Goal: Task Accomplishment & Management: Use online tool/utility

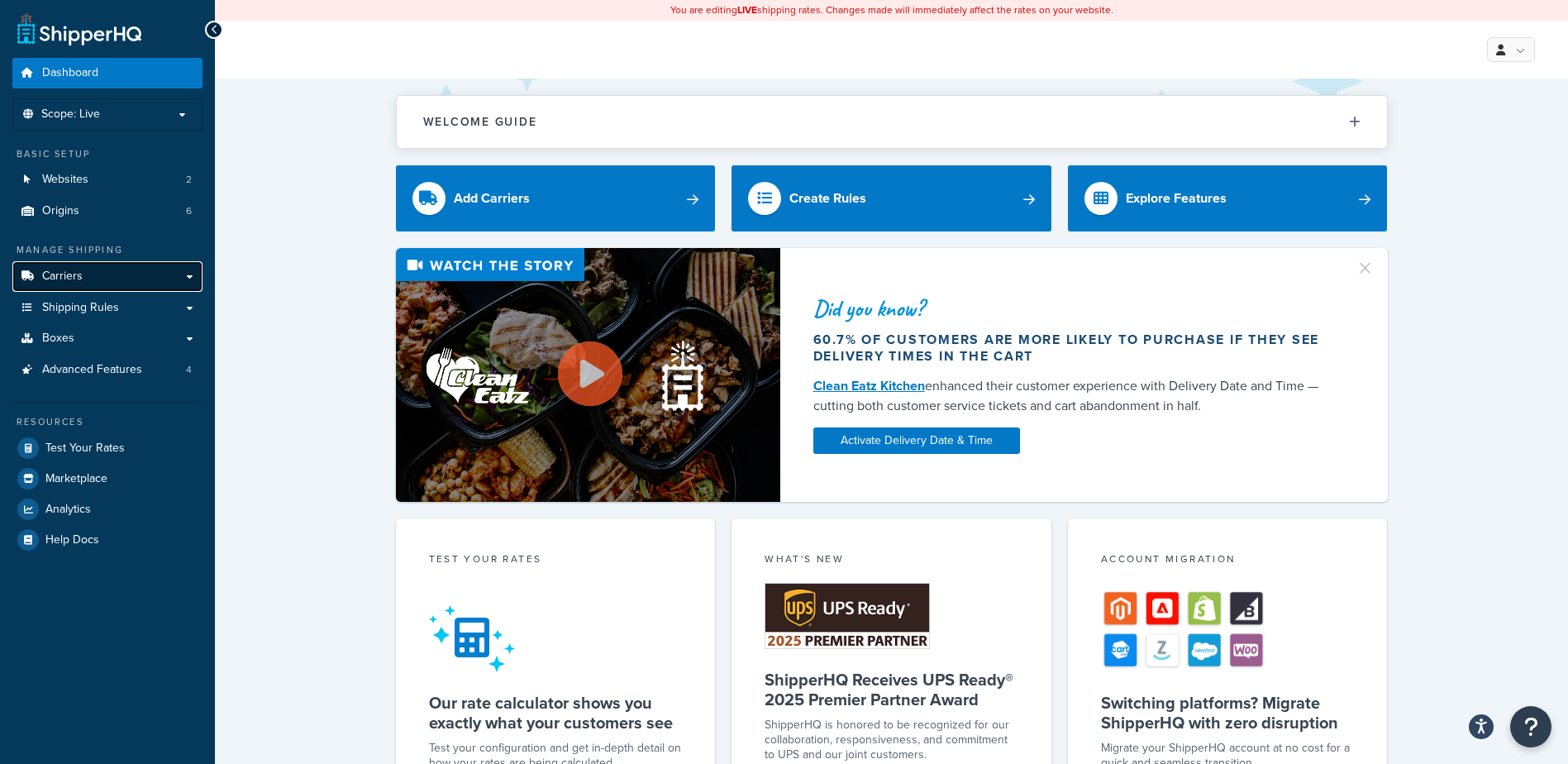
click at [79, 285] on link "Carriers" at bounding box center [107, 277] width 190 height 30
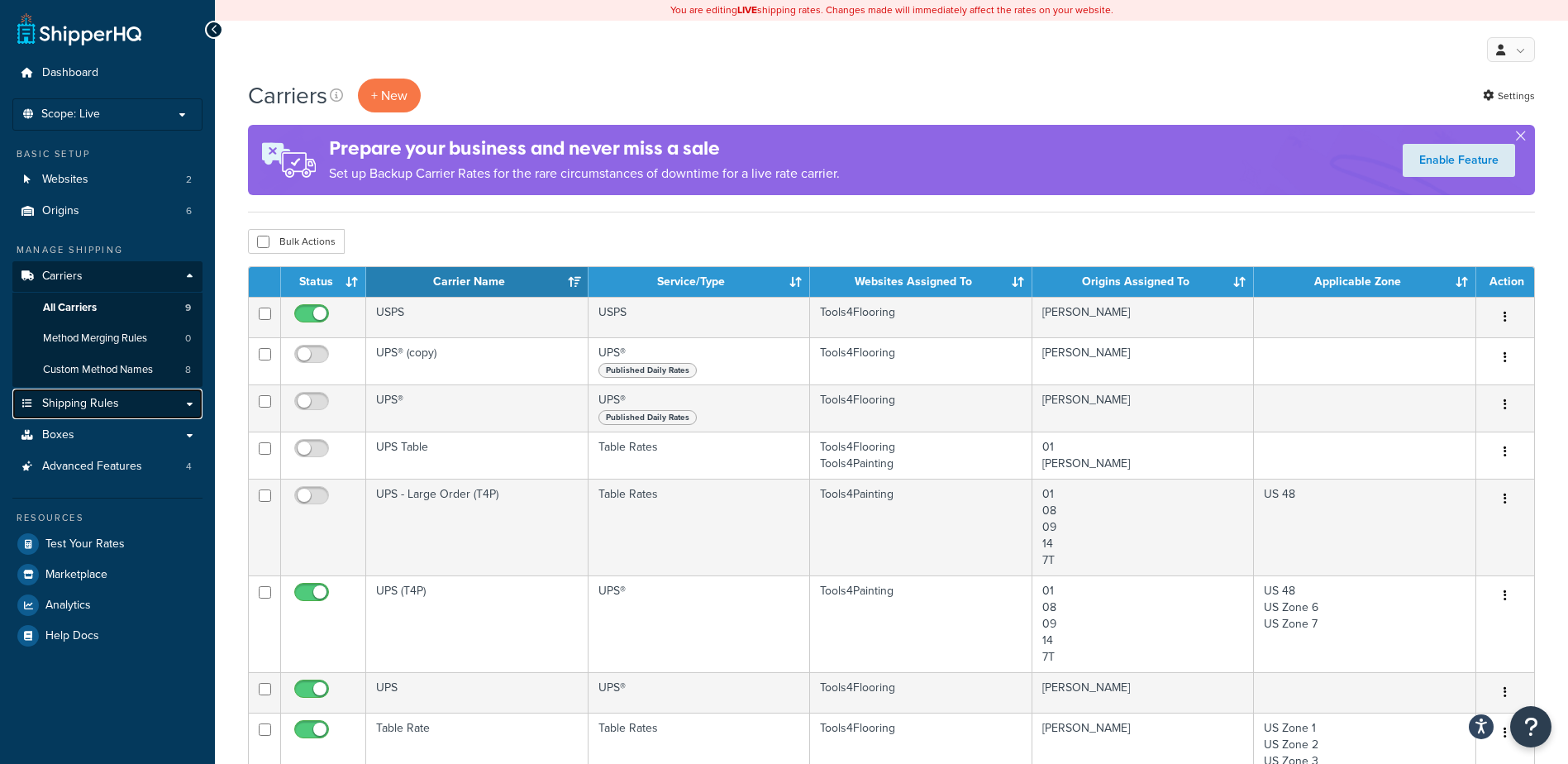
click at [116, 403] on span "Shipping Rules" at bounding box center [80, 404] width 77 height 14
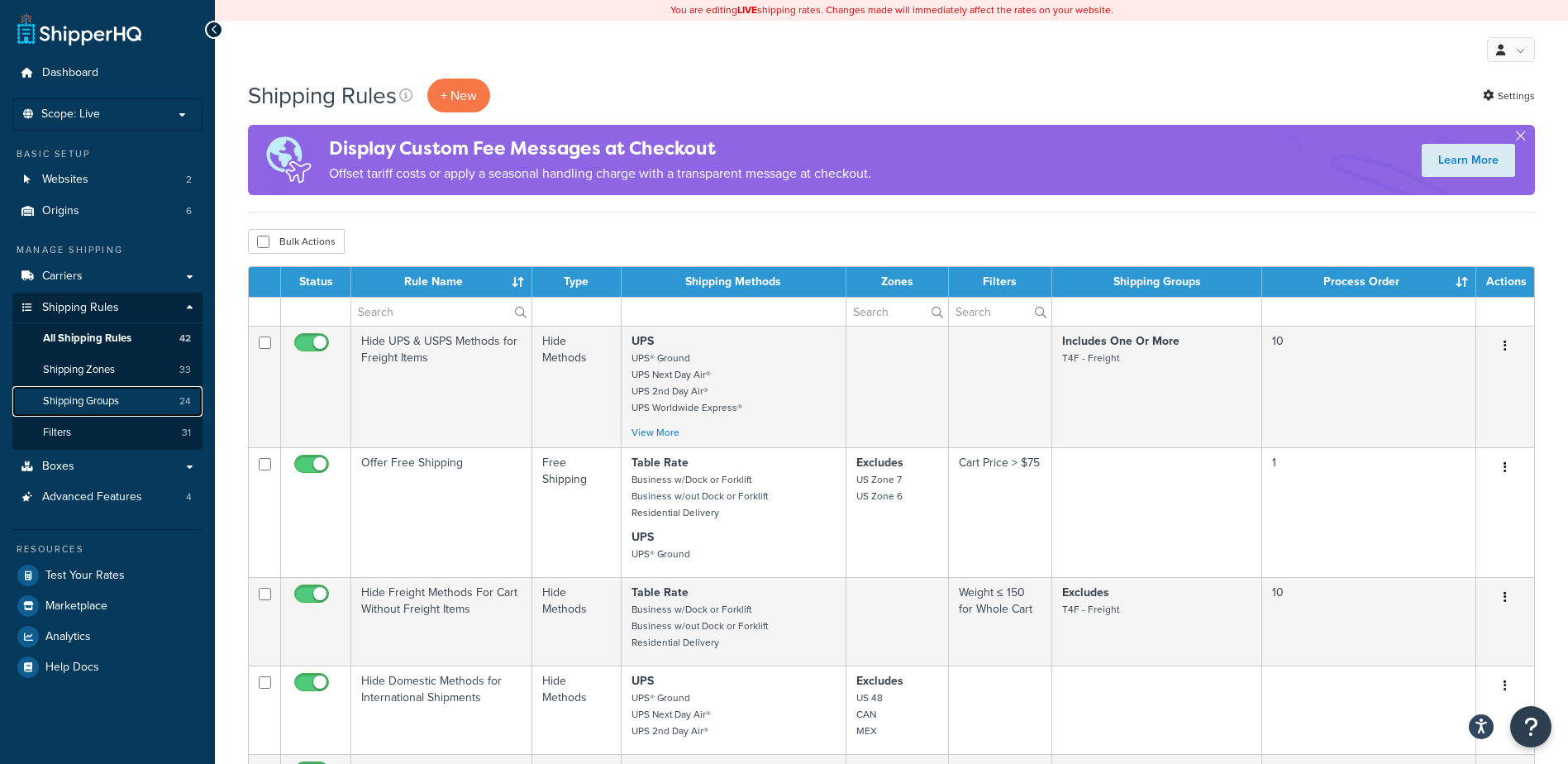
click at [87, 394] on span "Shipping Groups" at bounding box center [81, 401] width 76 height 14
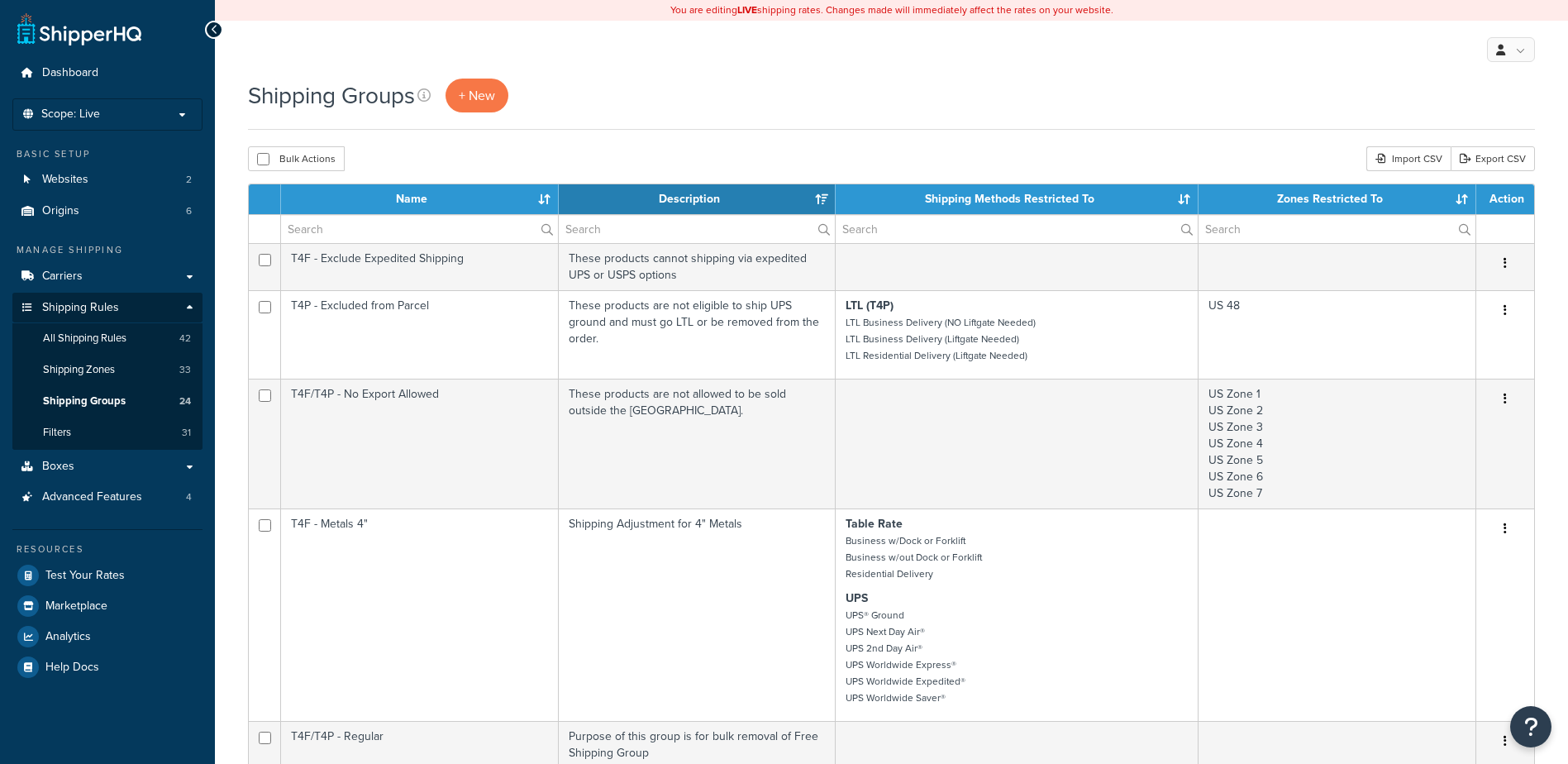
select select "15"
click at [461, 95] on span "+ New" at bounding box center [476, 96] width 36 height 19
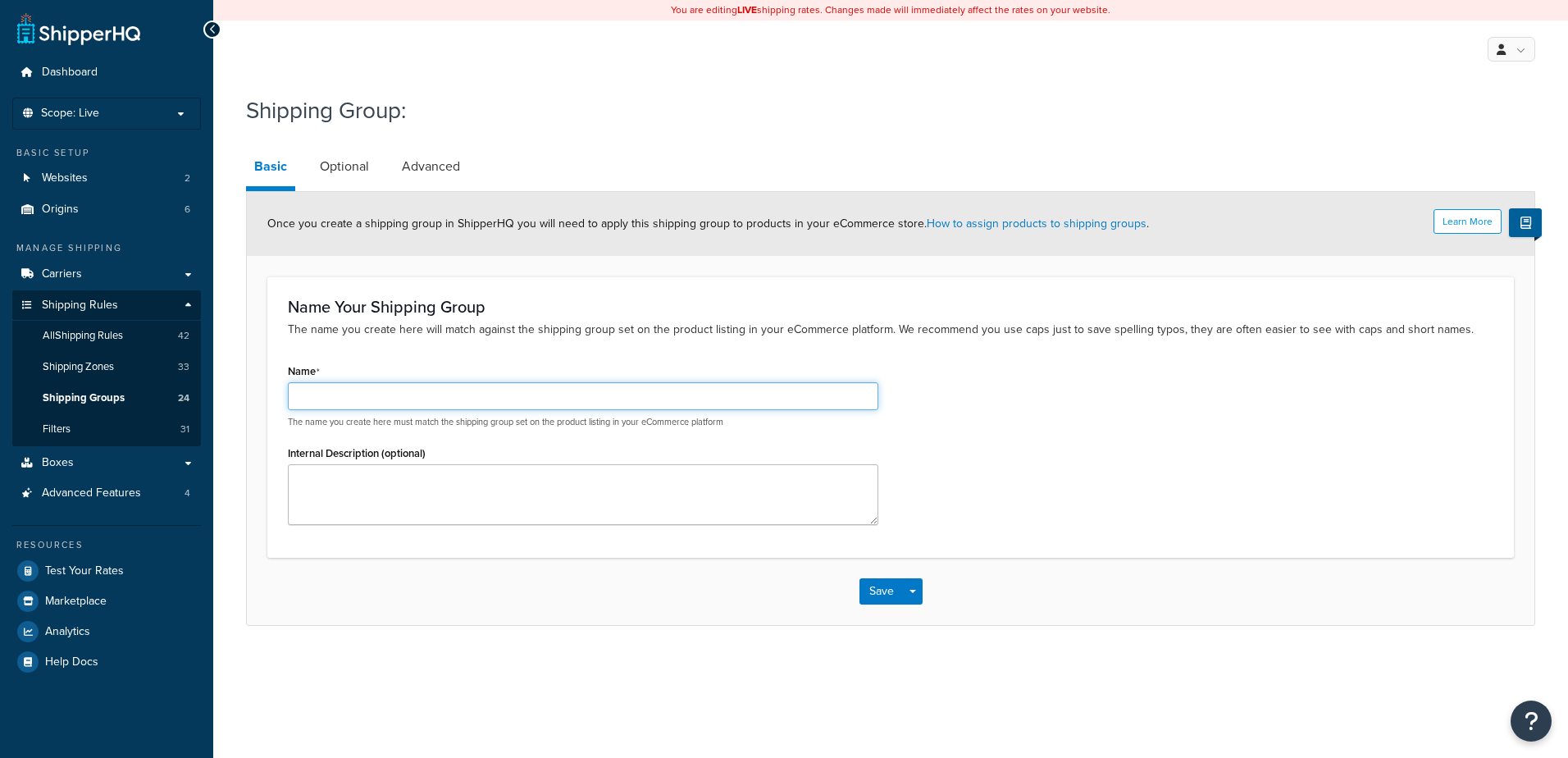
click at [426, 393] on input "Name" at bounding box center [583, 395] width 591 height 28
type input "T4F - Charge Parcel + Surcharge"
click at [867, 587] on button "Save" at bounding box center [881, 591] width 44 height 26
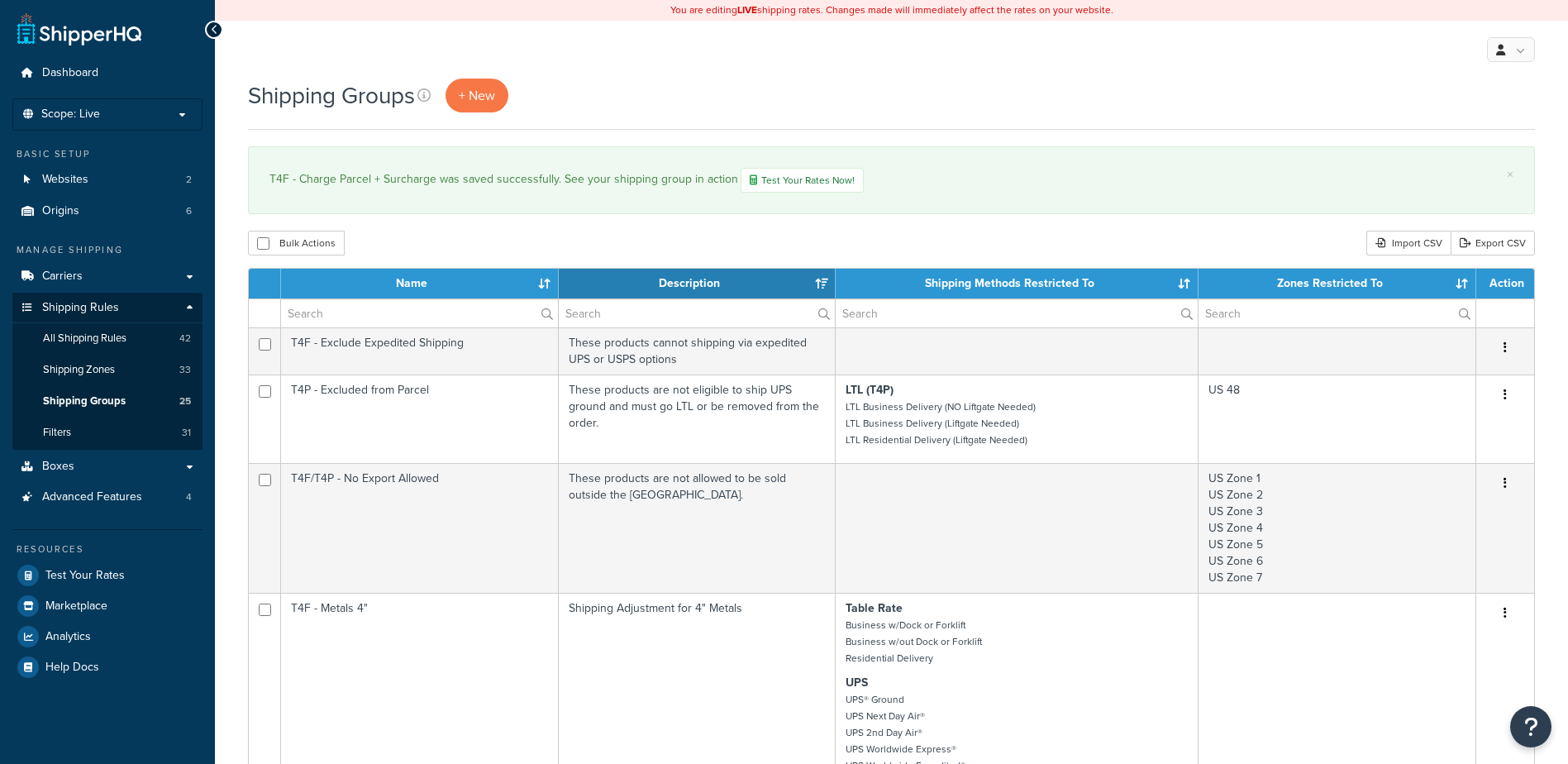
select select "15"
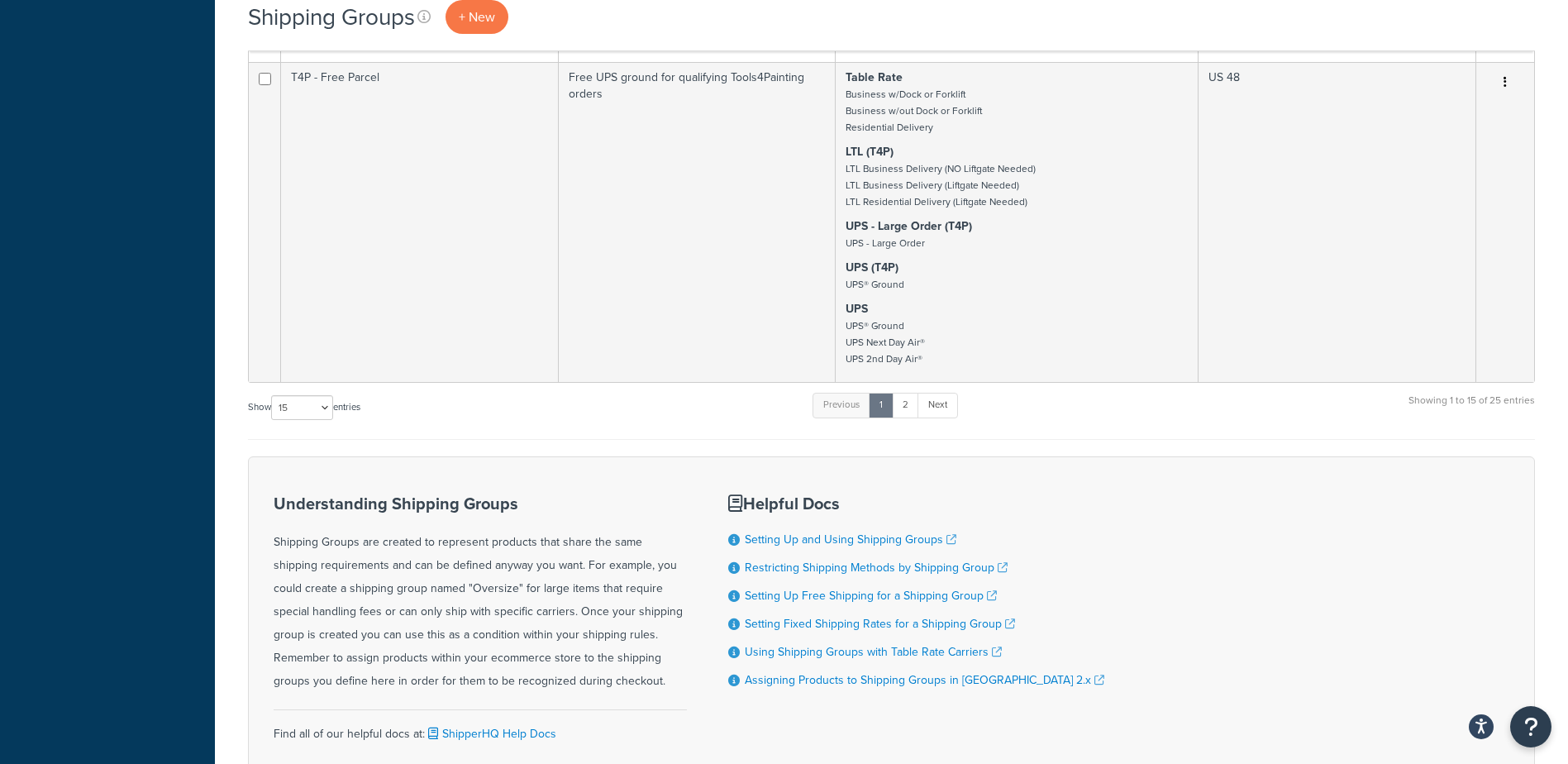
scroll to position [2083, 0]
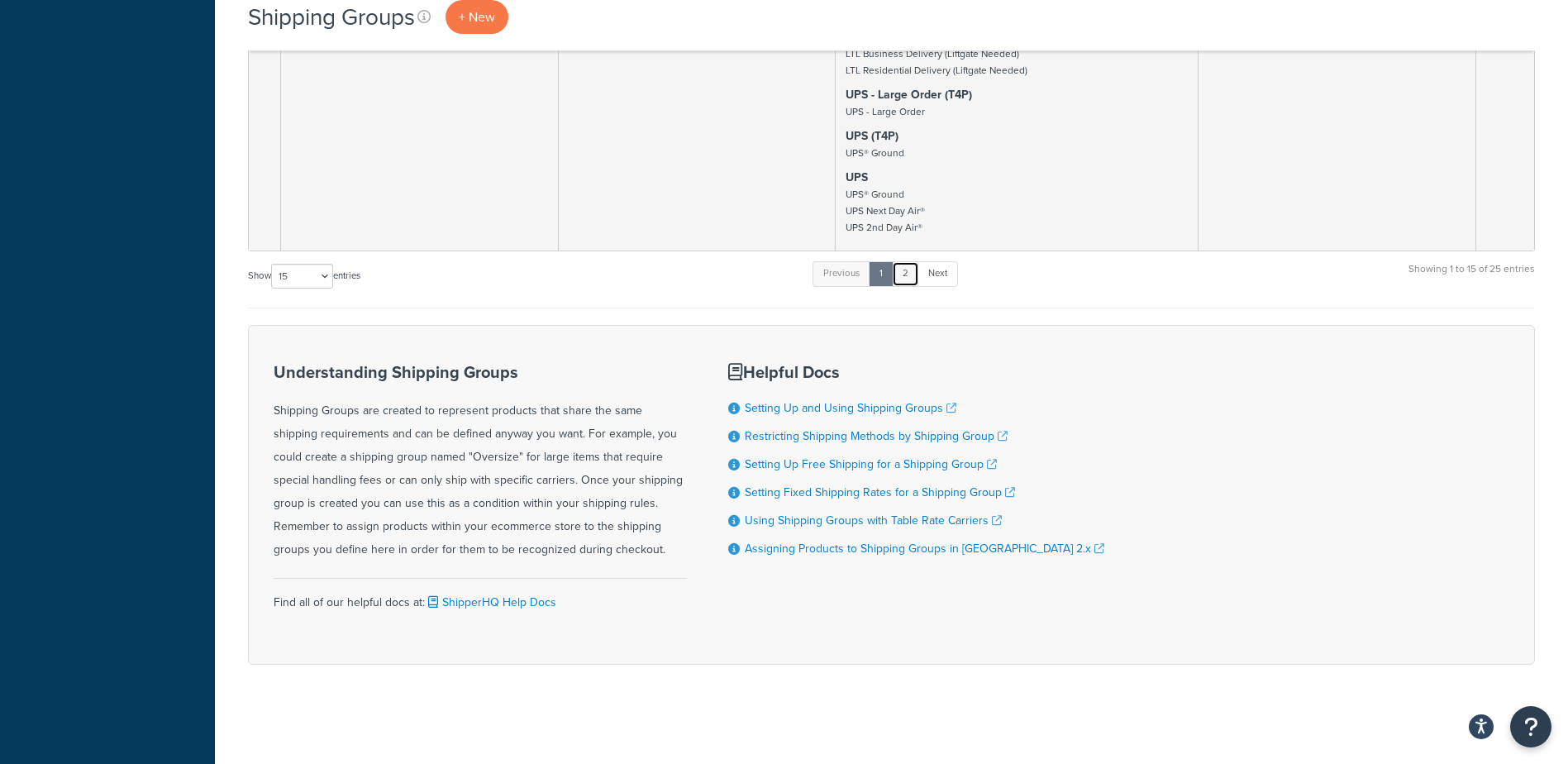
click at [907, 278] on link "2" at bounding box center [905, 273] width 27 height 25
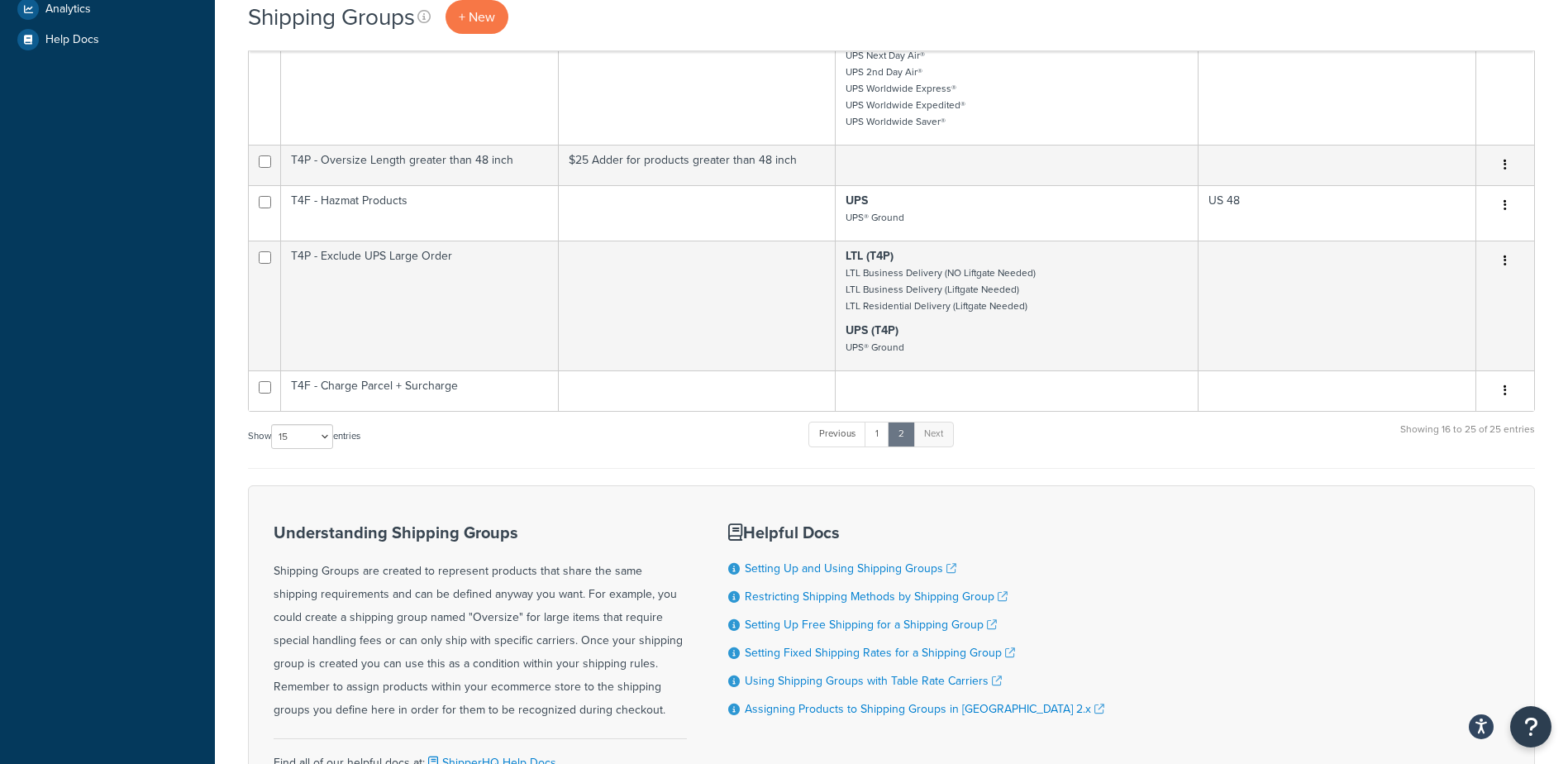
scroll to position [623, 0]
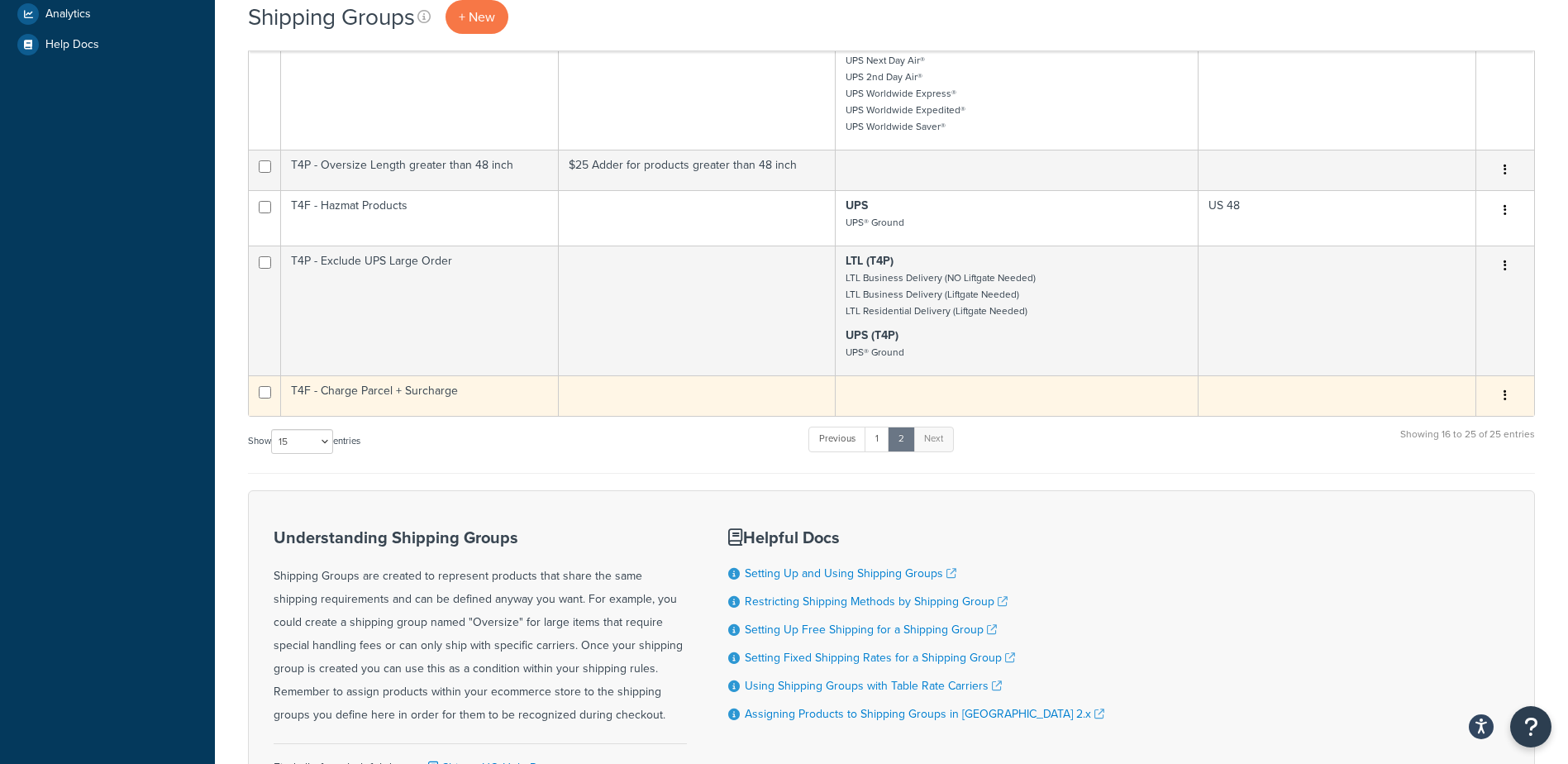
click at [1502, 393] on button "button" at bounding box center [1505, 395] width 23 height 26
click at [1442, 415] on link "Edit" at bounding box center [1438, 429] width 130 height 34
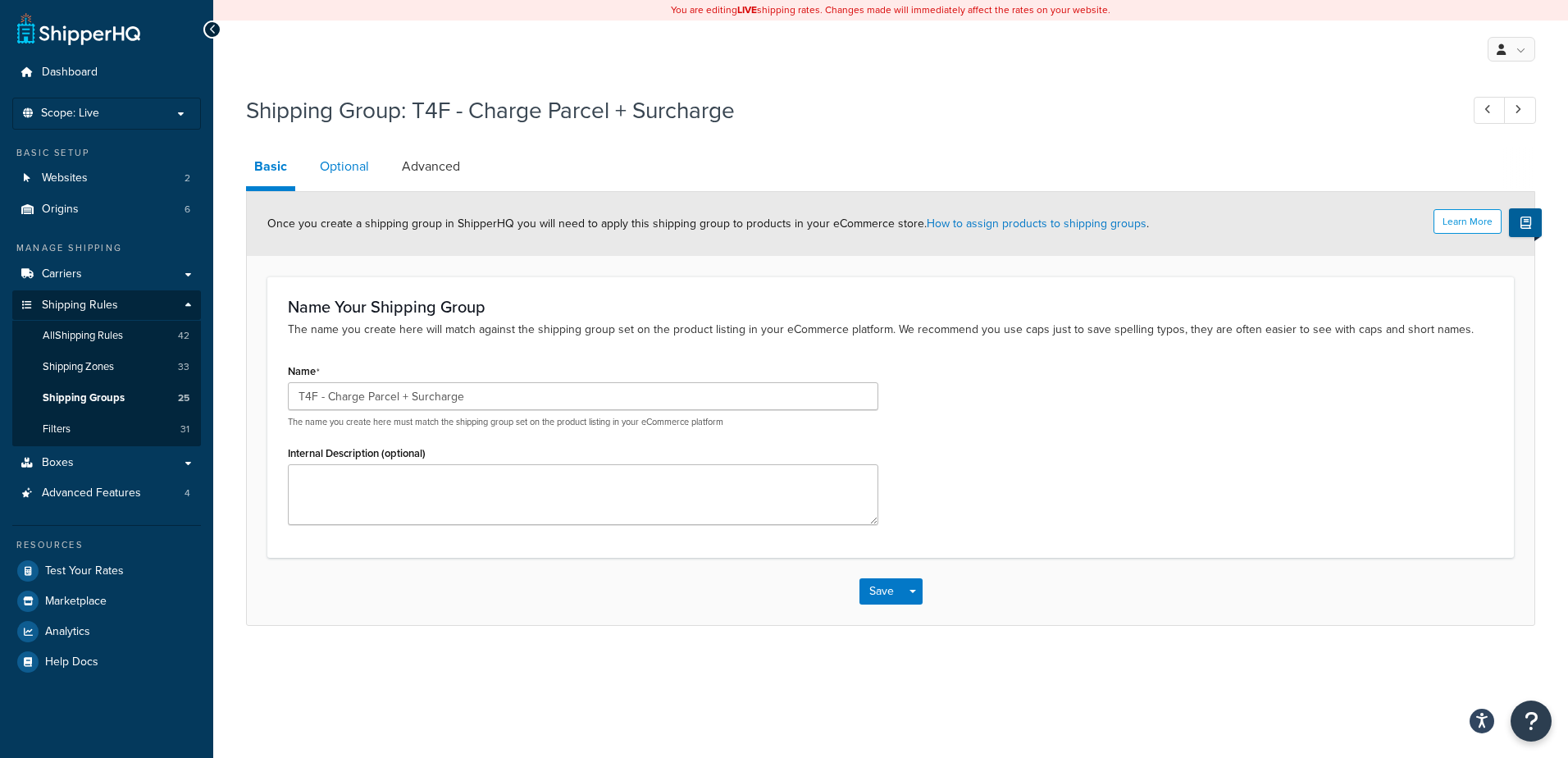
click at [327, 159] on link "Optional" at bounding box center [344, 166] width 65 height 39
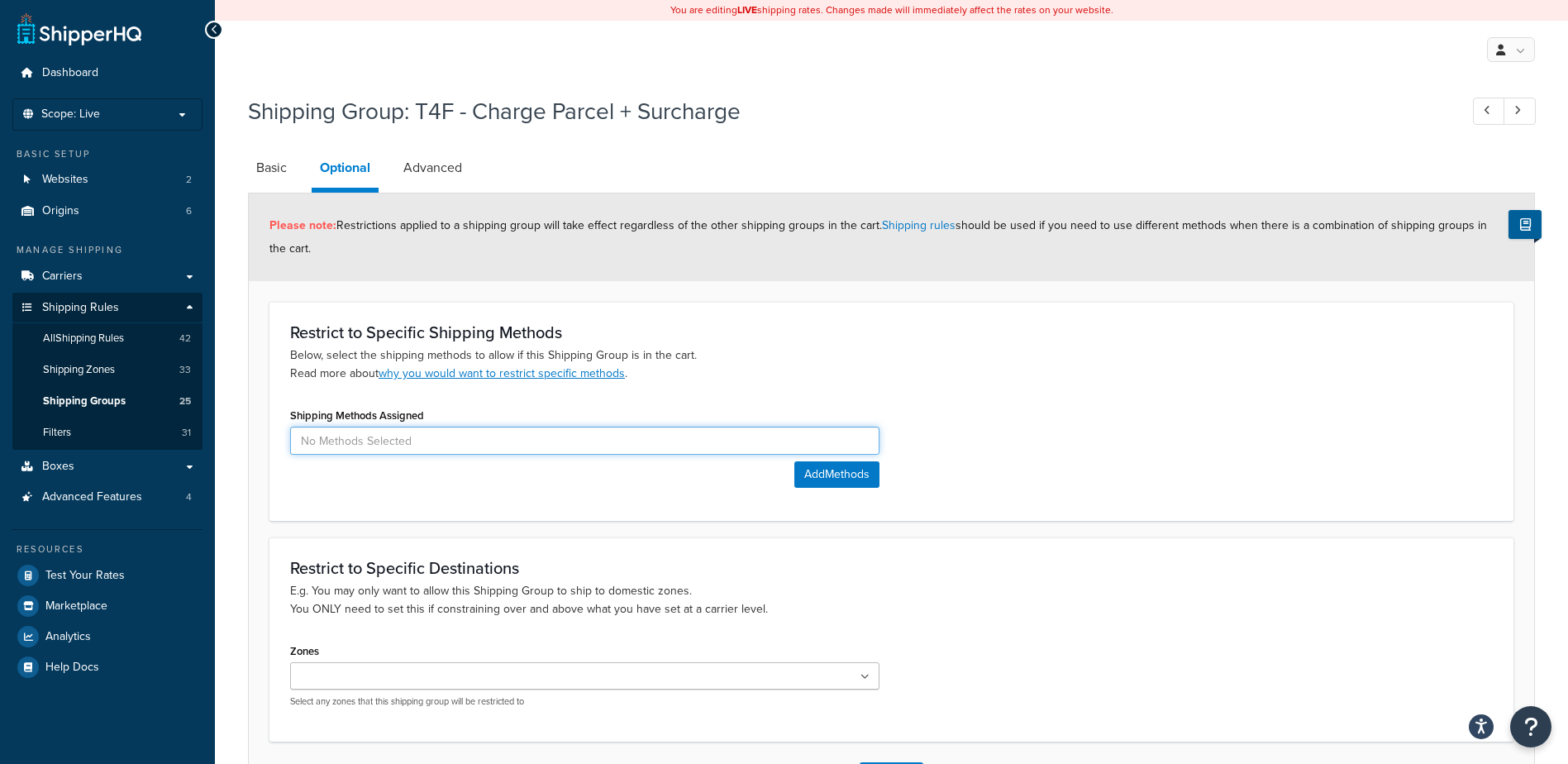
click at [687, 436] on input at bounding box center [584, 440] width 589 height 28
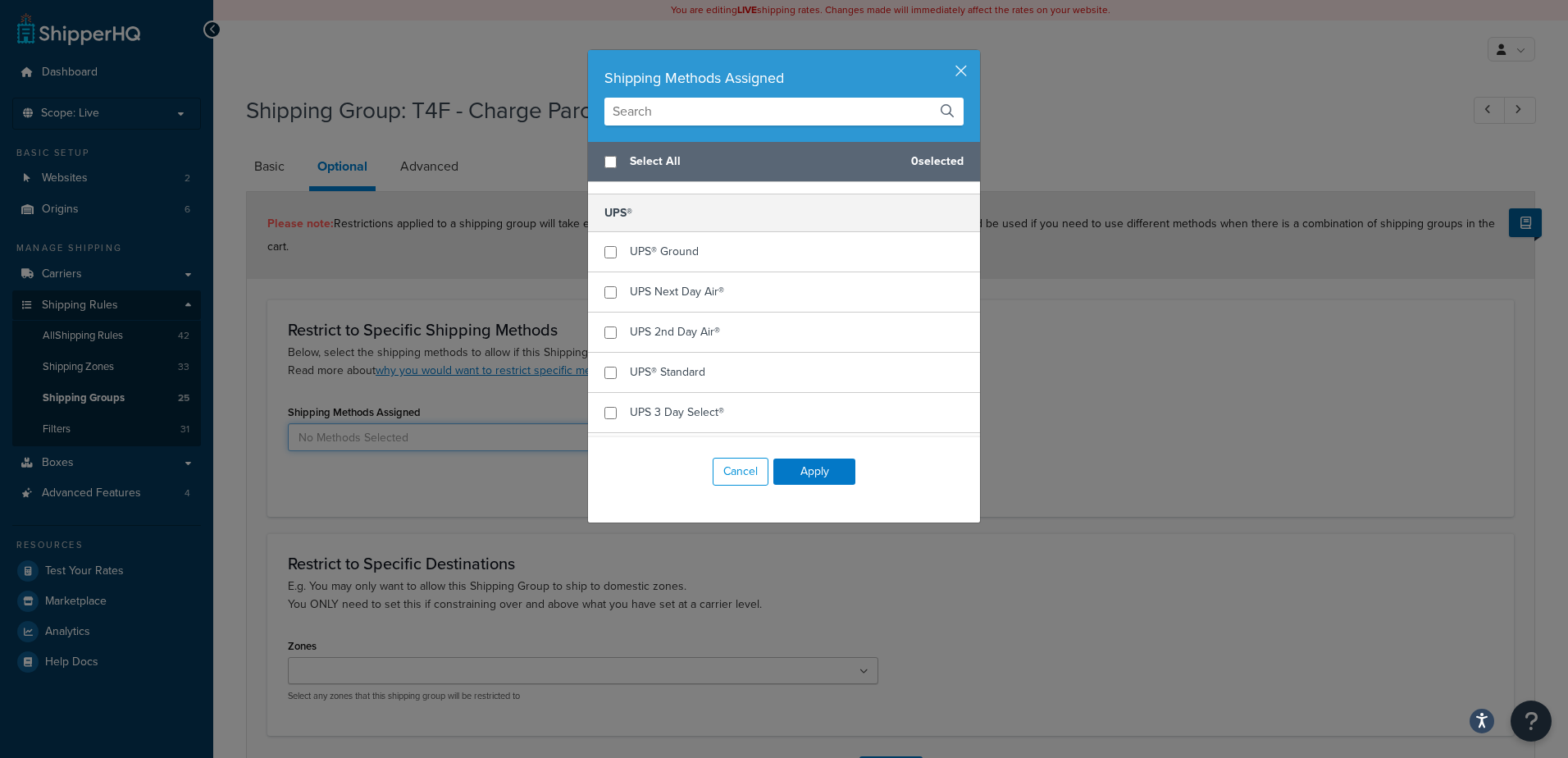
scroll to position [810, 0]
click at [731, 472] on button "Cancel" at bounding box center [740, 471] width 55 height 28
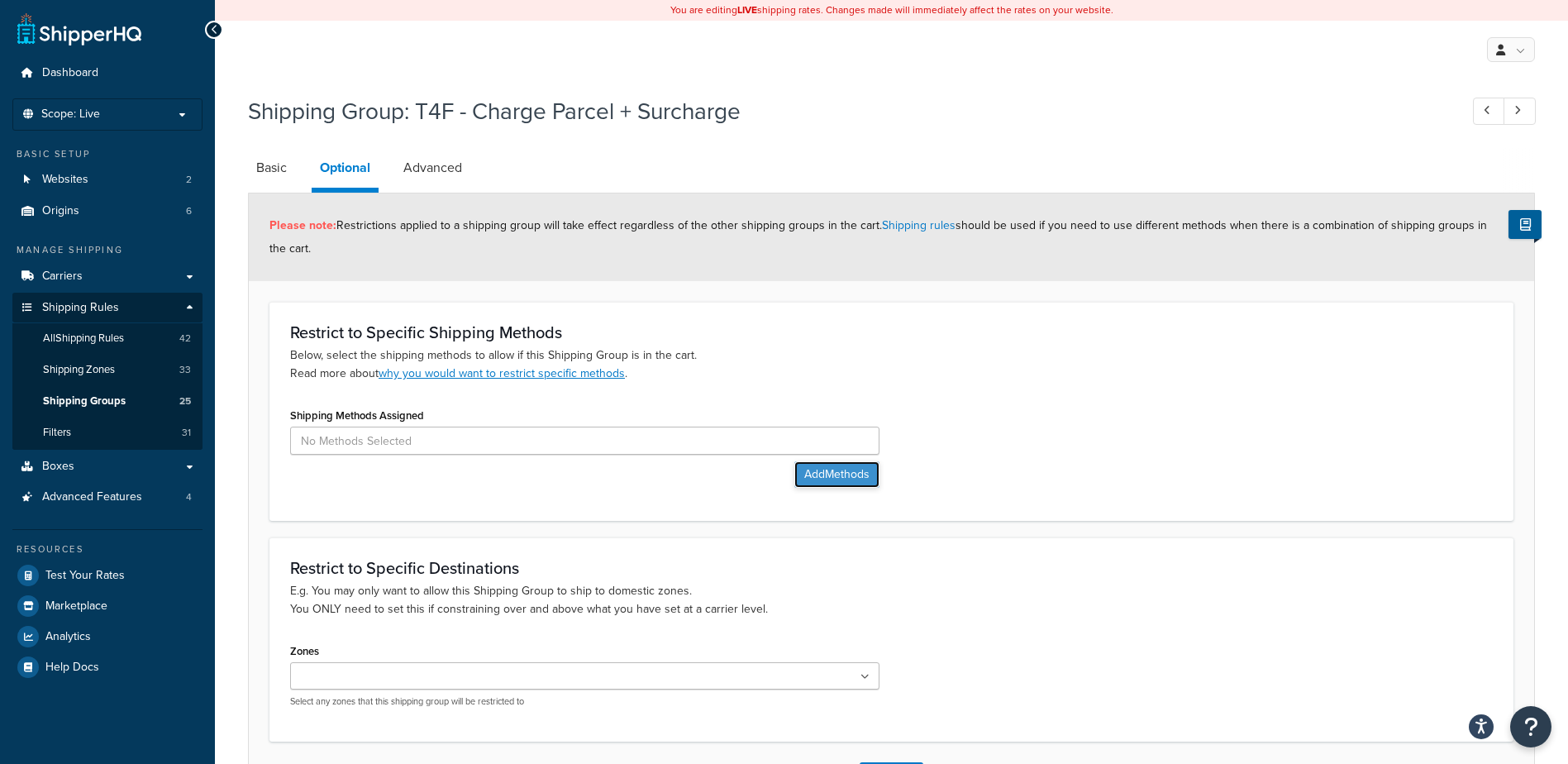
click at [814, 470] on button "Add Methods" at bounding box center [836, 474] width 85 height 26
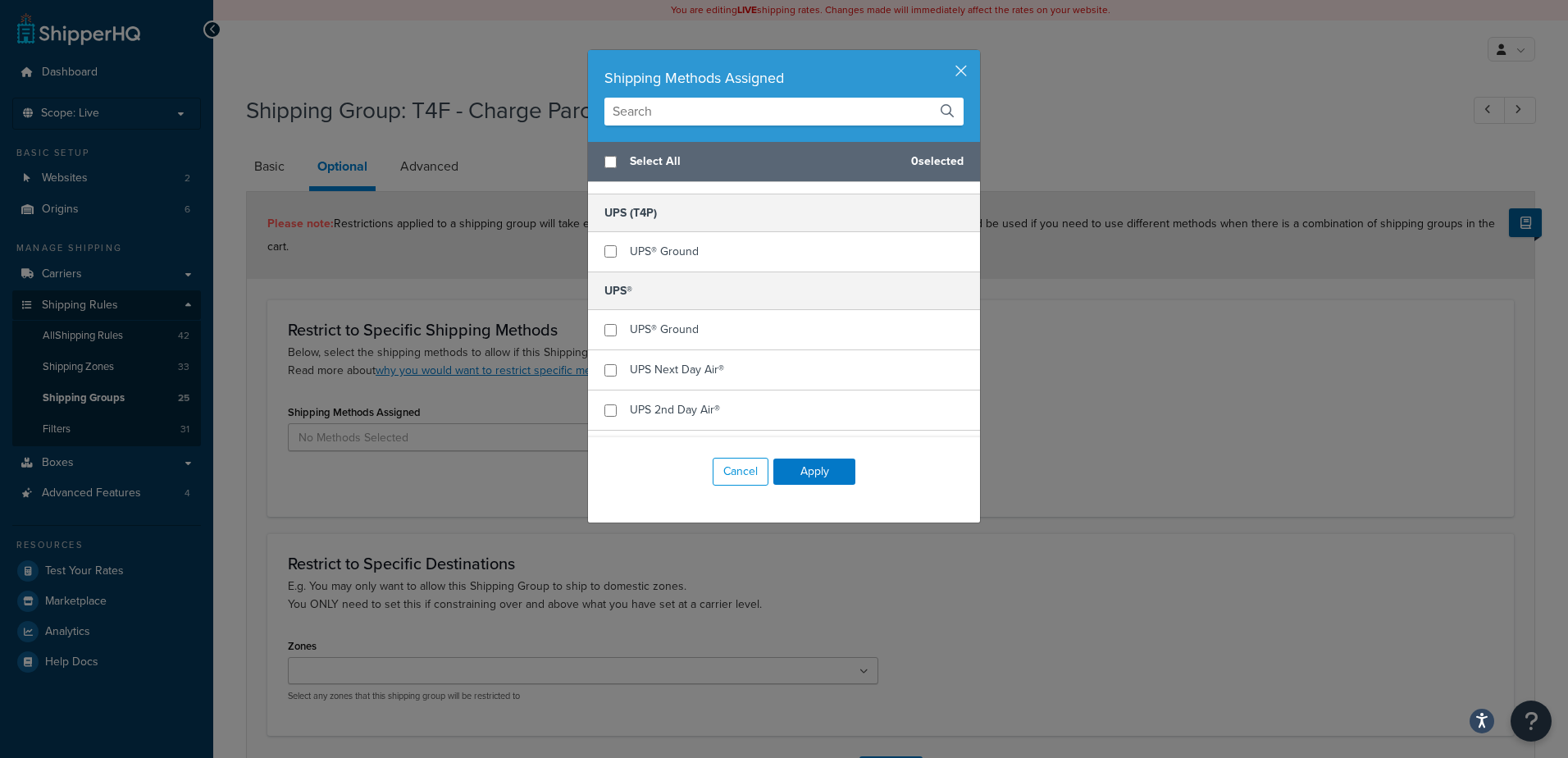
scroll to position [738, 0]
click at [604, 330] on input "checkbox" at bounding box center [610, 323] width 13 height 13
checkbox input "true"
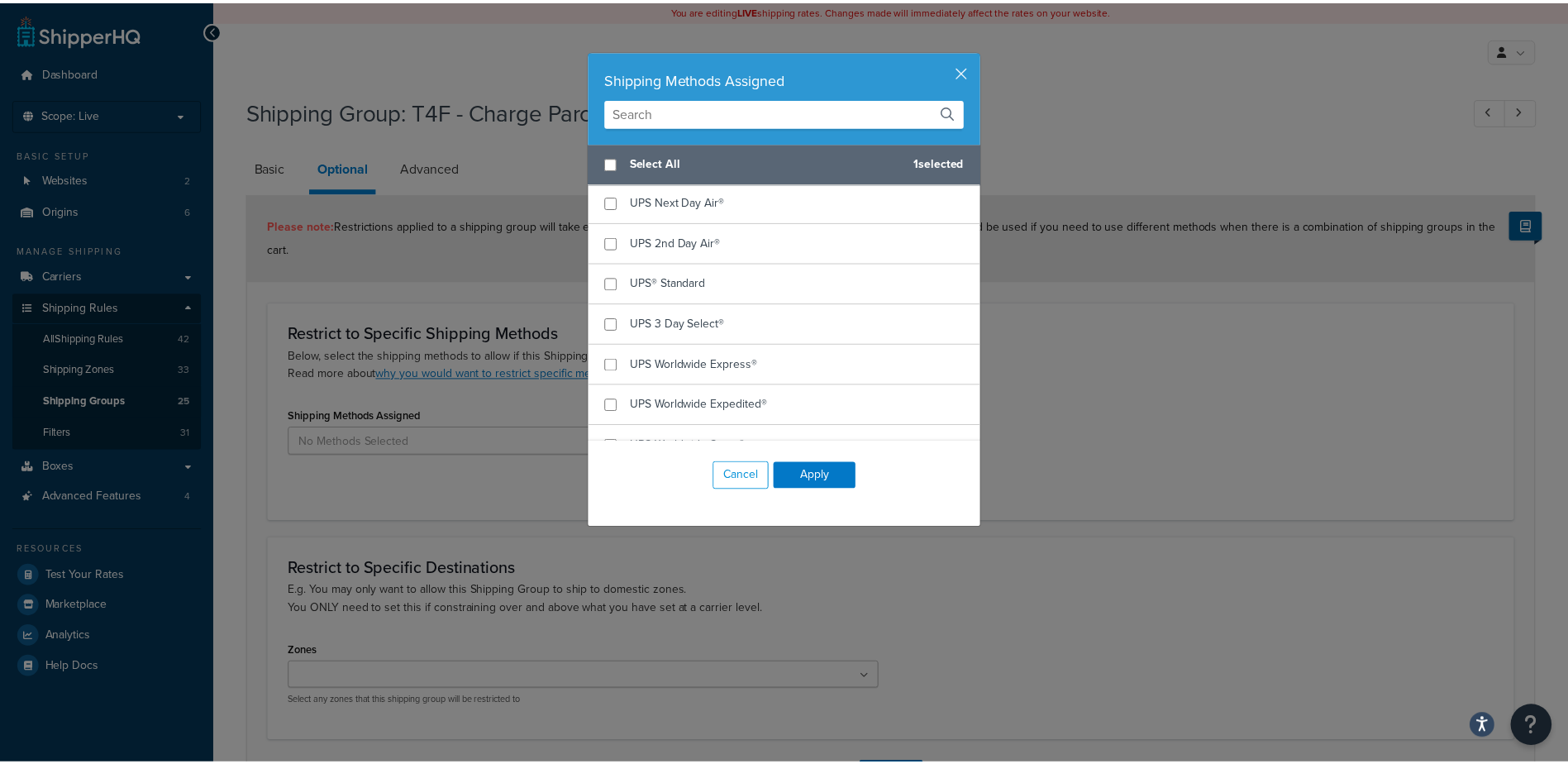
scroll to position [910, 0]
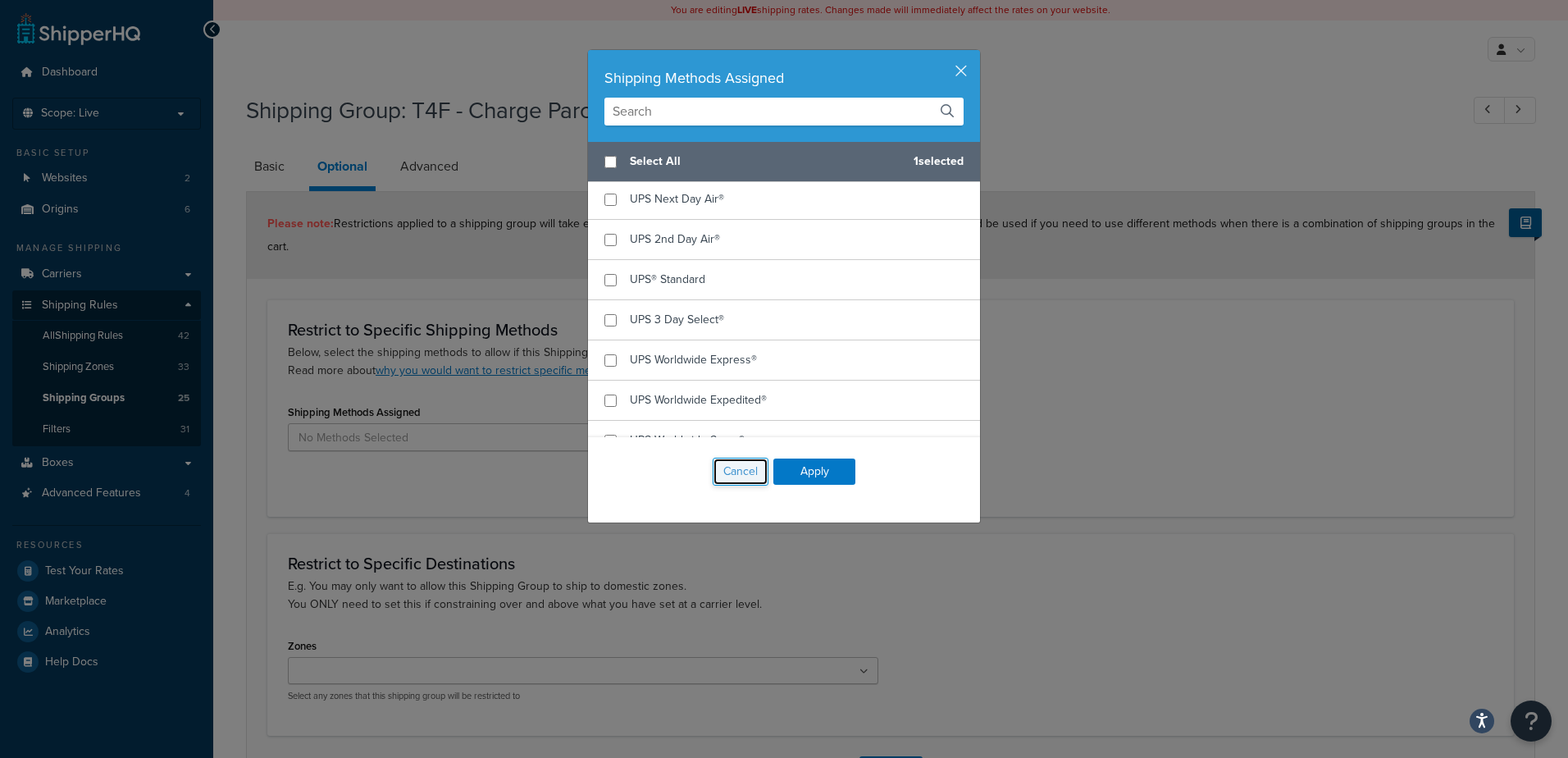
click at [749, 465] on button "Cancel" at bounding box center [740, 471] width 55 height 28
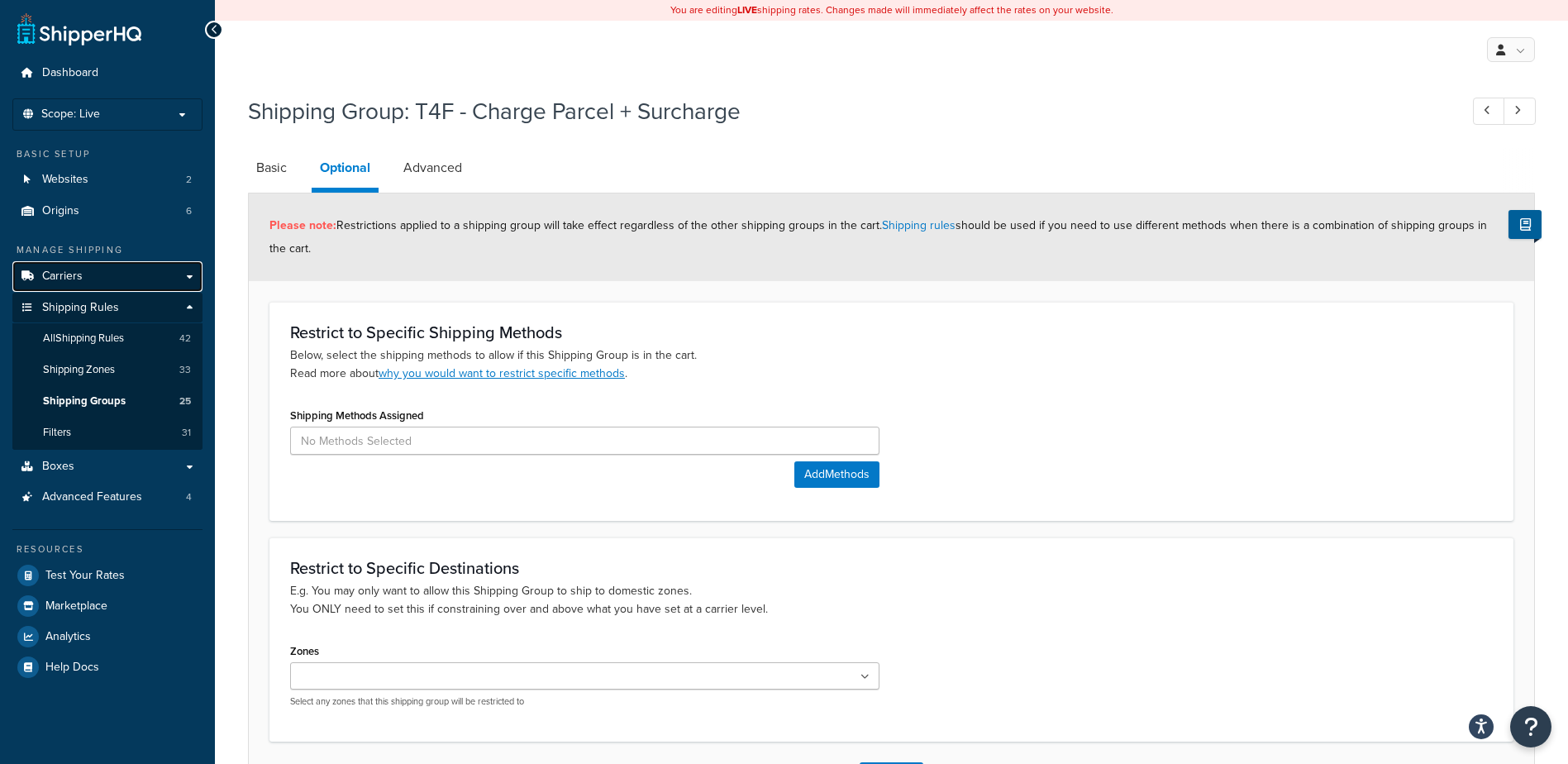
click at [59, 283] on span "Carriers" at bounding box center [63, 277] width 41 height 14
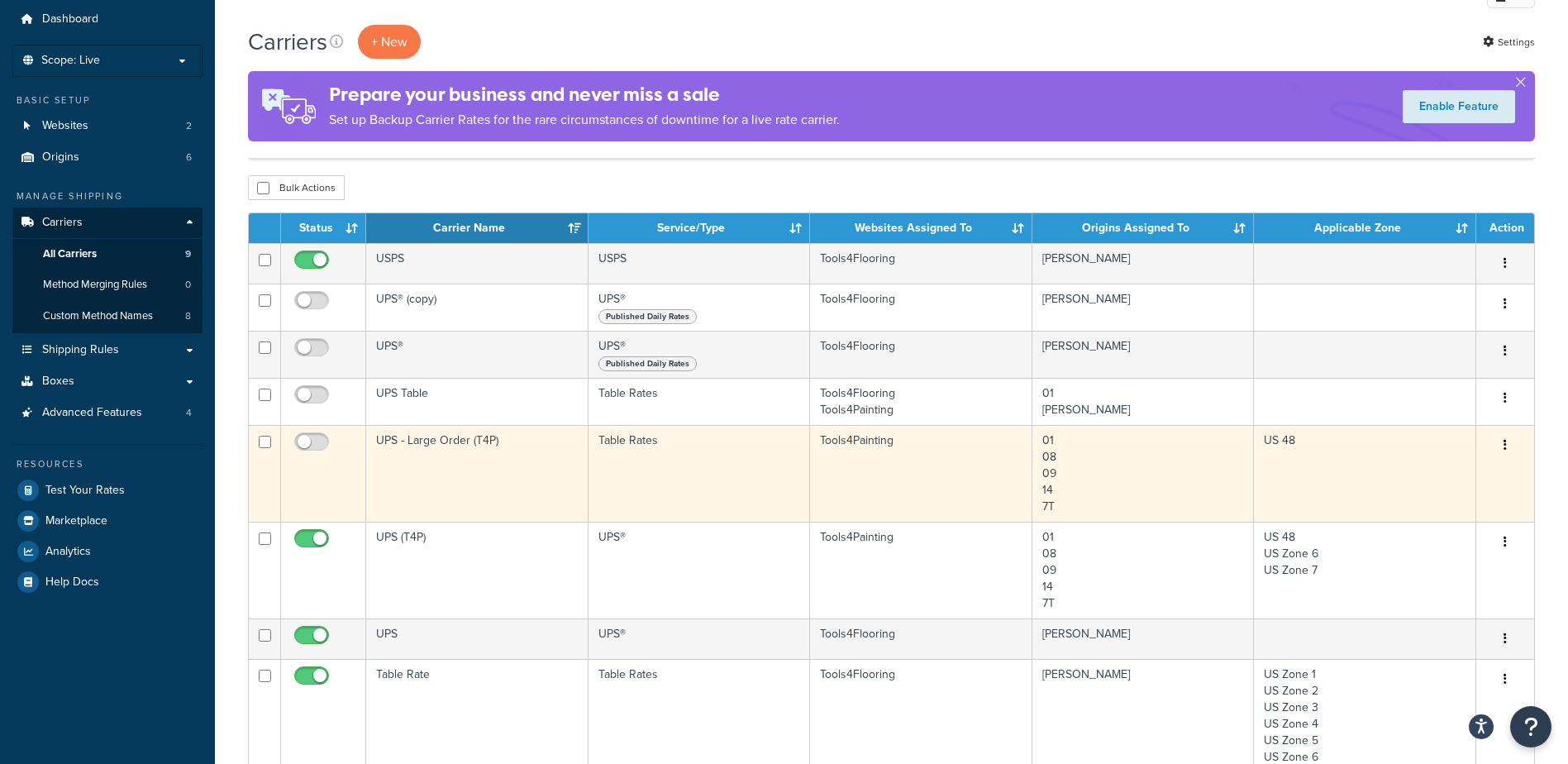
scroll to position [83, 0]
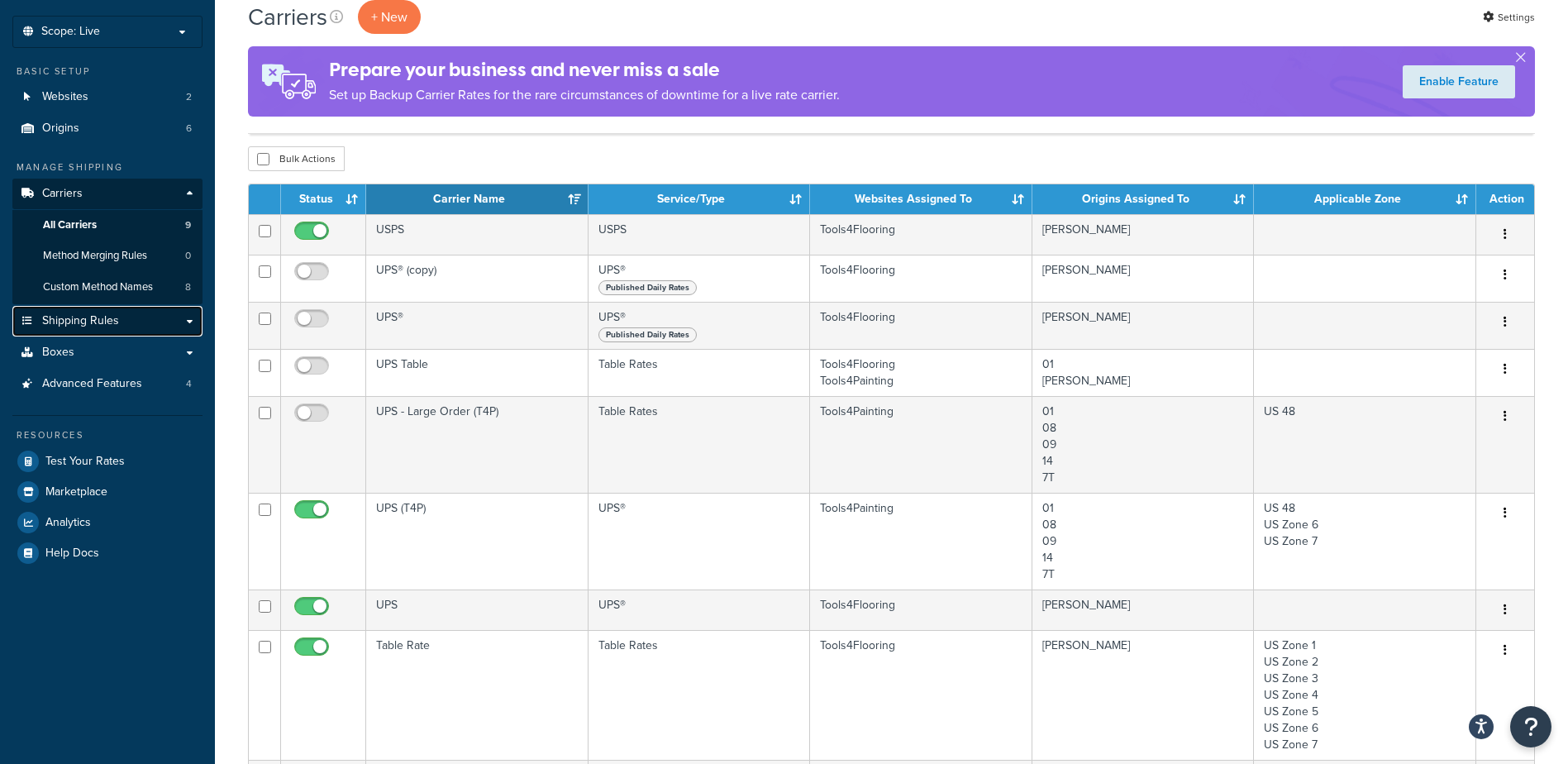
click at [87, 317] on span "Shipping Rules" at bounding box center [80, 321] width 77 height 14
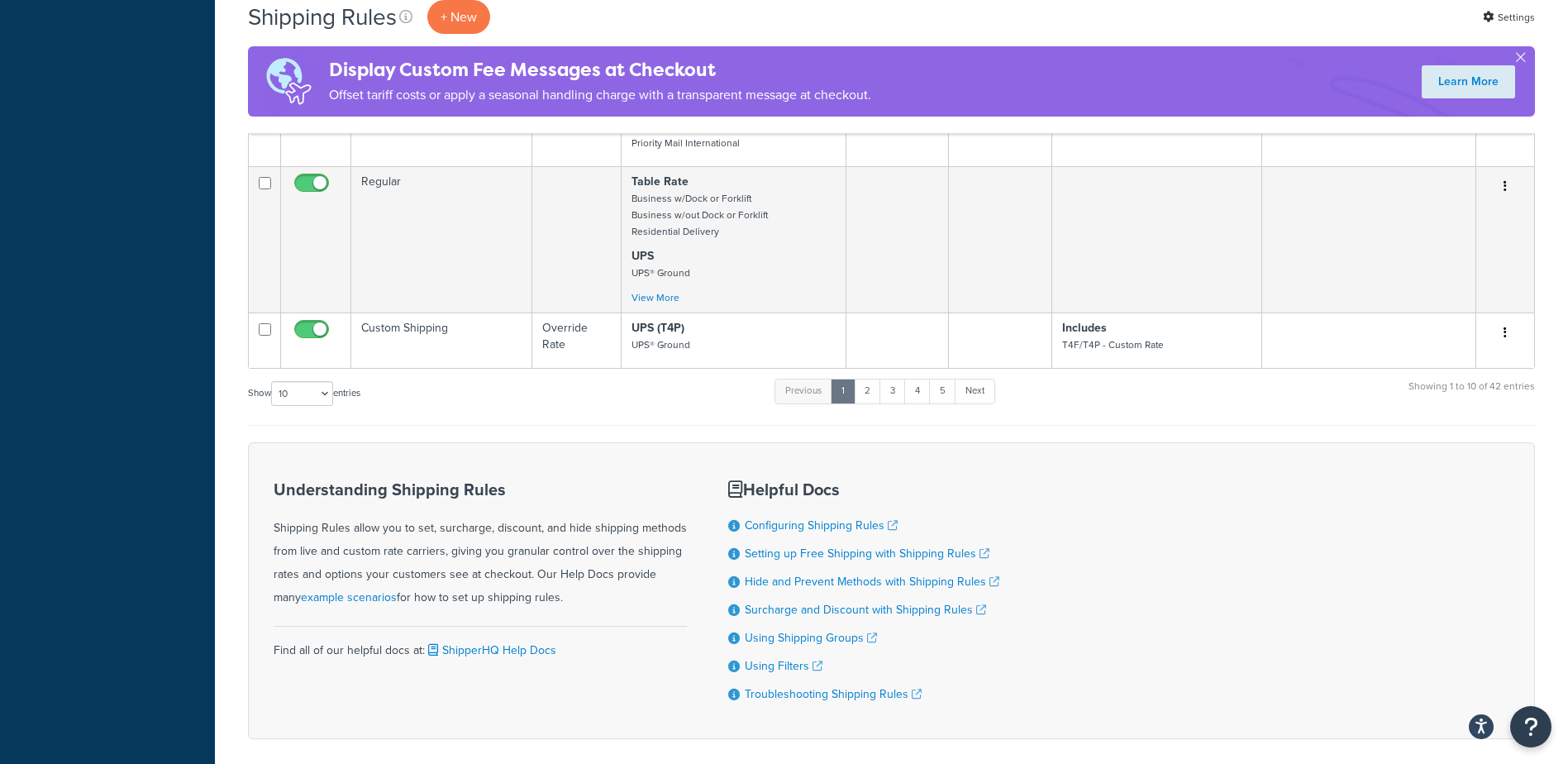
scroll to position [1074, 0]
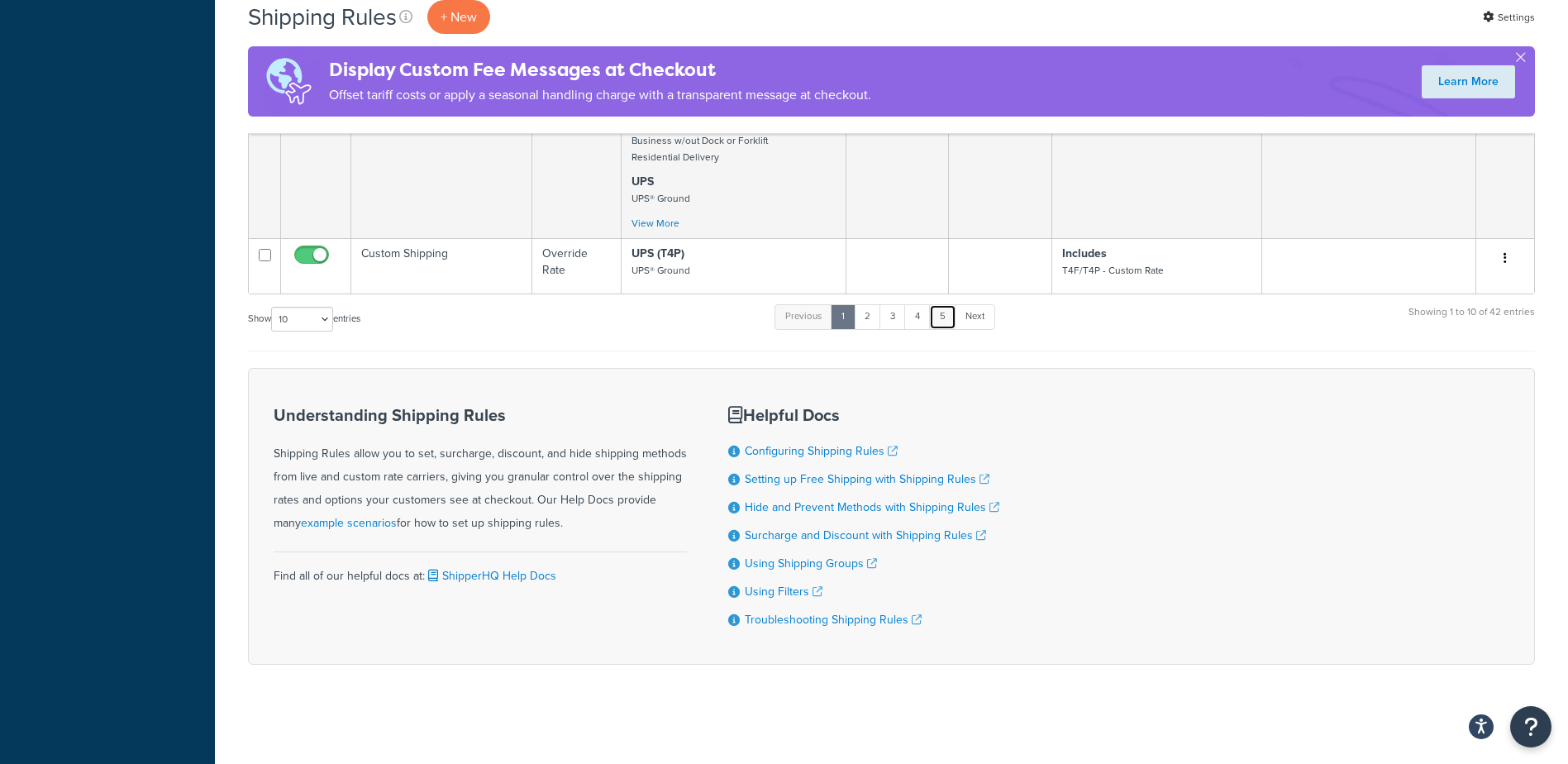
click at [943, 318] on link "5" at bounding box center [942, 316] width 27 height 25
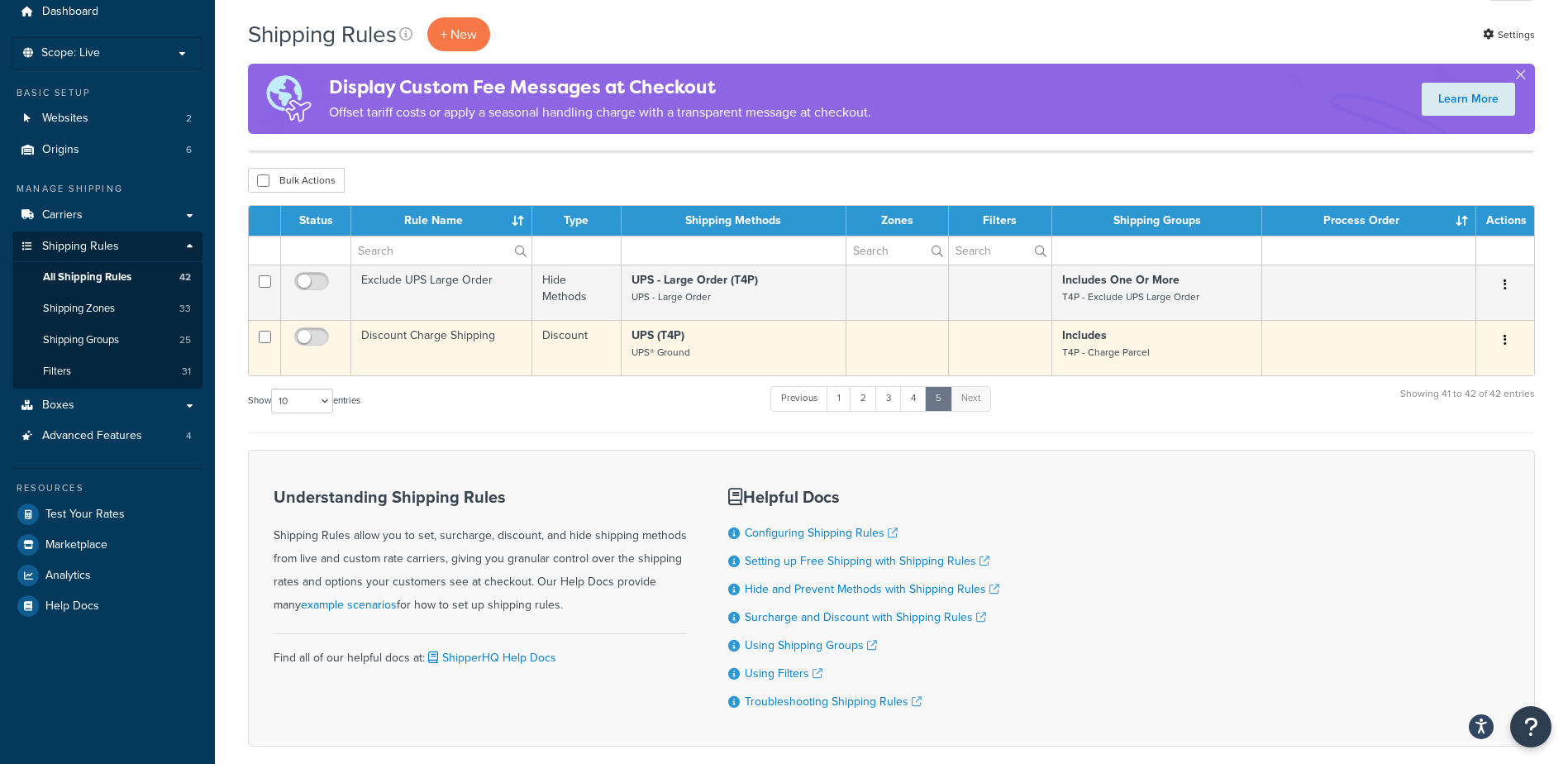
scroll to position [60, 0]
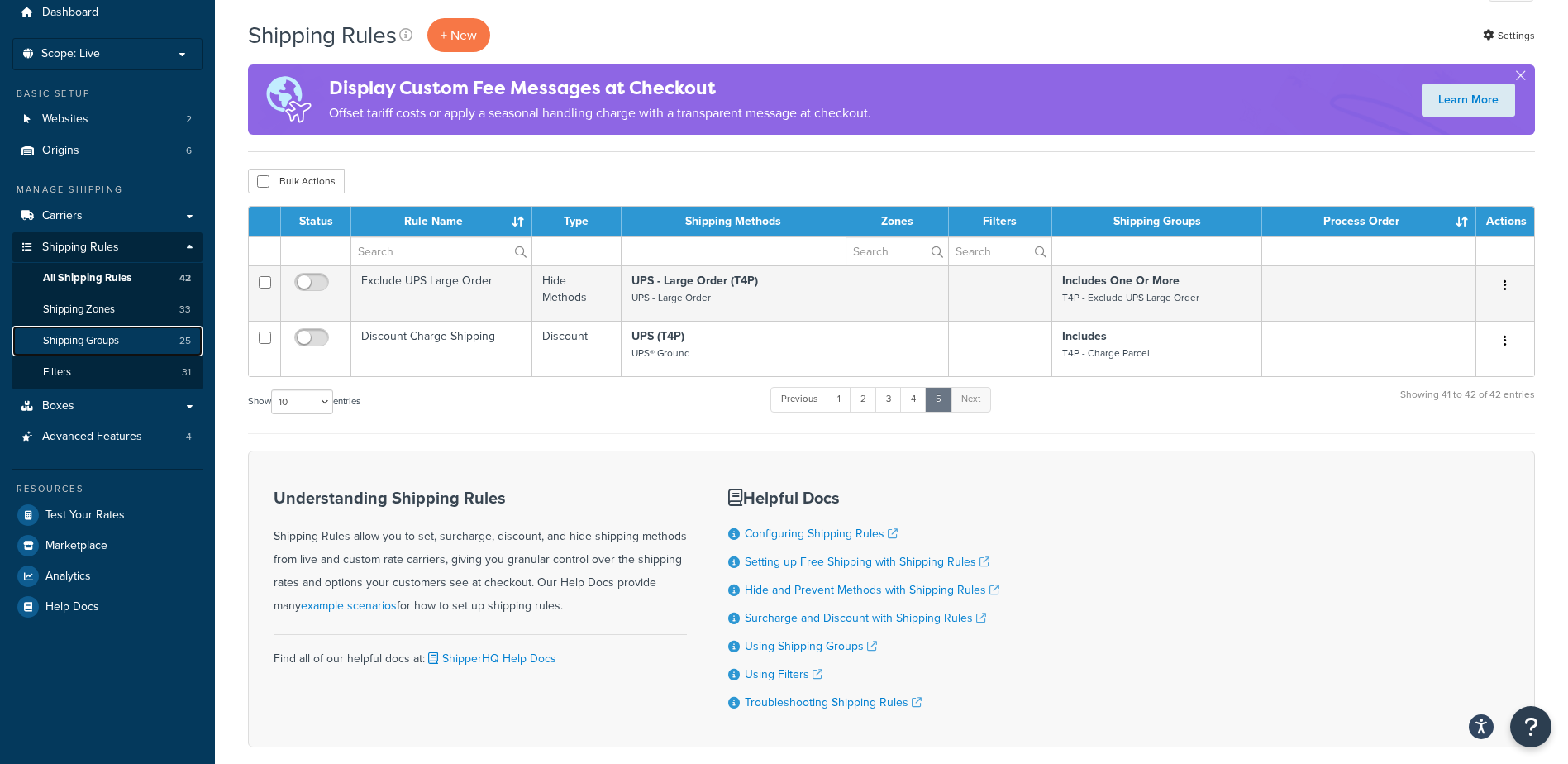
click at [62, 344] on span "Shipping Groups" at bounding box center [81, 341] width 76 height 14
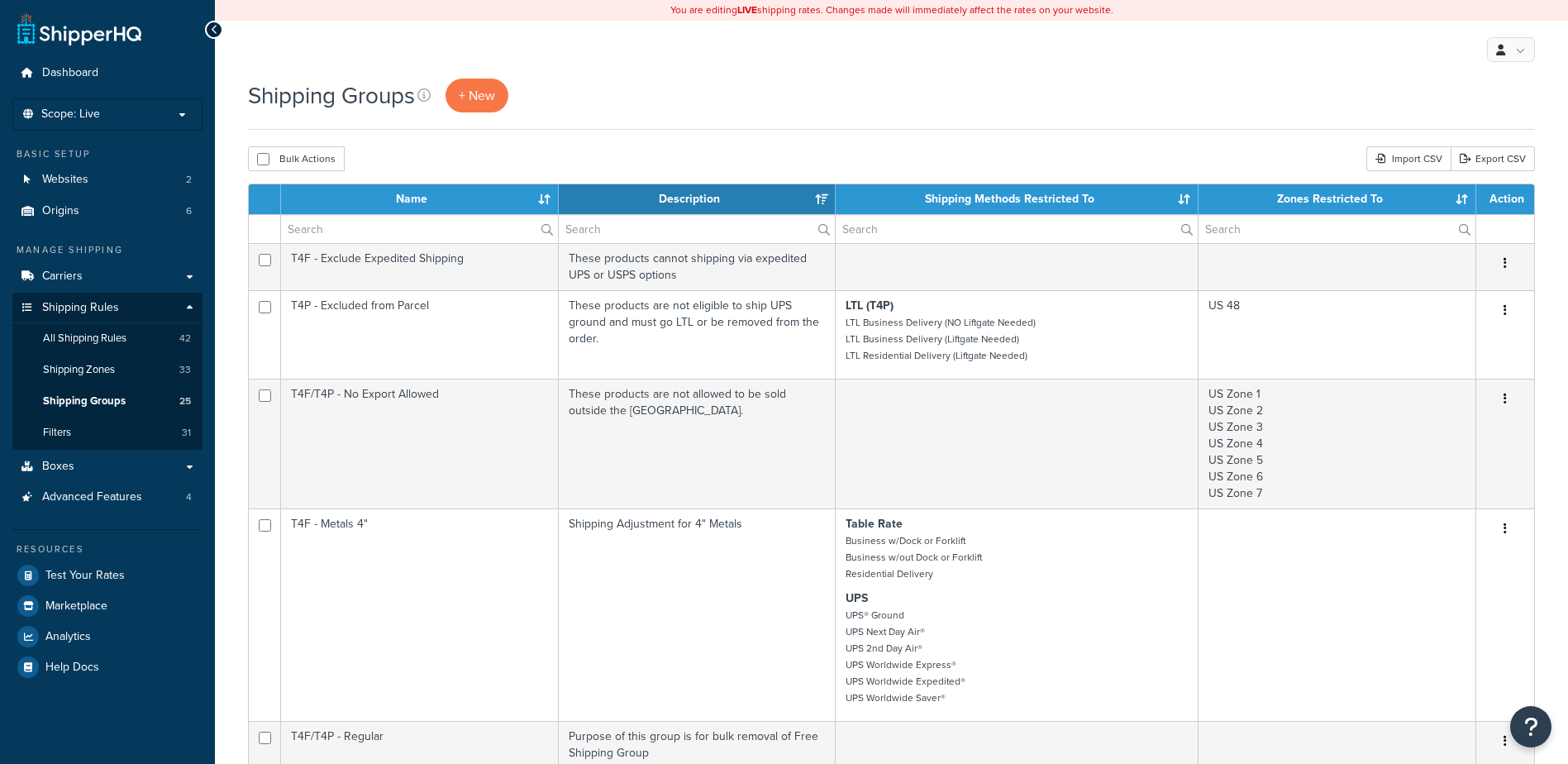
select select "15"
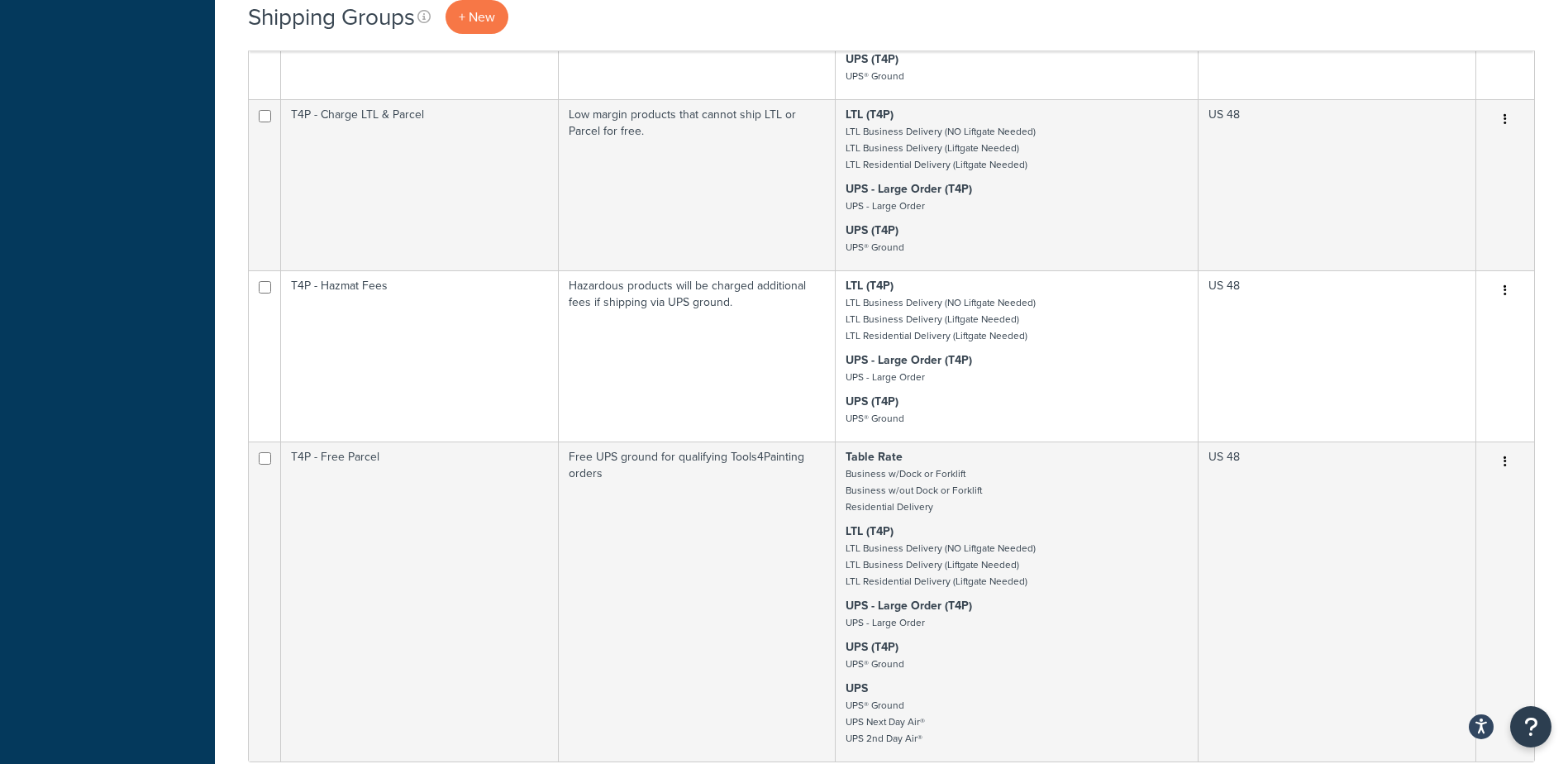
scroll to position [1901, 0]
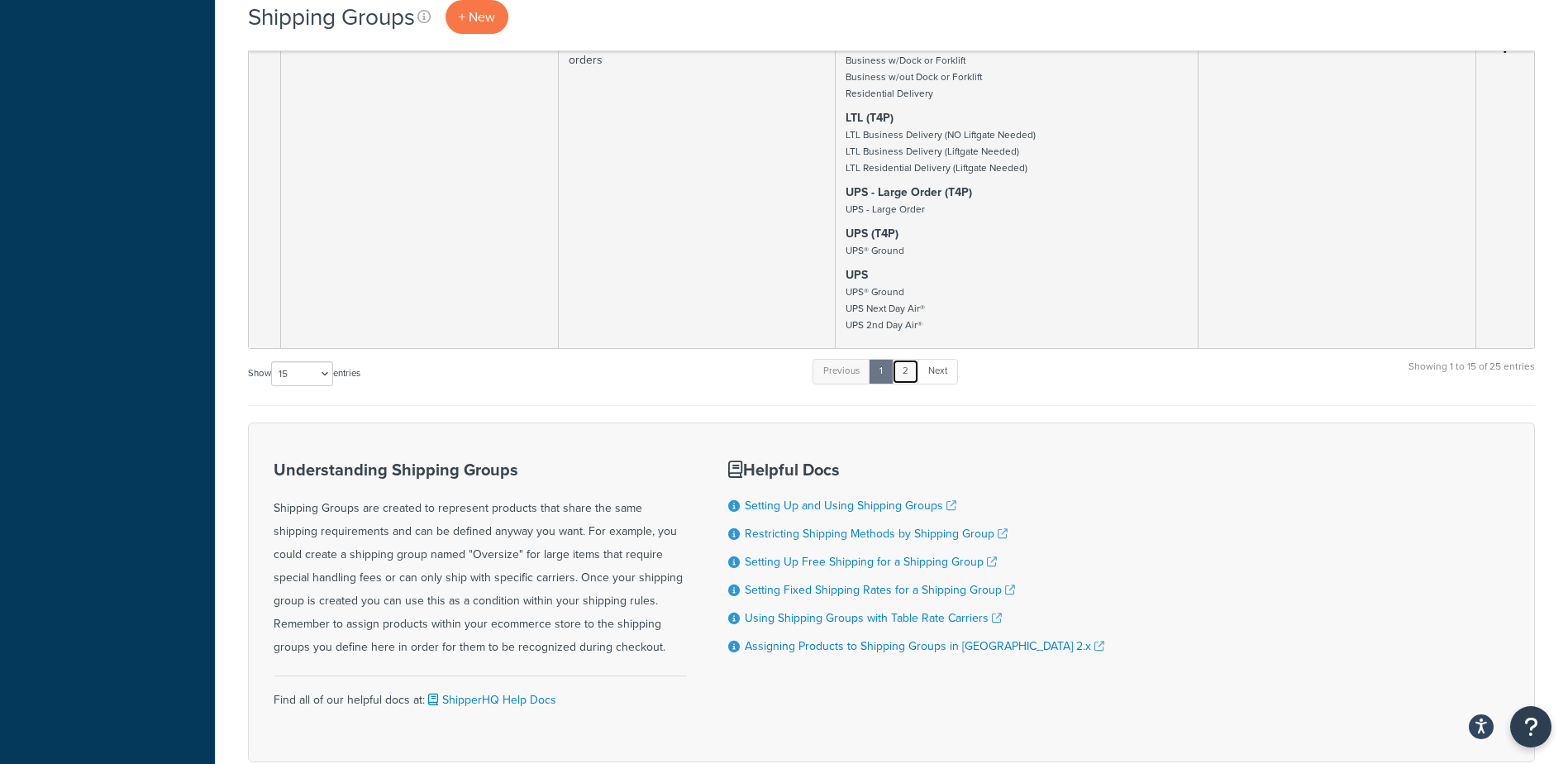
click at [915, 378] on link "2" at bounding box center [905, 371] width 27 height 25
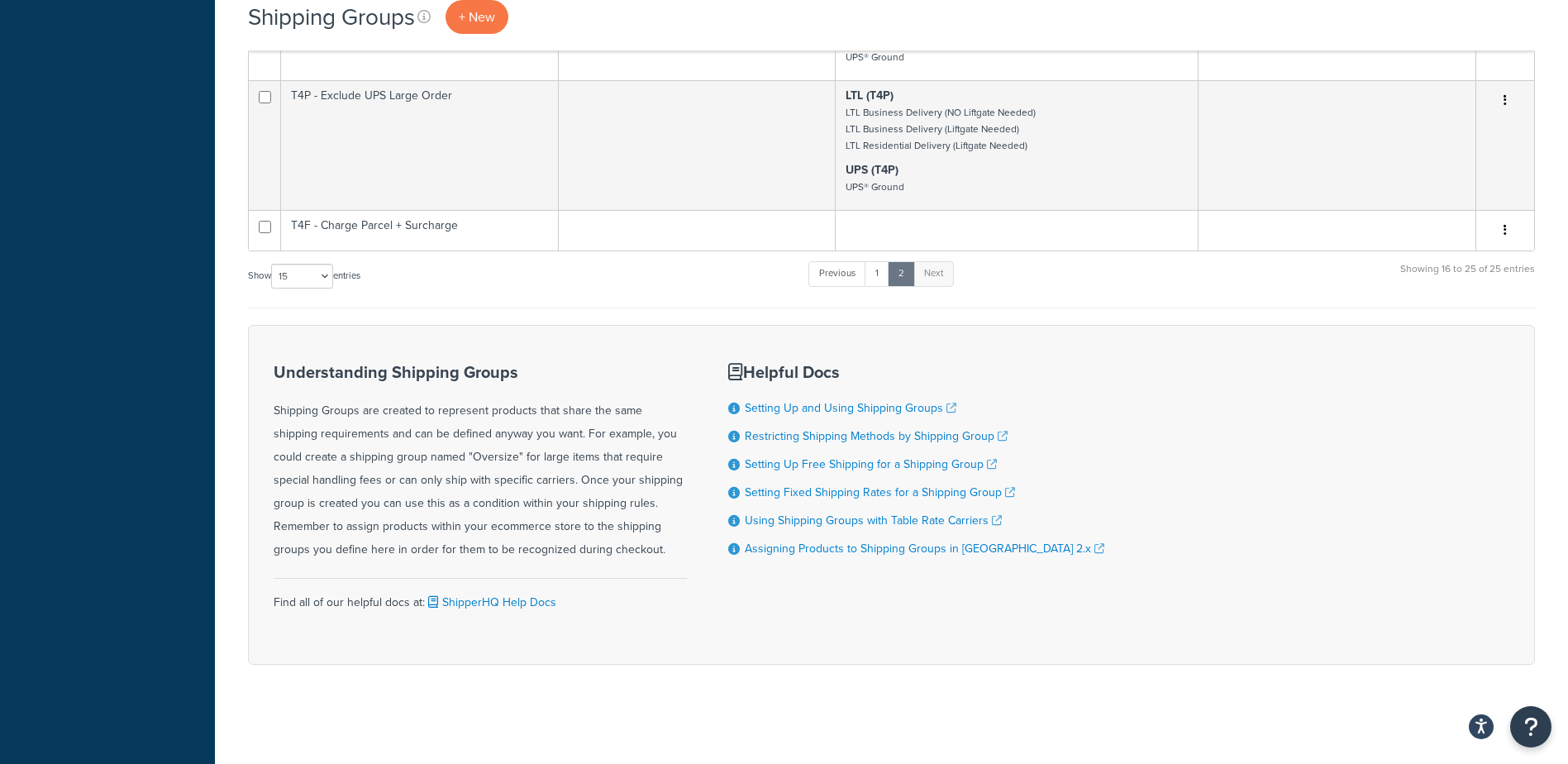
scroll to position [704, 0]
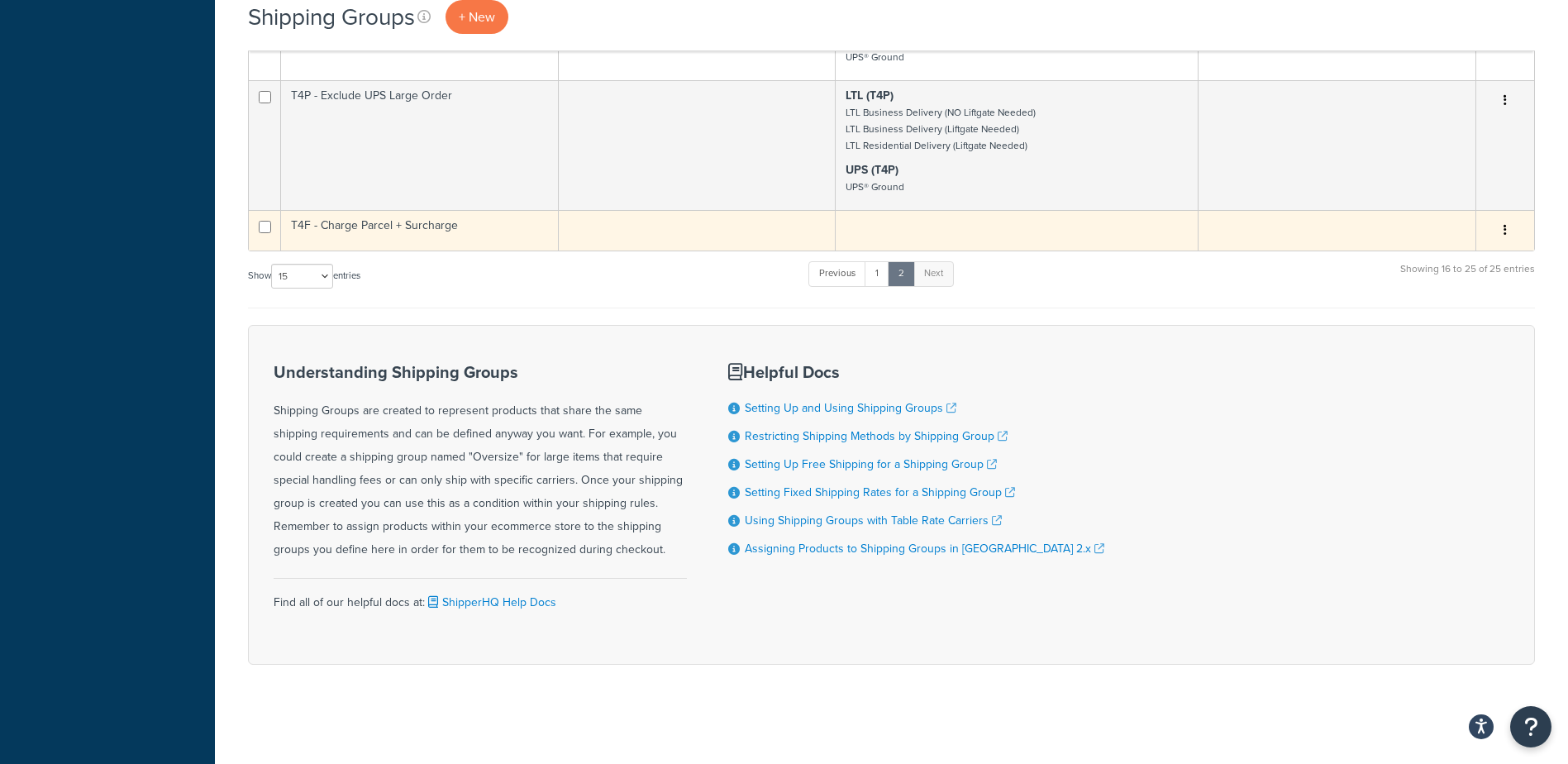
click at [1508, 231] on button "button" at bounding box center [1505, 230] width 23 height 26
click at [1463, 270] on link "Edit" at bounding box center [1438, 263] width 130 height 34
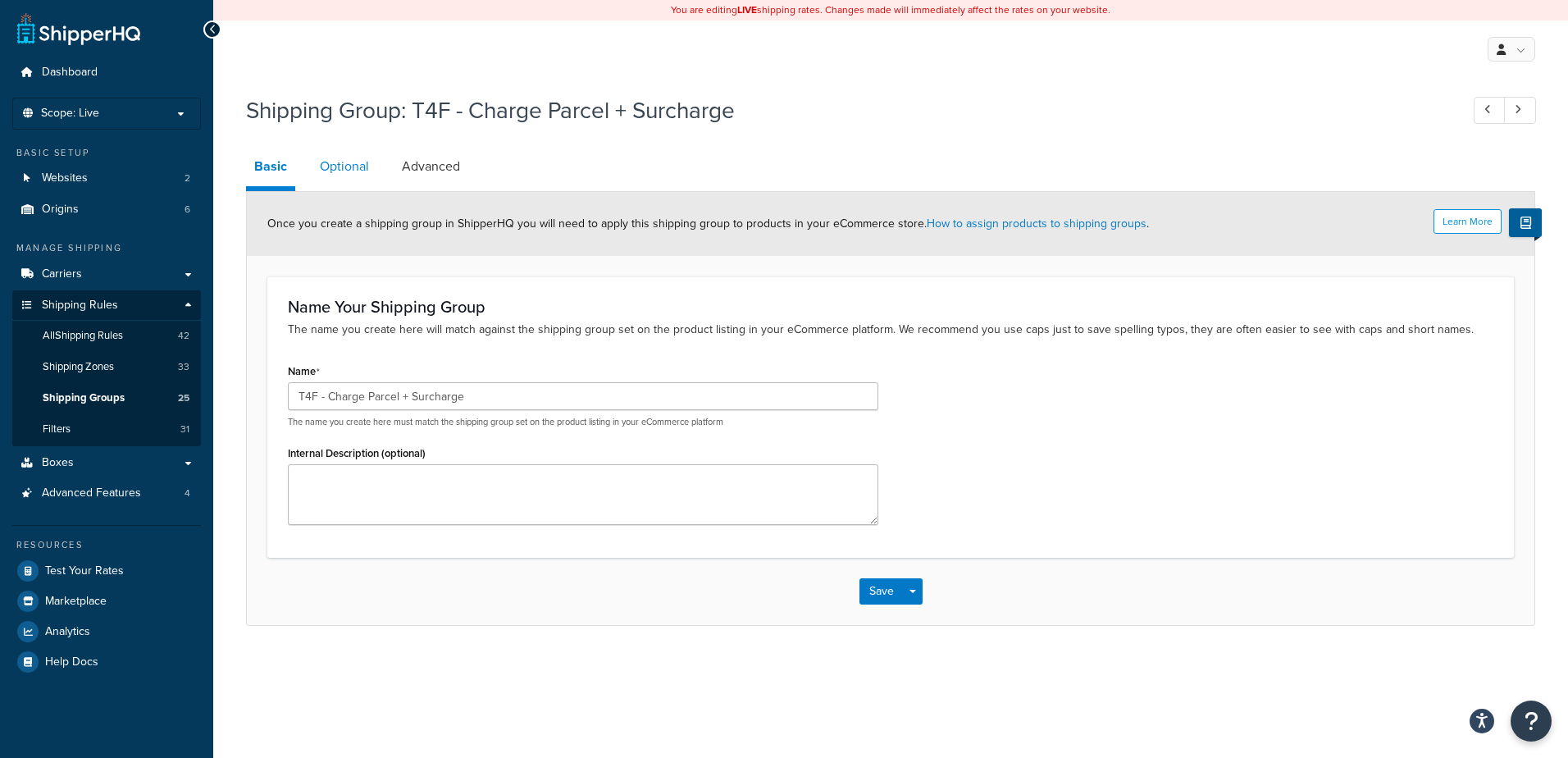
click at [363, 164] on link "Optional" at bounding box center [344, 166] width 65 height 39
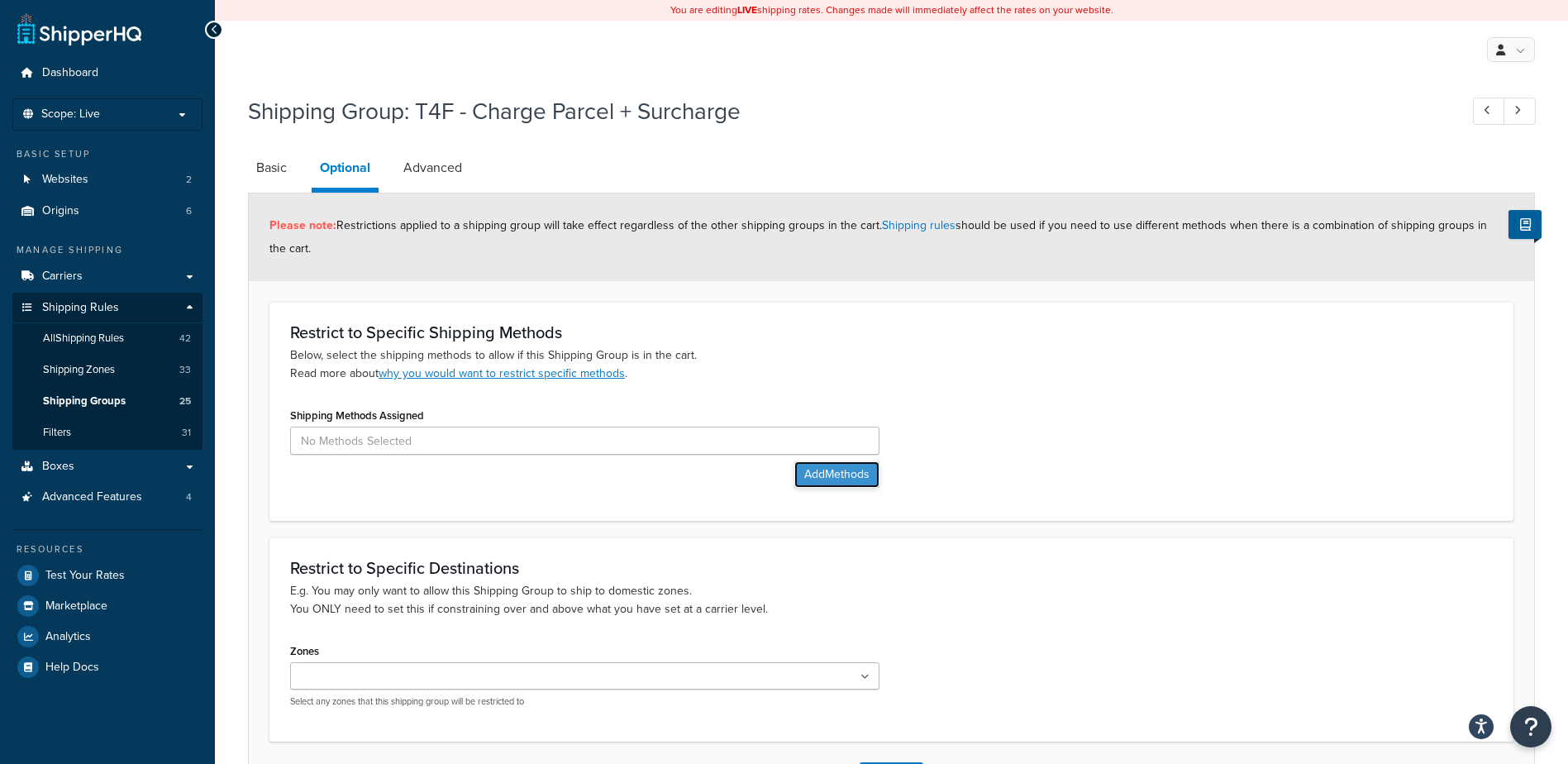
click at [865, 484] on button "Add Methods" at bounding box center [836, 474] width 85 height 26
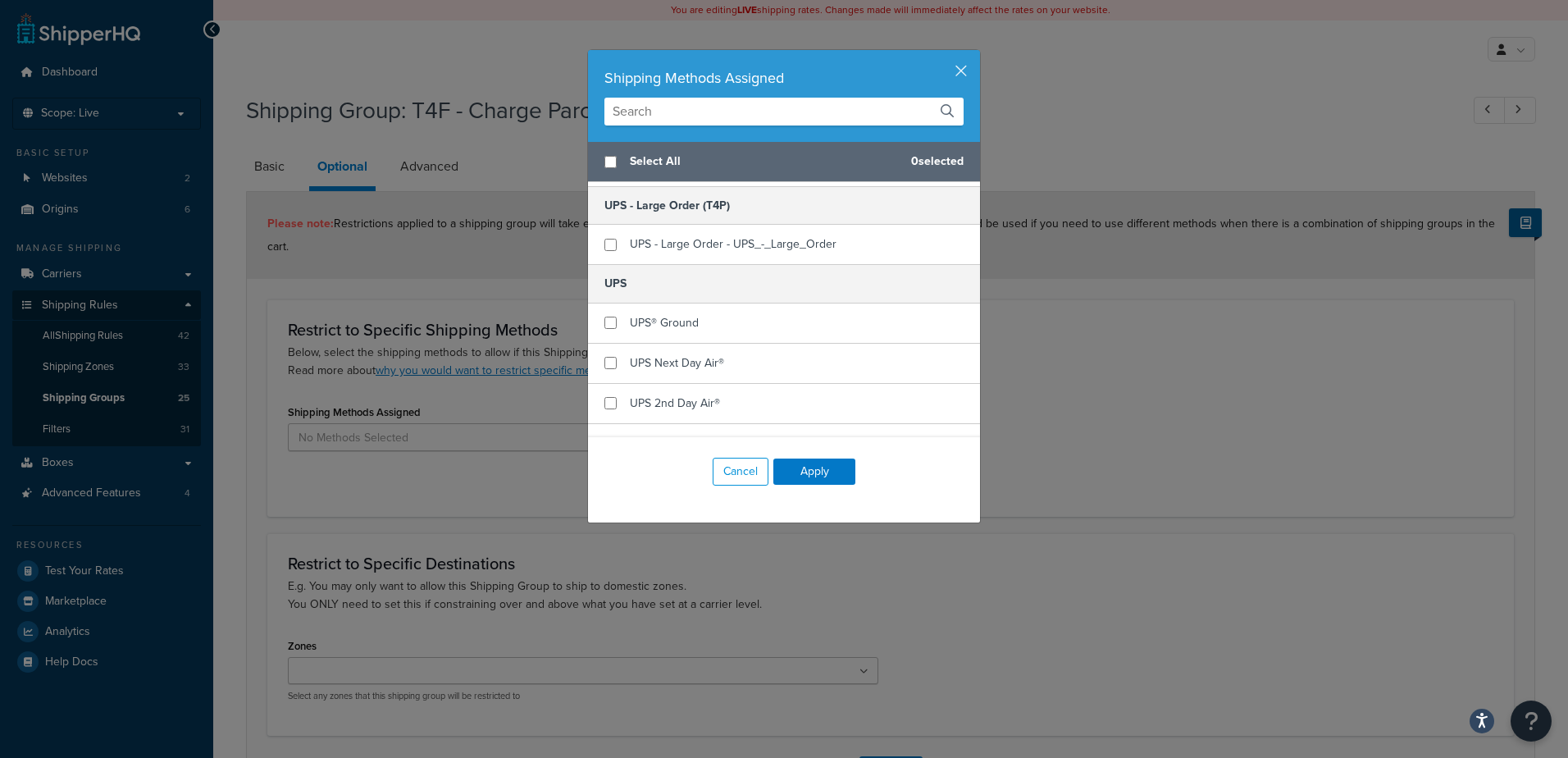
scroll to position [410, 0]
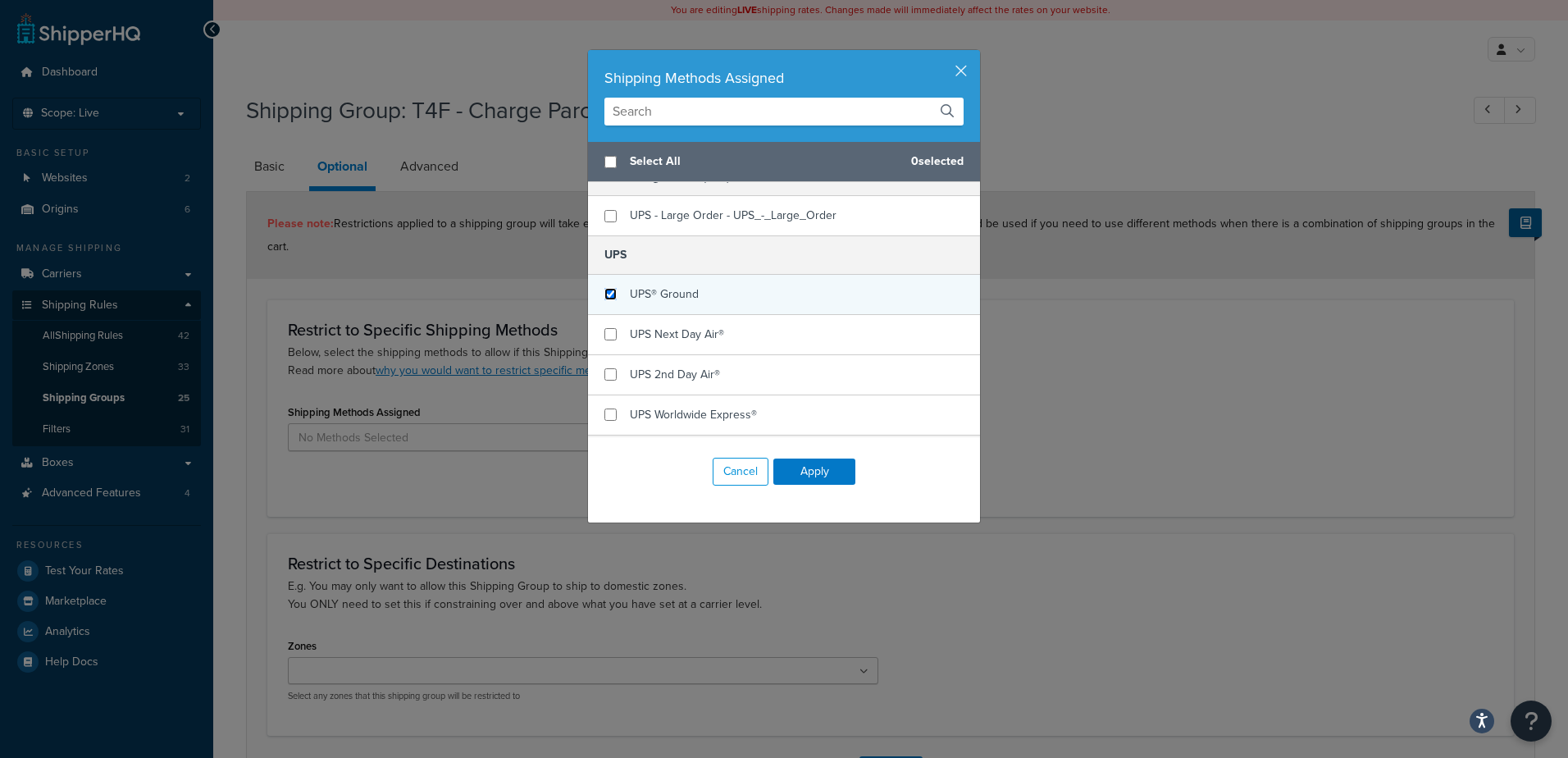
click at [607, 301] on input "checkbox" at bounding box center [610, 294] width 13 height 13
checkbox input "true"
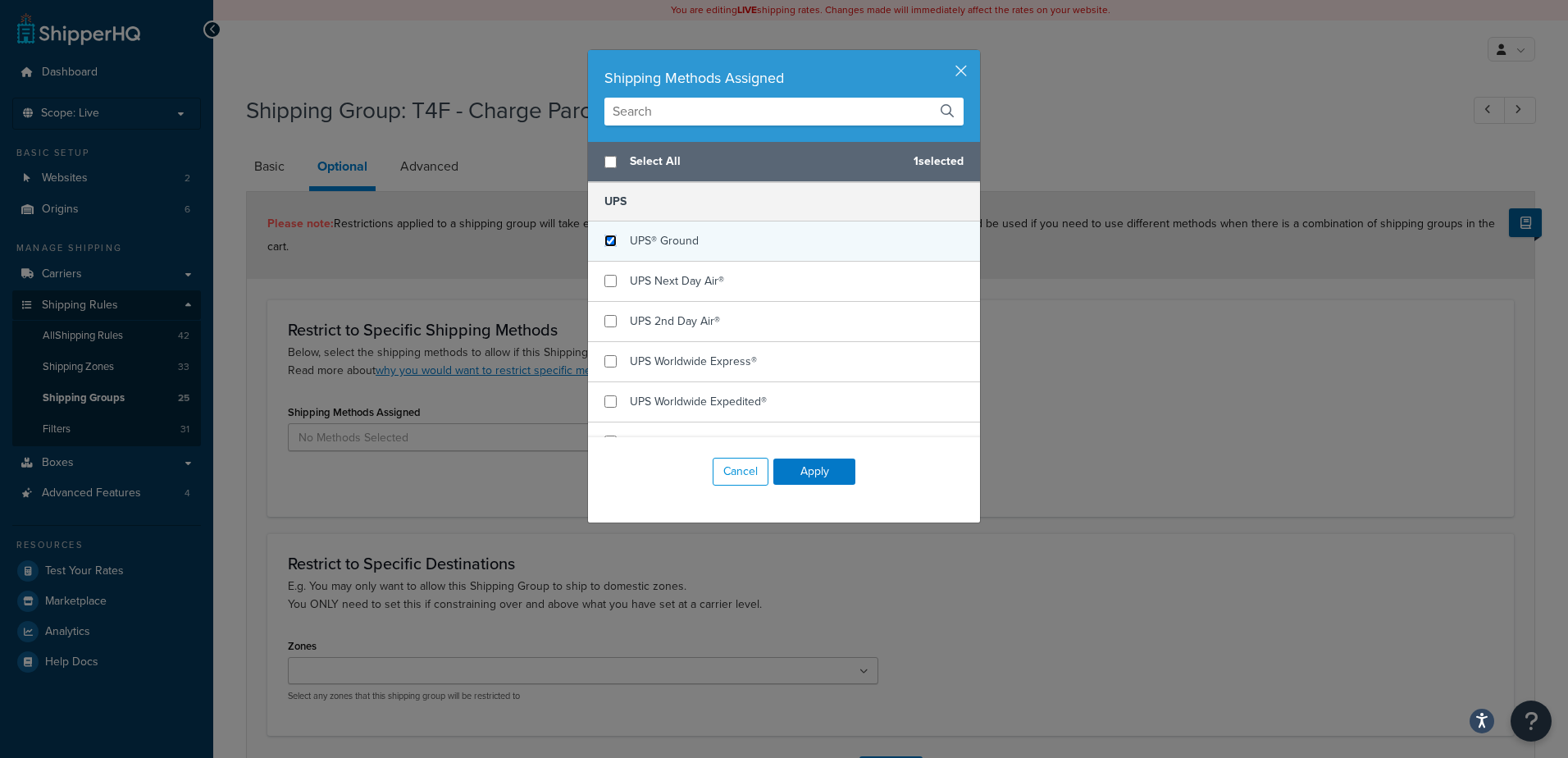
scroll to position [492, 0]
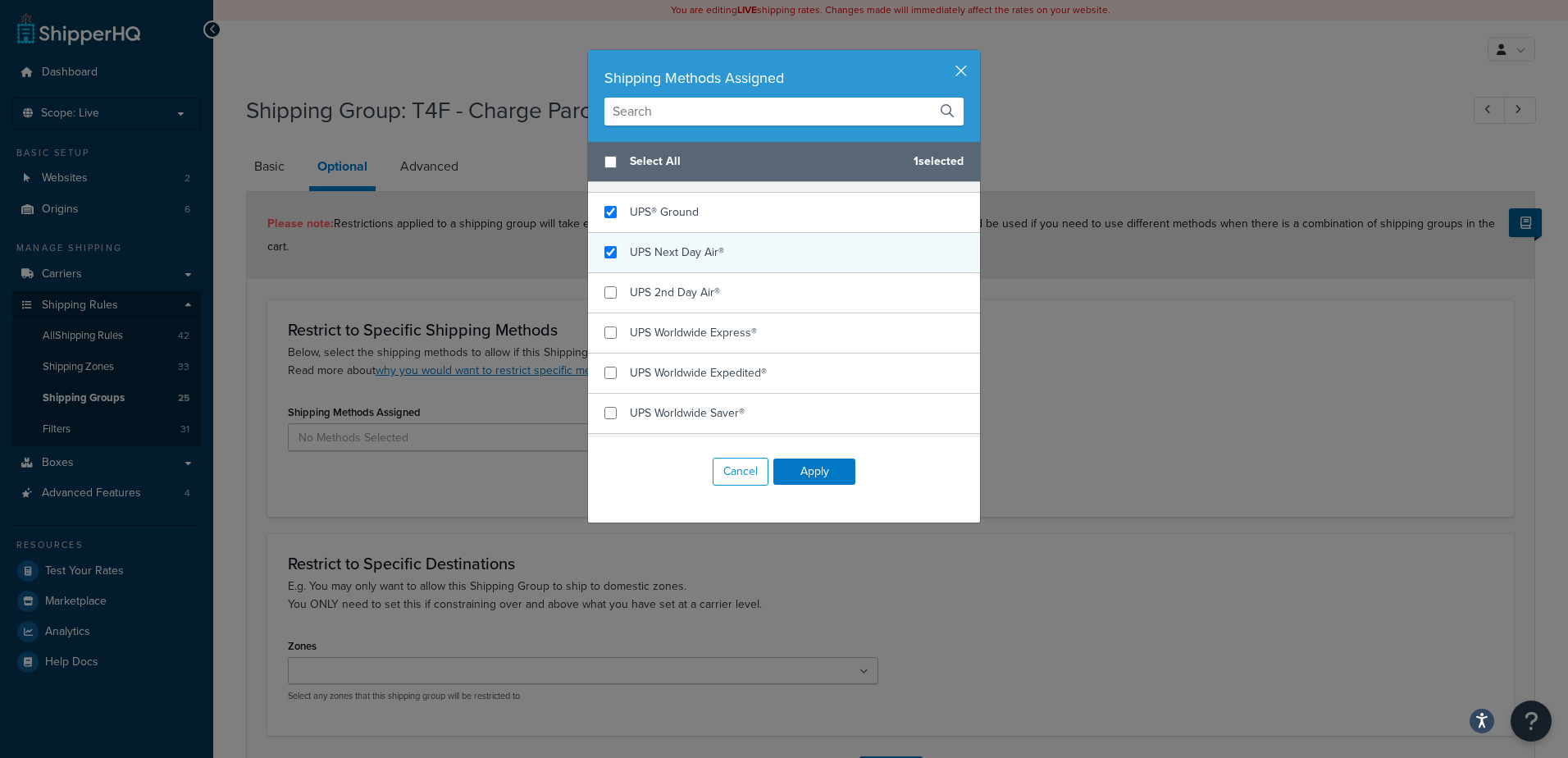
checkbox input "true"
click at [604, 273] on div "UPS Next Day Air®" at bounding box center [784, 254] width 392 height 40
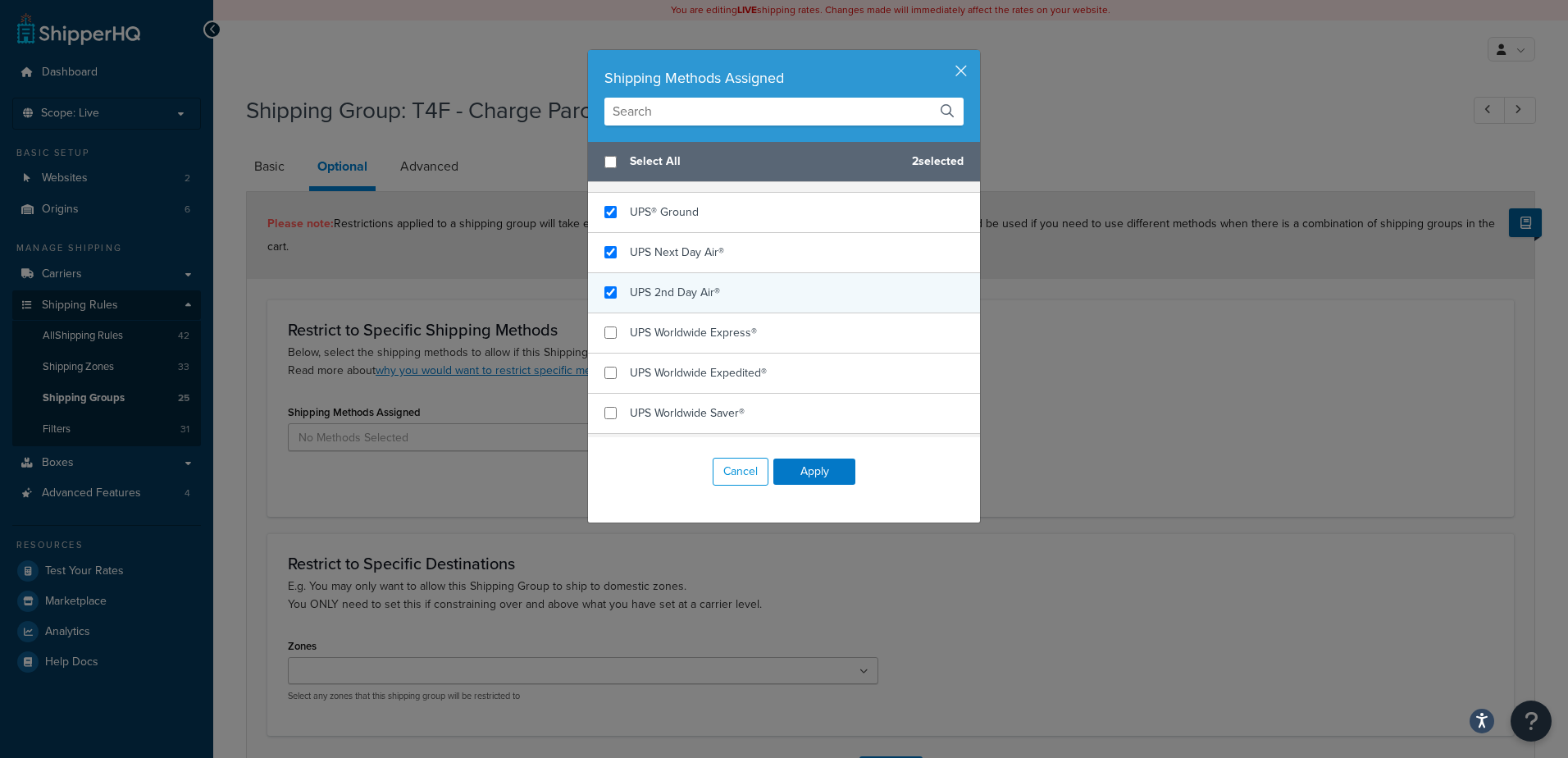
checkbox input "true"
click at [603, 308] on div "UPS 2nd Day Air®" at bounding box center [784, 293] width 392 height 40
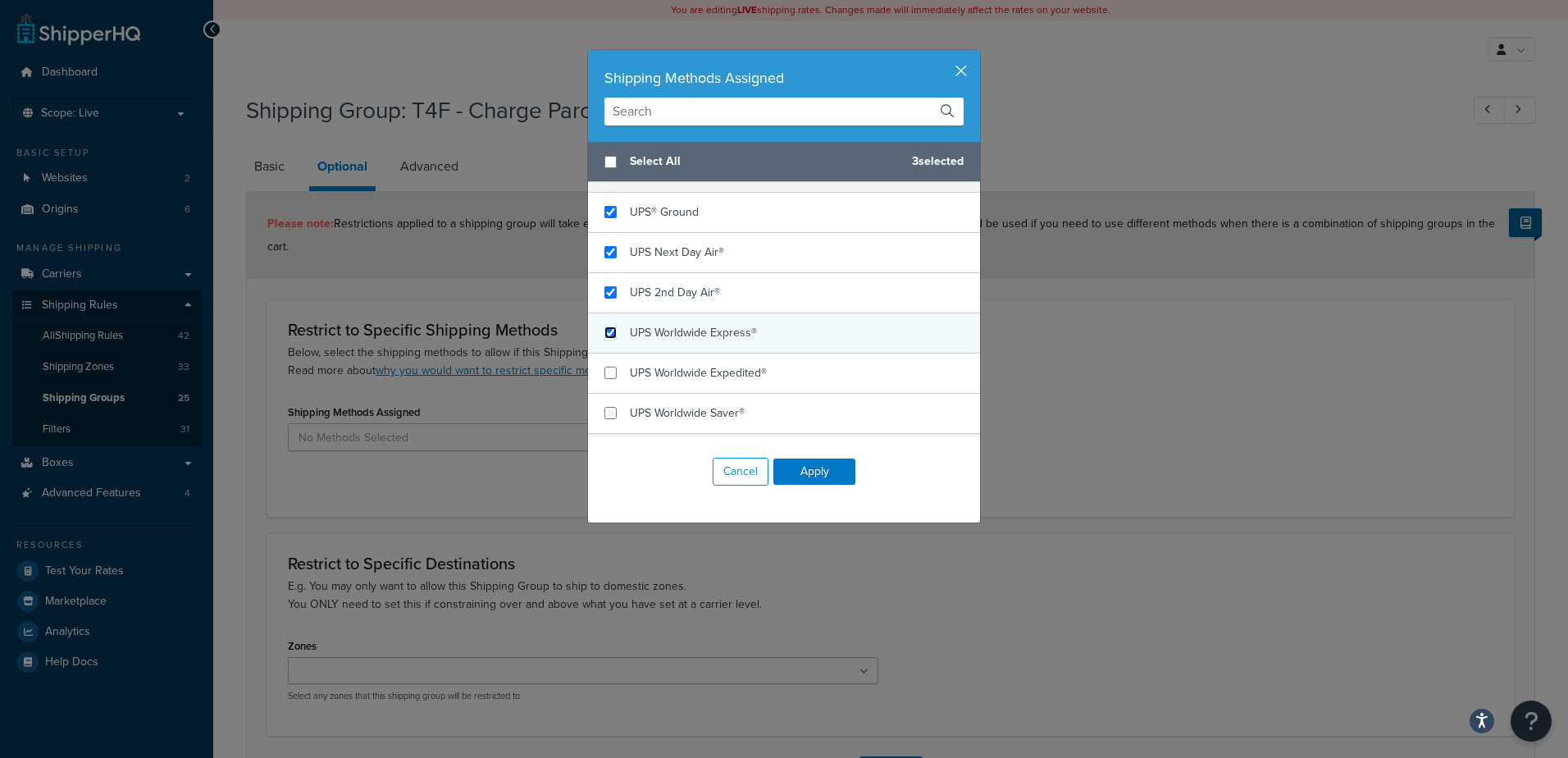
click at [604, 339] on input "checkbox" at bounding box center [610, 332] width 13 height 13
checkbox input "true"
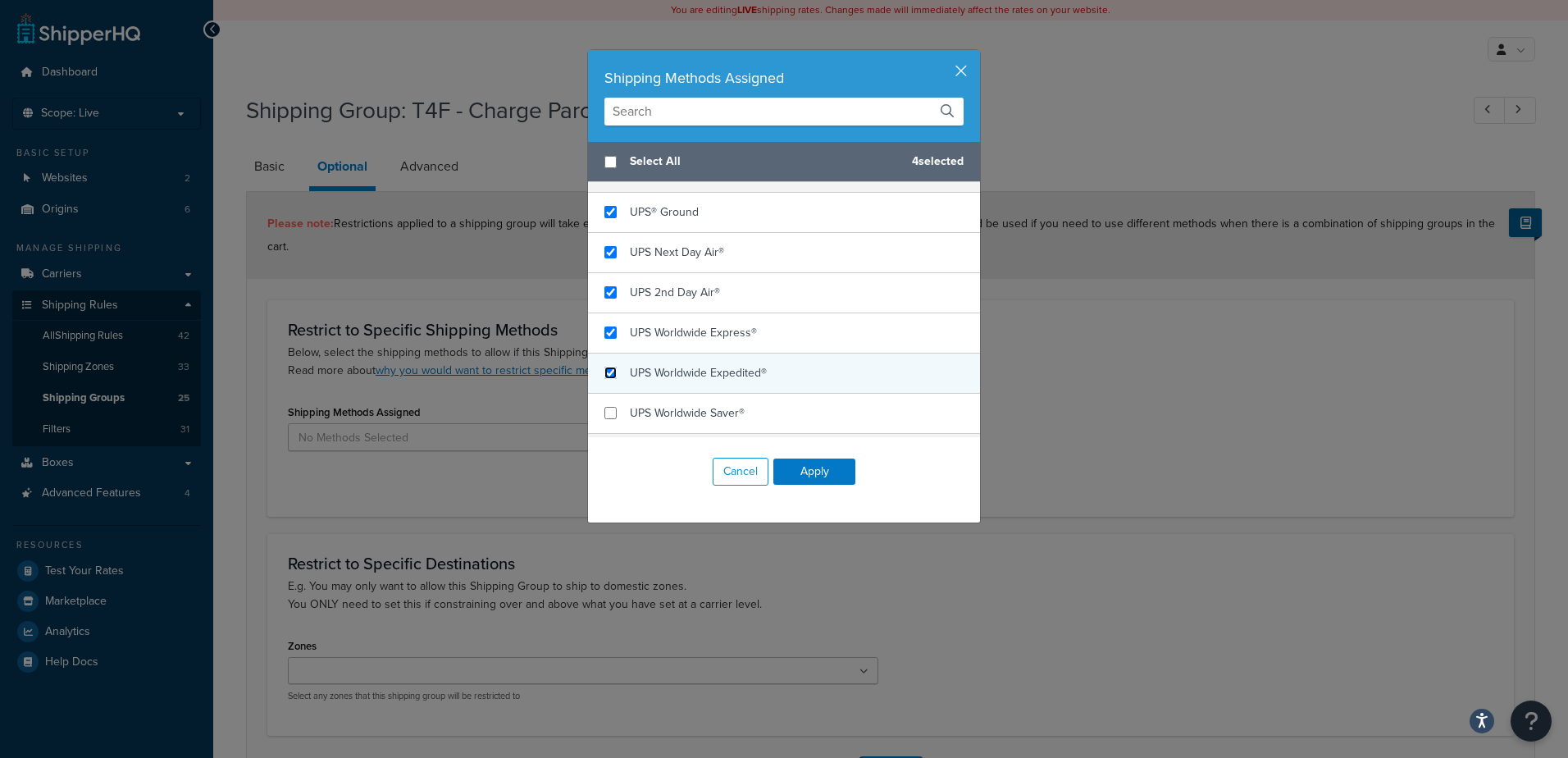
click at [606, 379] on input "checkbox" at bounding box center [610, 373] width 13 height 13
checkbox input "true"
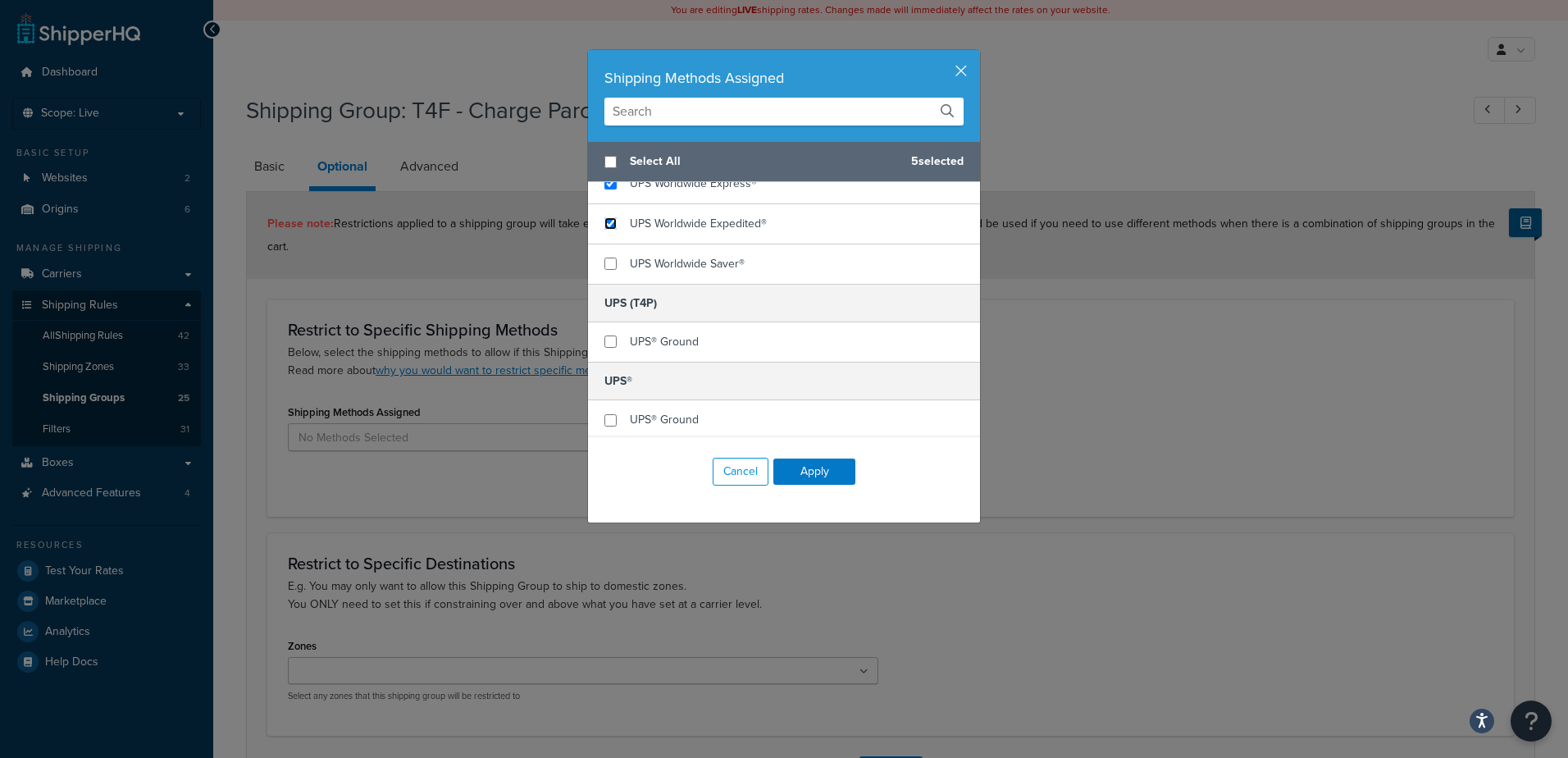
scroll to position [656, 0]
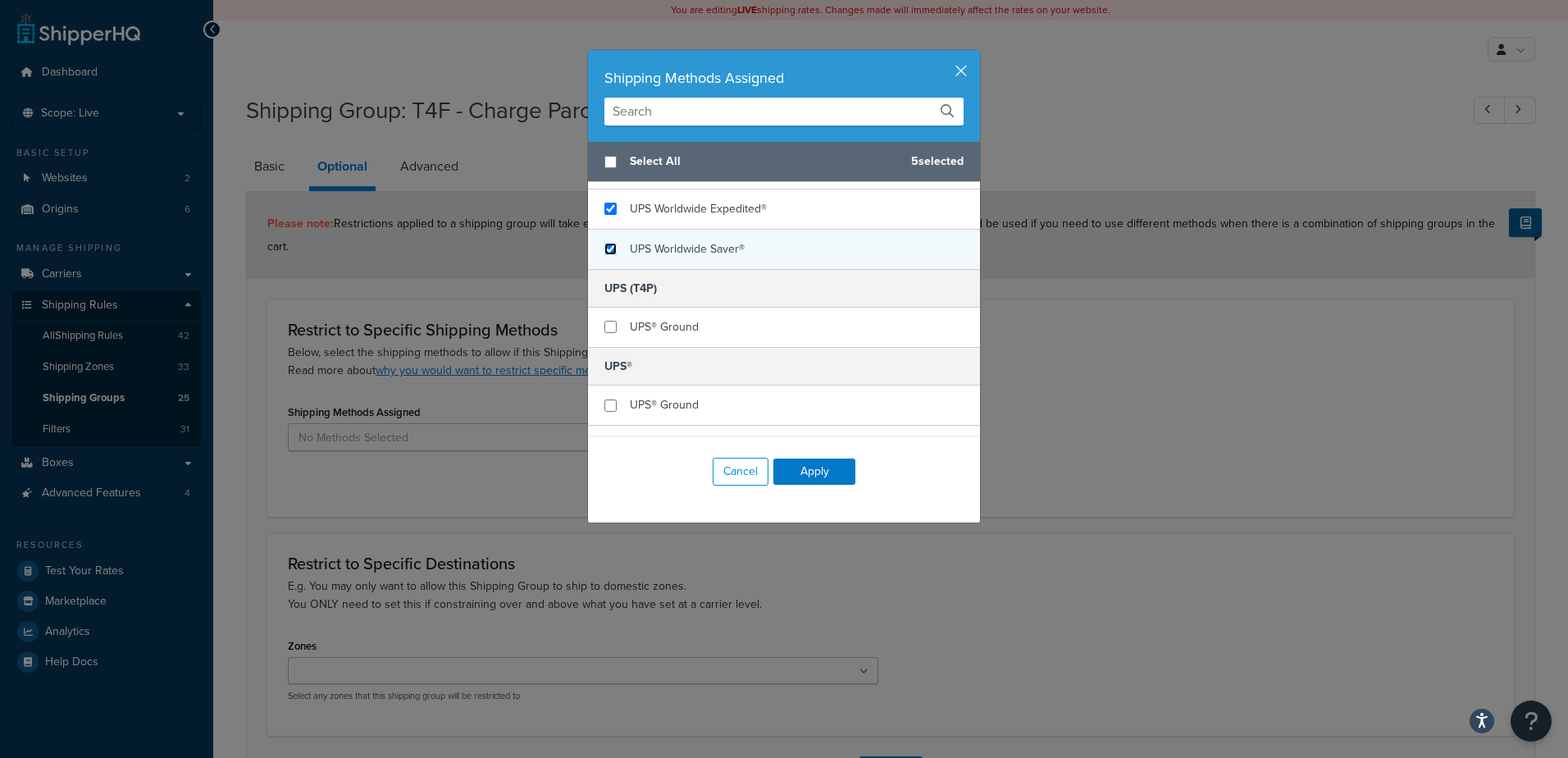
click at [607, 255] on input "checkbox" at bounding box center [610, 248] width 13 height 13
checkbox input "true"
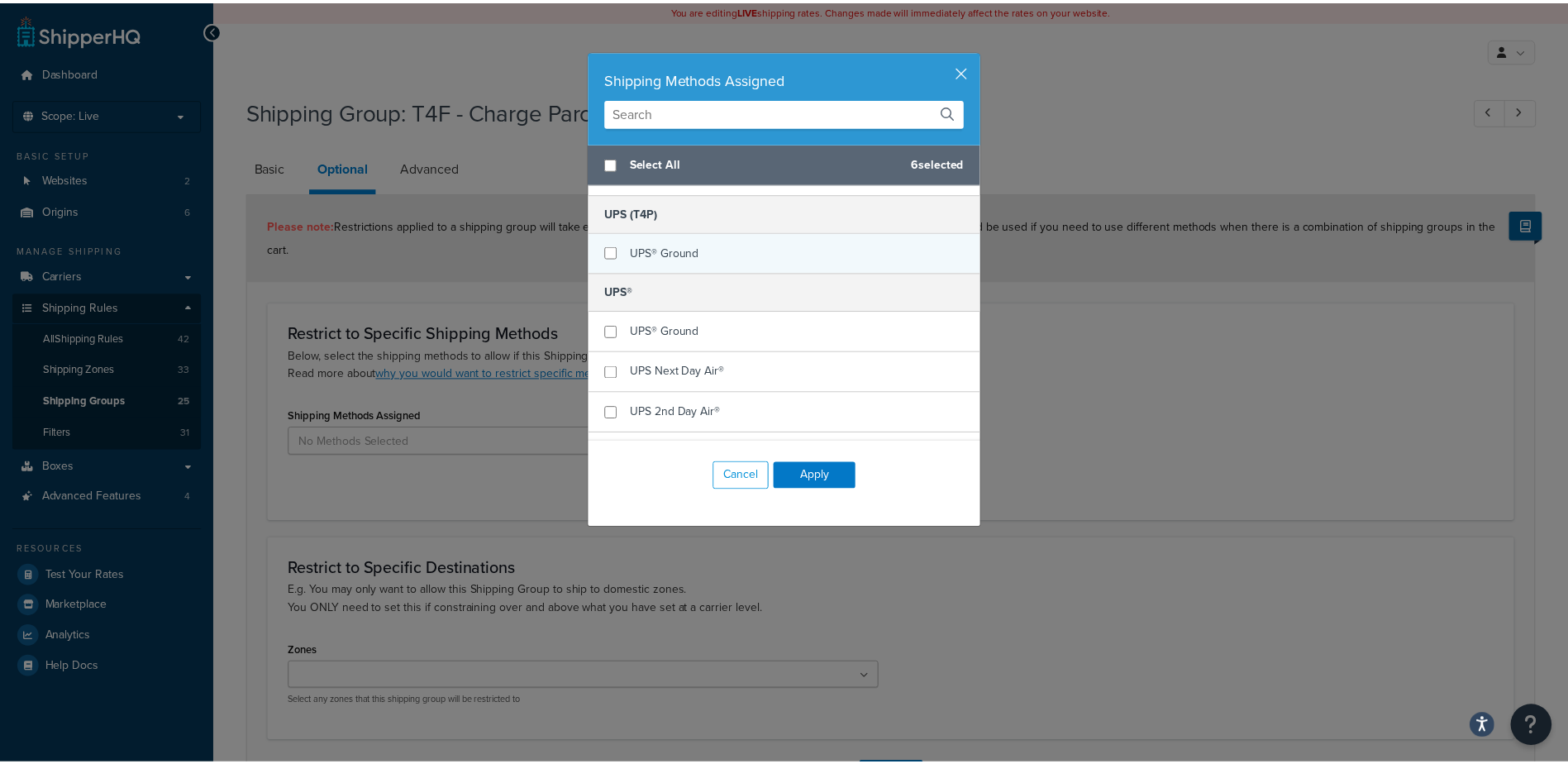
scroll to position [496, 0]
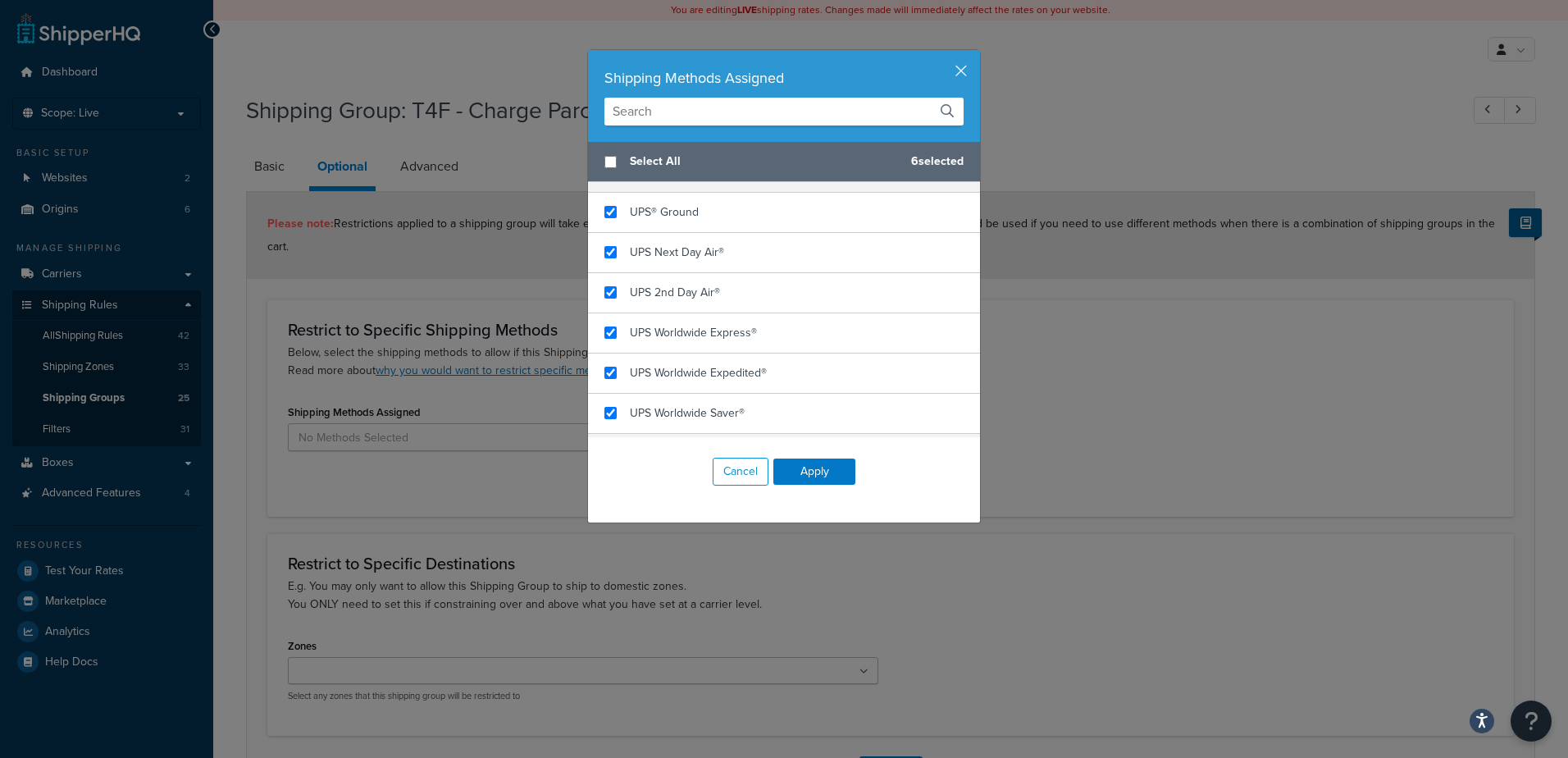
click at [817, 485] on div "Cancel Apply" at bounding box center [784, 472] width 392 height 69
click at [808, 478] on button "Apply" at bounding box center [814, 471] width 82 height 26
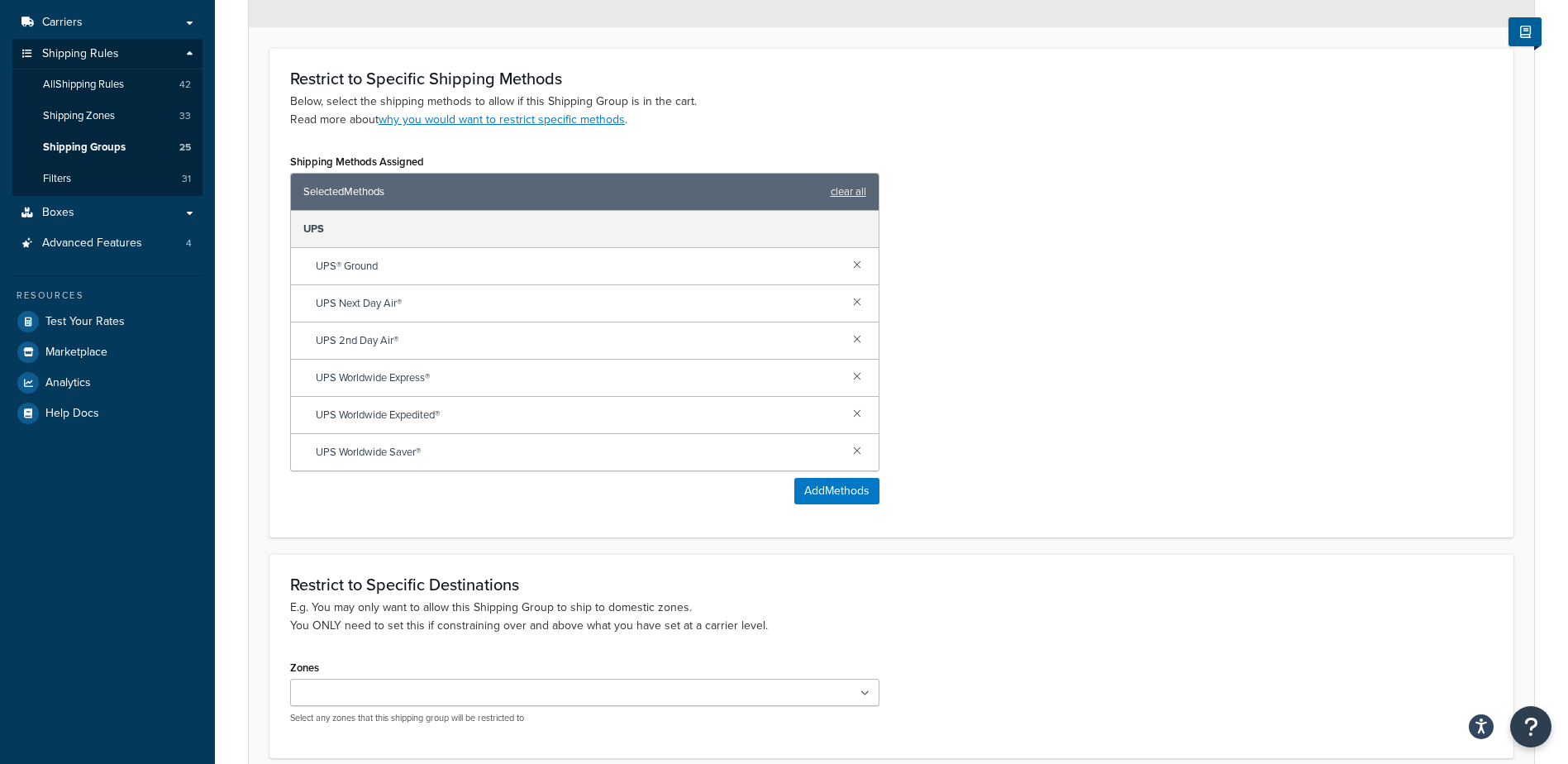
scroll to position [69, 0]
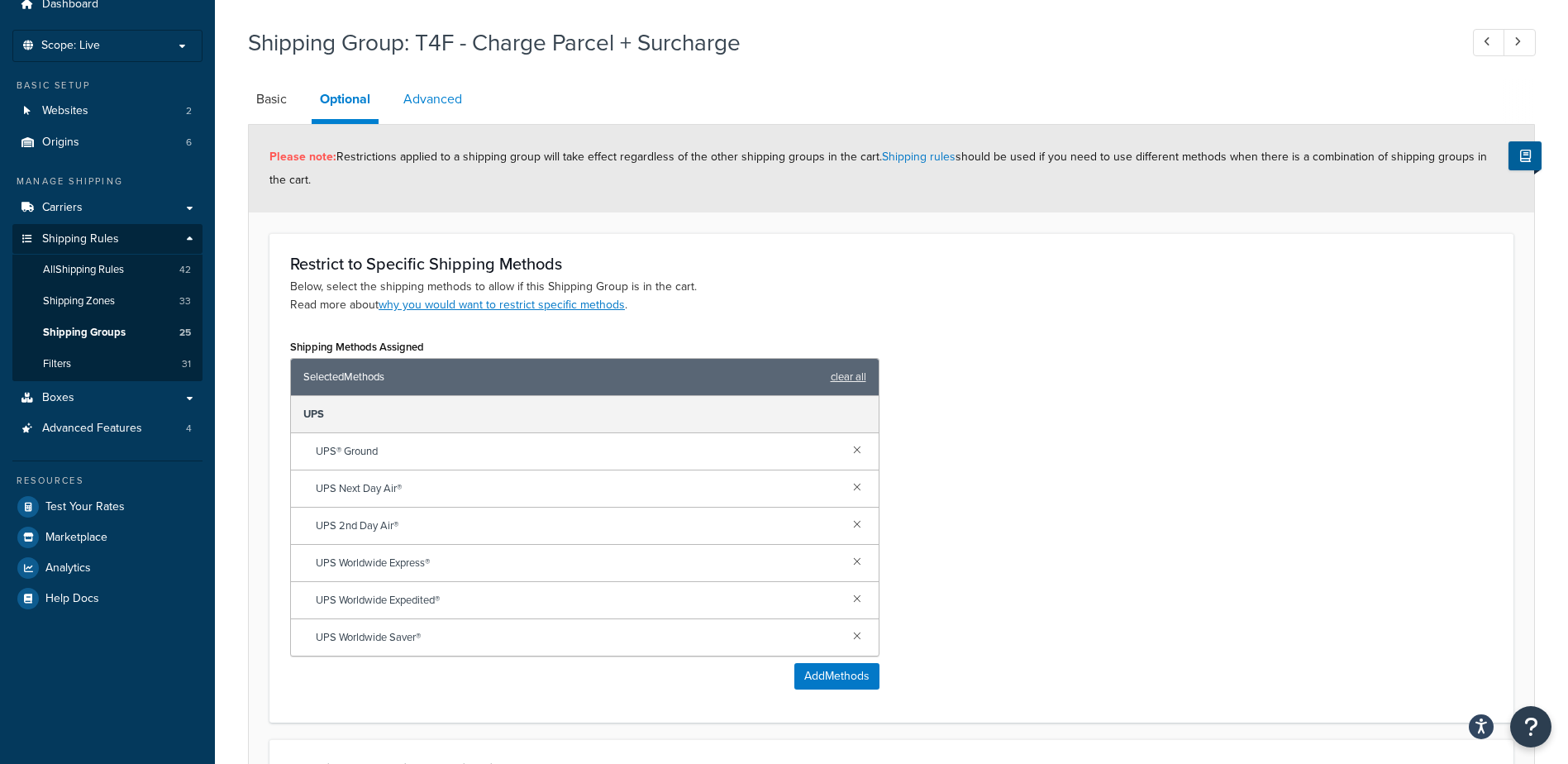
click at [441, 100] on link "Advanced" at bounding box center [432, 99] width 75 height 40
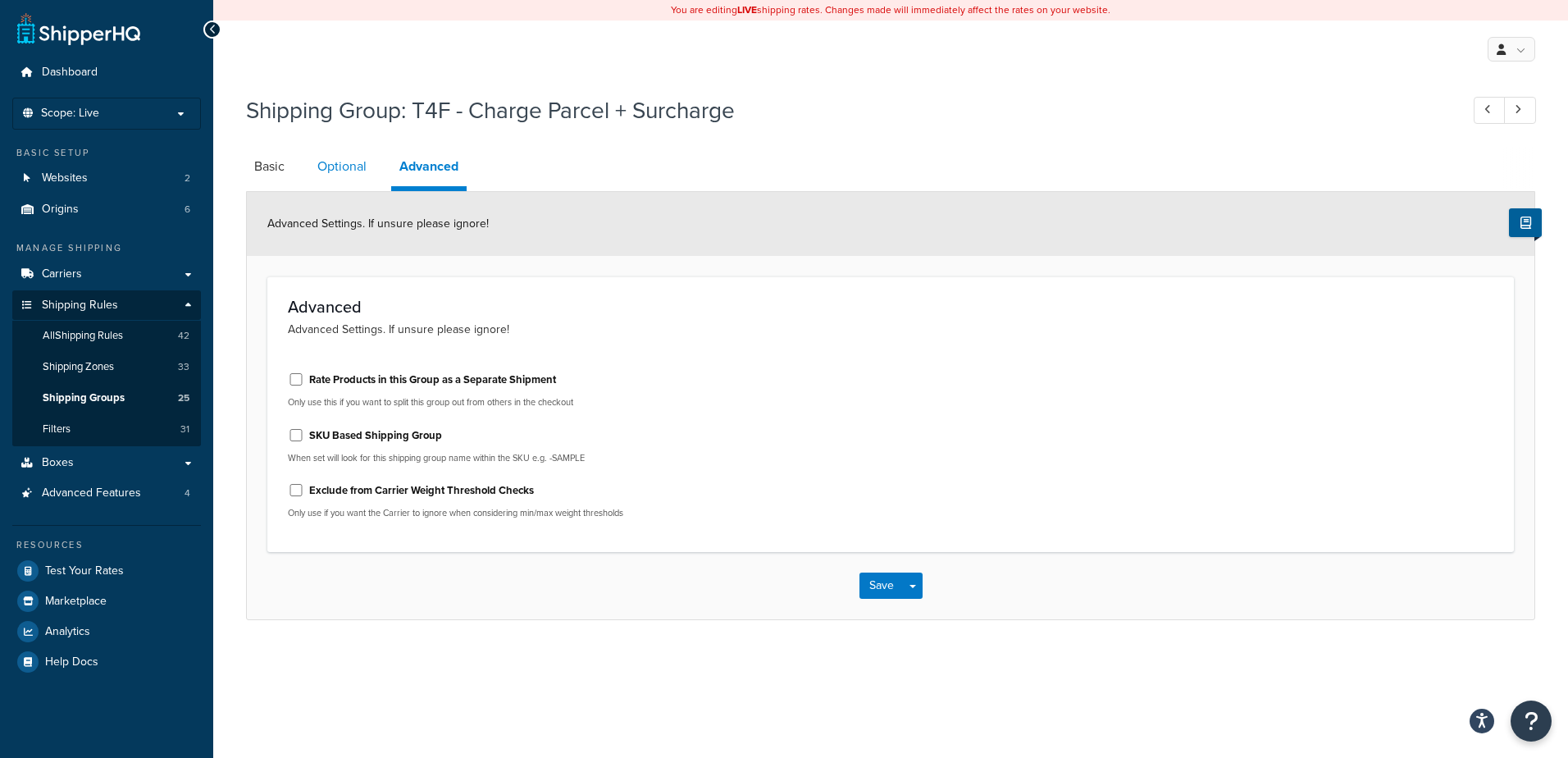
click at [343, 163] on link "Optional" at bounding box center [342, 166] width 65 height 39
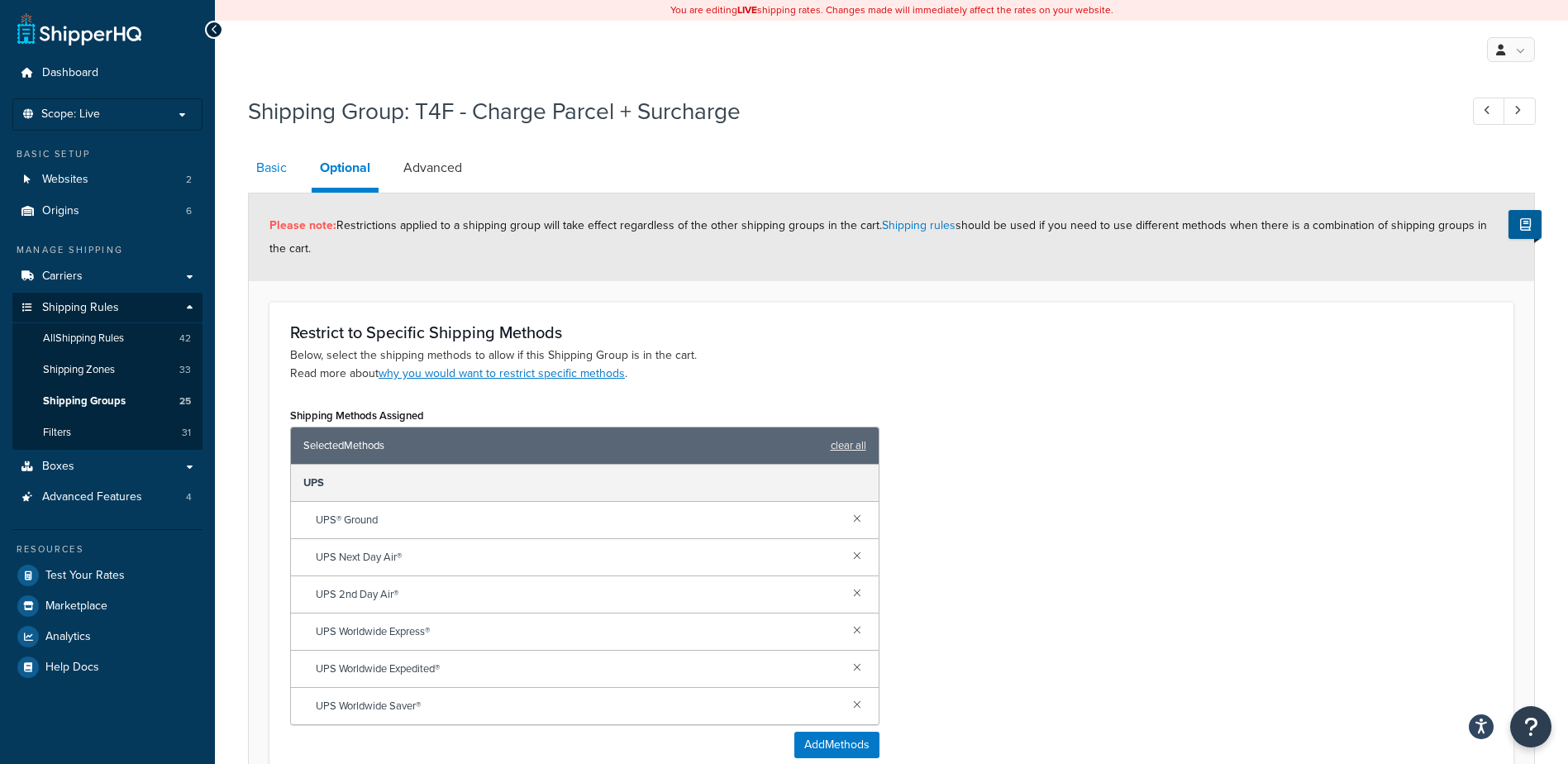
click at [292, 163] on link "Basic" at bounding box center [271, 168] width 47 height 40
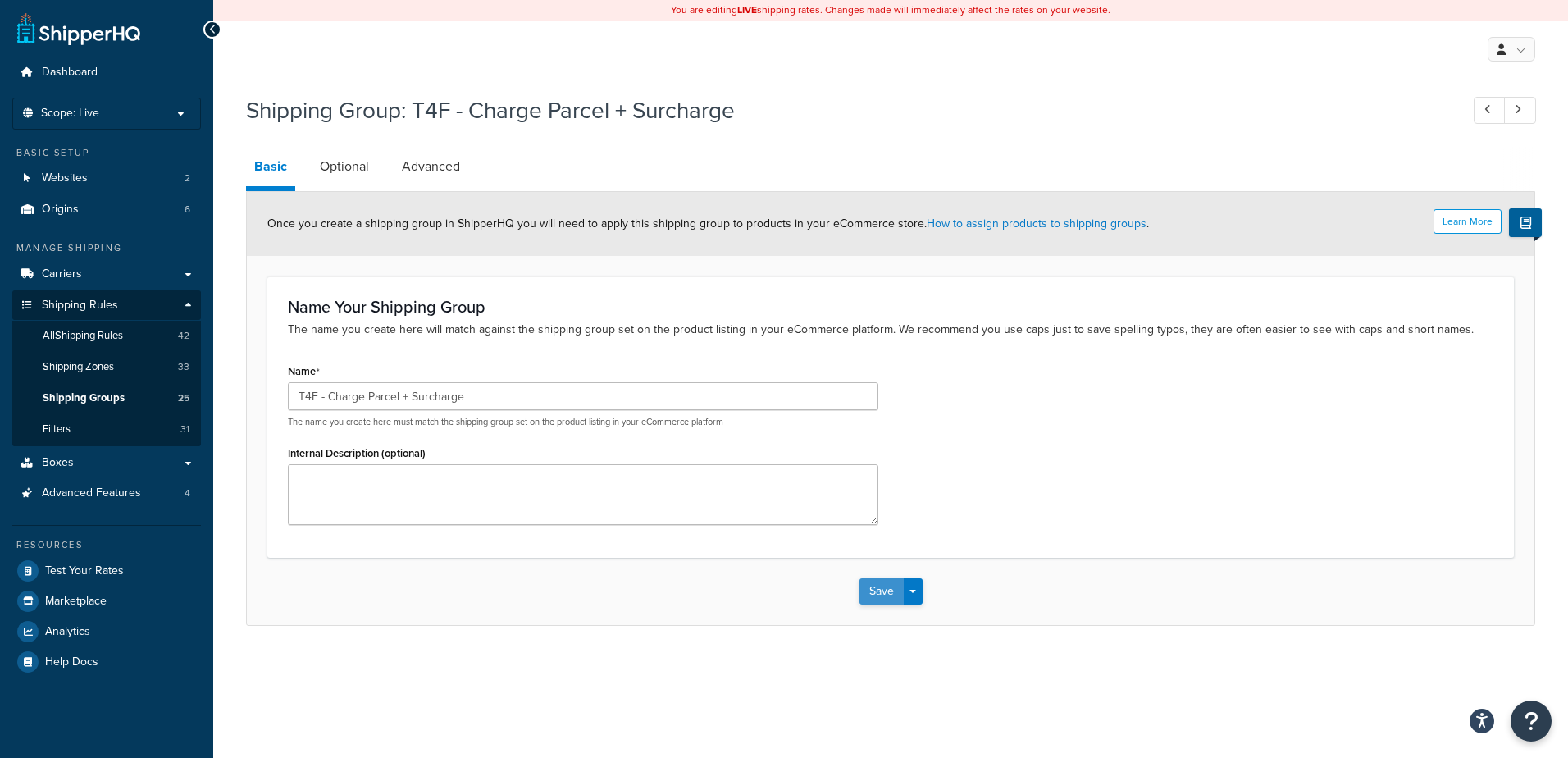
click at [881, 593] on button "Save" at bounding box center [881, 591] width 44 height 26
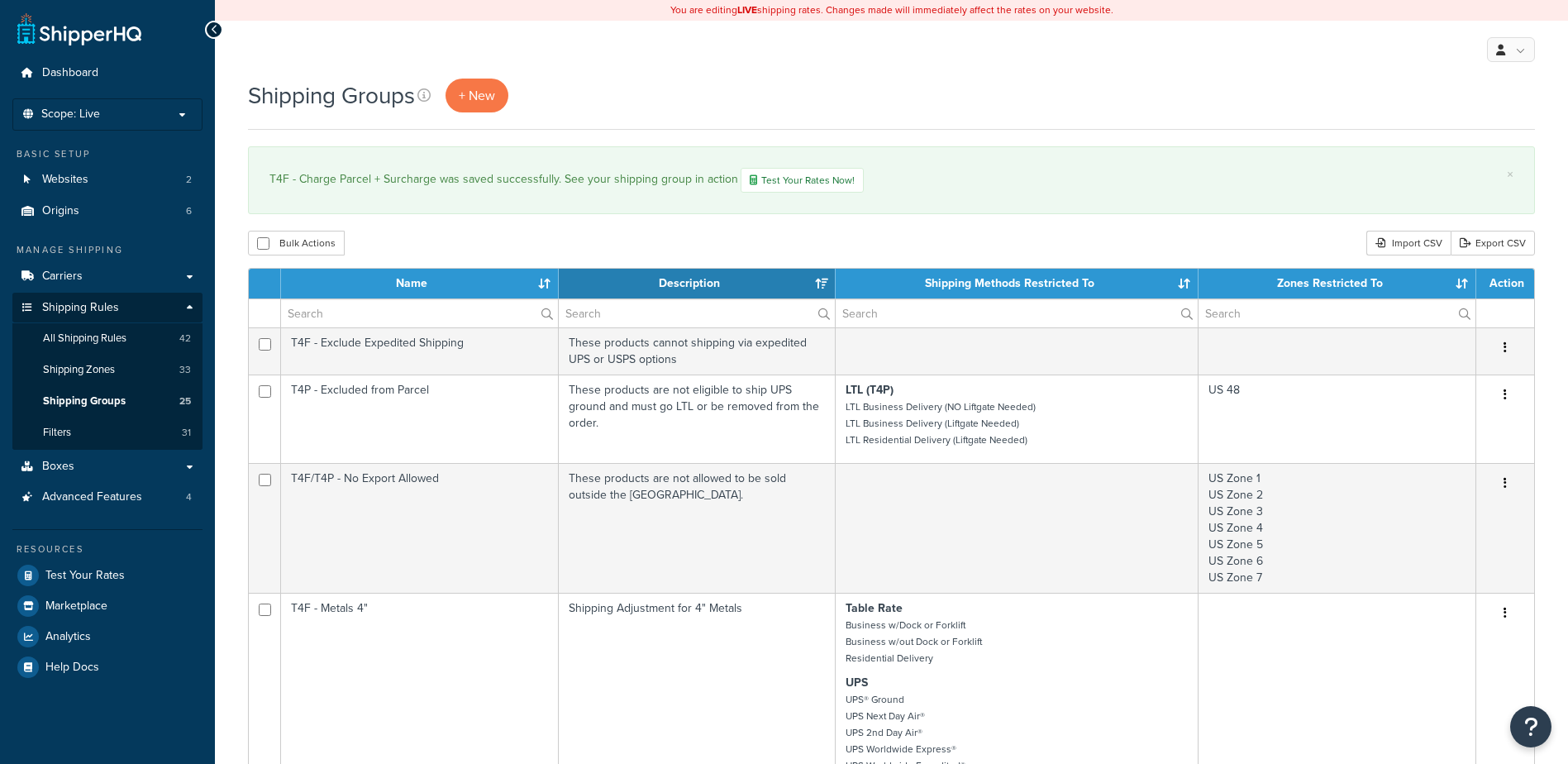
select select "15"
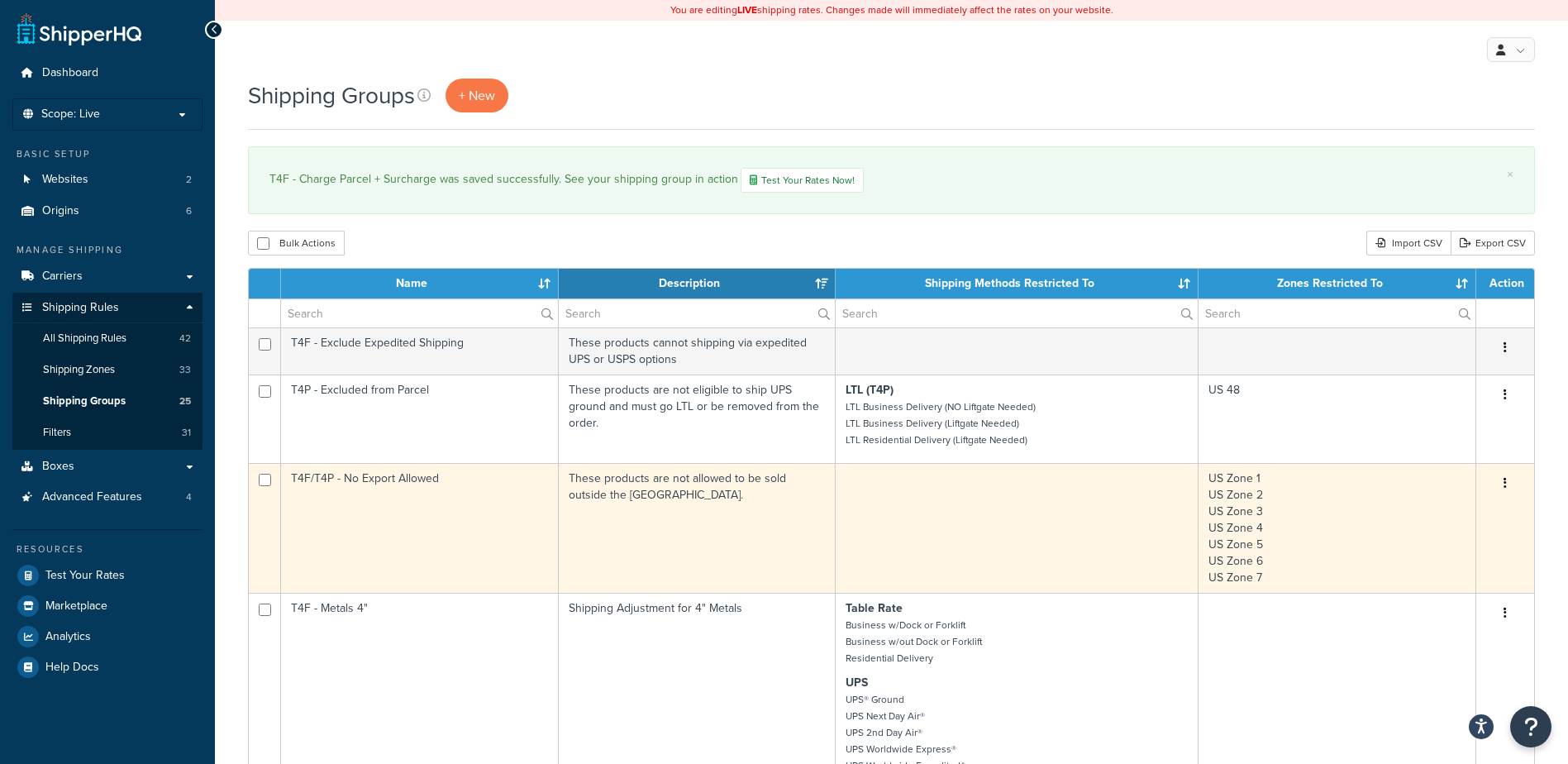
scroll to position [165, 0]
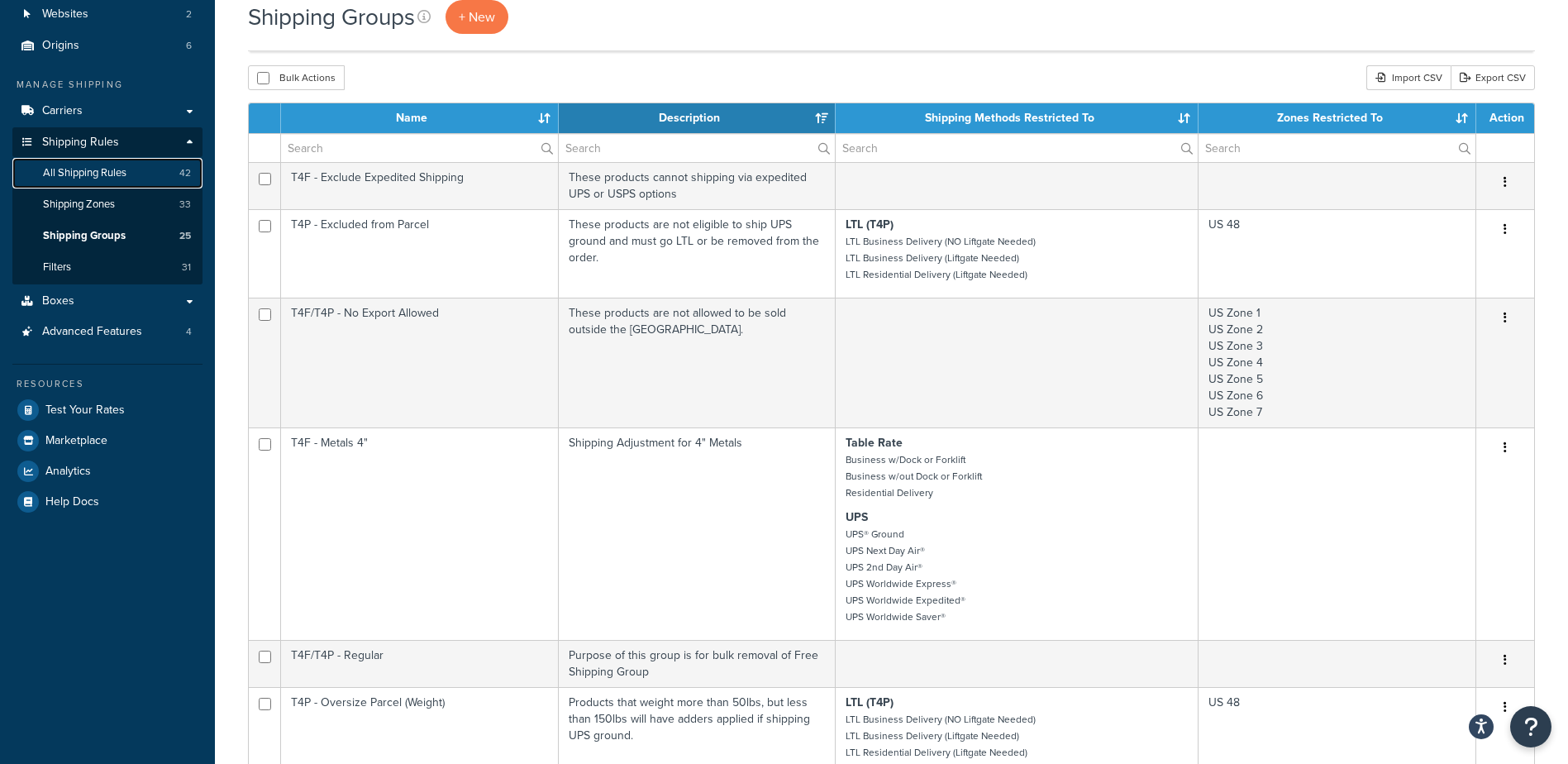
click at [131, 170] on link "All Shipping Rules 42" at bounding box center [107, 173] width 190 height 30
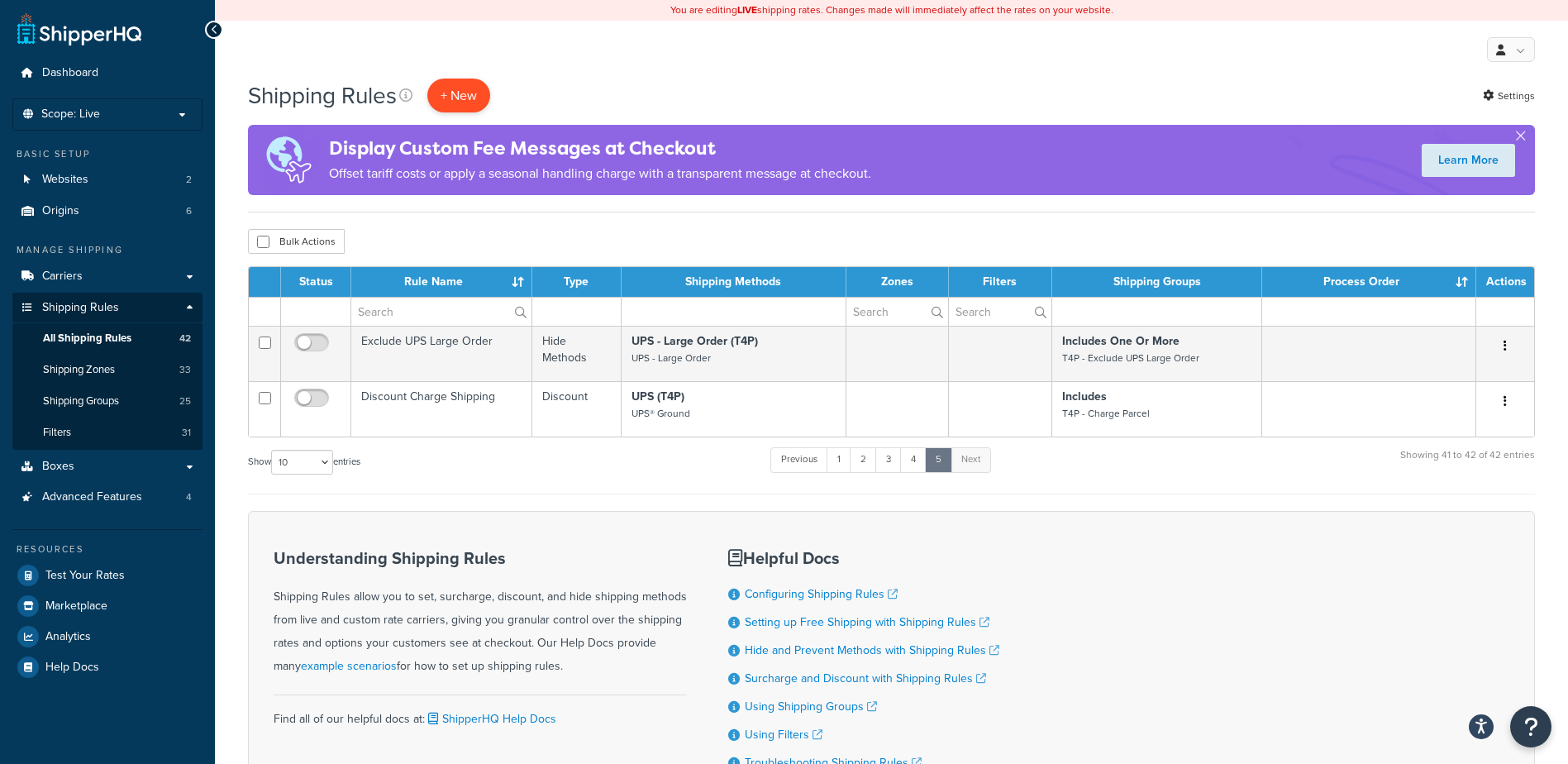
click at [445, 91] on p "+ New" at bounding box center [458, 96] width 63 height 34
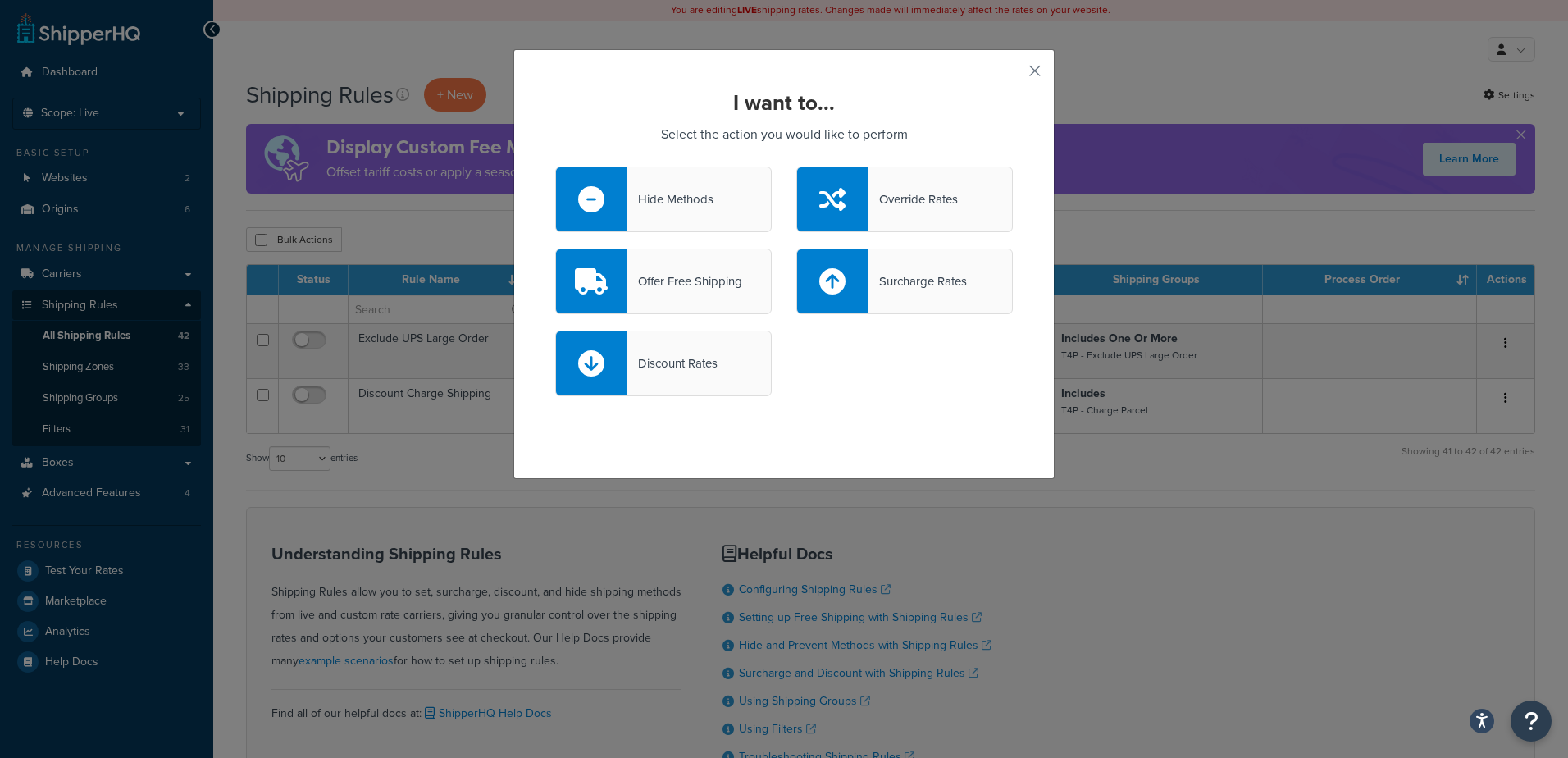
click at [868, 281] on div "Surcharge Rates" at bounding box center [917, 280] width 99 height 23
click at [0, 0] on input "Surcharge Rates" at bounding box center [0, 0] width 0 height 0
select select "CART"
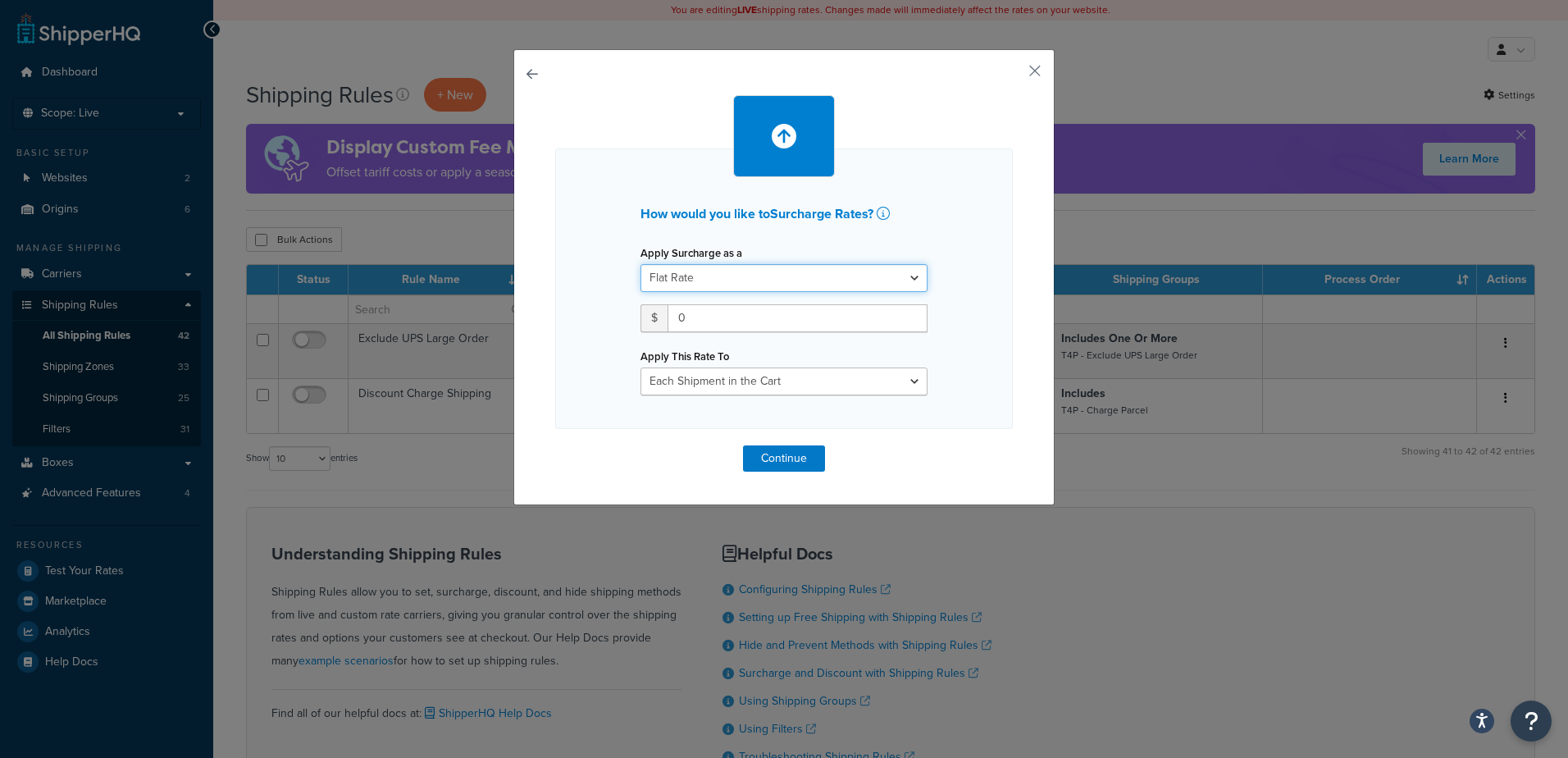
click at [772, 282] on select "Flat Rate Percentage Flat Rate & Percentage" at bounding box center [784, 278] width 287 height 28
click at [640, 264] on select "Flat Rate Percentage Flat Rate & Percentage" at bounding box center [784, 278] width 287 height 28
click at [712, 317] on input "0" at bounding box center [797, 318] width 260 height 28
type input "10"
click at [733, 377] on select "Entire Cart Each Shipment in the Cart Each Origin in the Cart Each Shipping Gro…" at bounding box center [784, 381] width 287 height 28
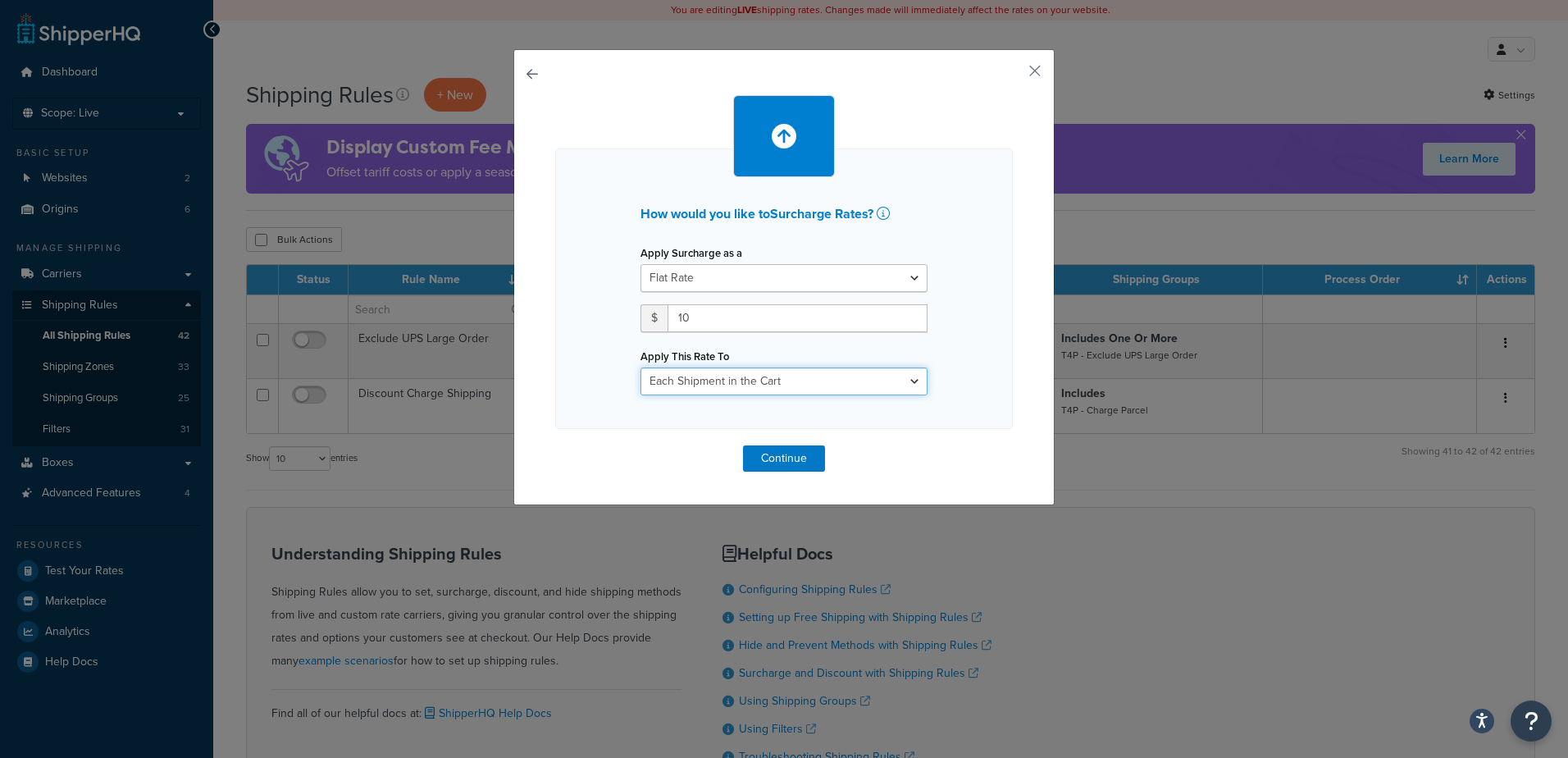
select select "ENTIRE_CART"
click at [640, 368] on select "Entire Cart Each Shipment in the Cart Each Origin in the Cart Each Shipping Gro…" at bounding box center [784, 381] width 287 height 28
click at [772, 461] on button "Continue" at bounding box center [784, 458] width 82 height 26
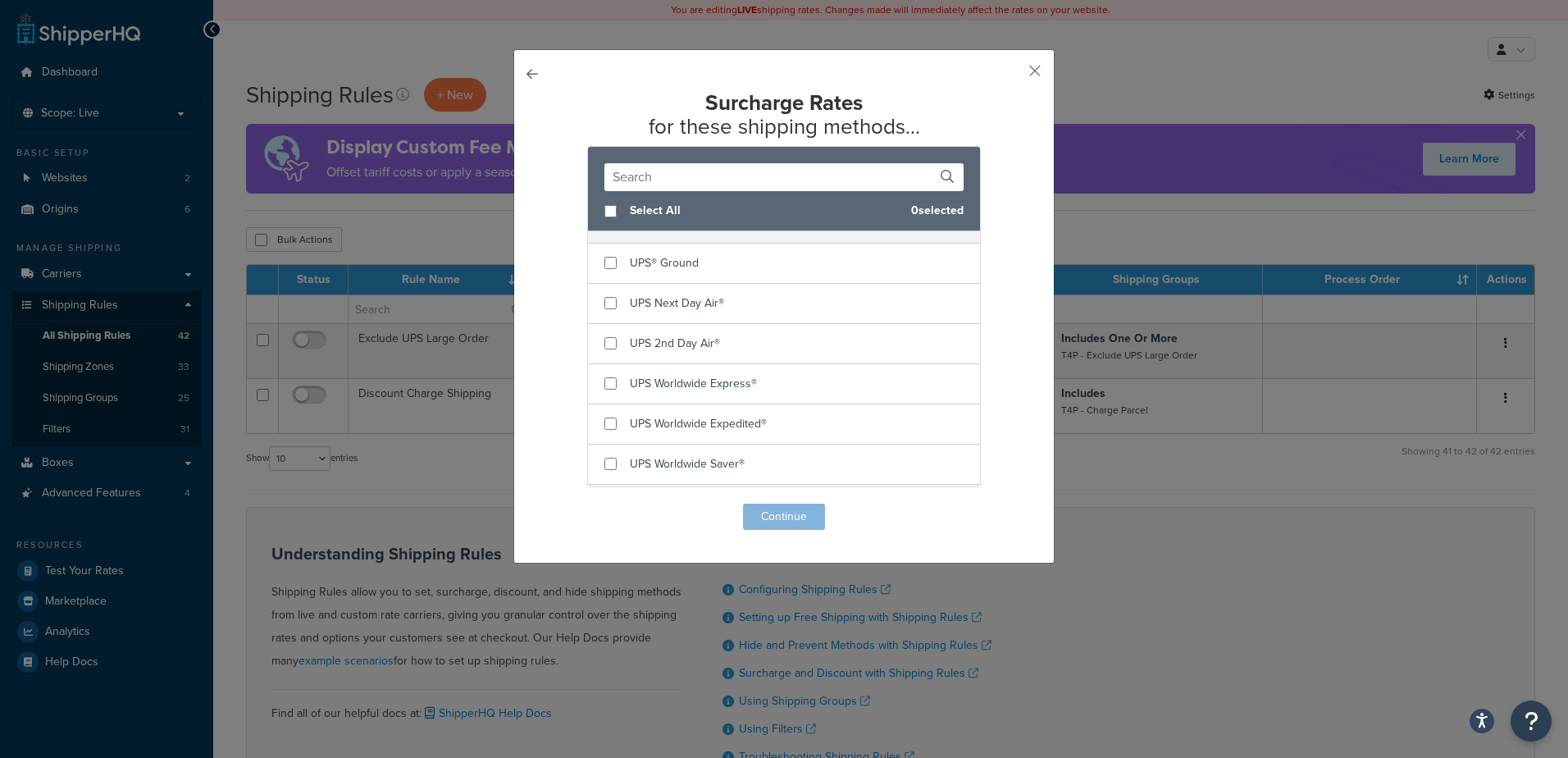
scroll to position [492, 0]
drag, startPoint x: 601, startPoint y: 283, endPoint x: 603, endPoint y: 293, distance: 10.2
click at [604, 268] on input "checkbox" at bounding box center [610, 261] width 13 height 13
checkbox input "true"
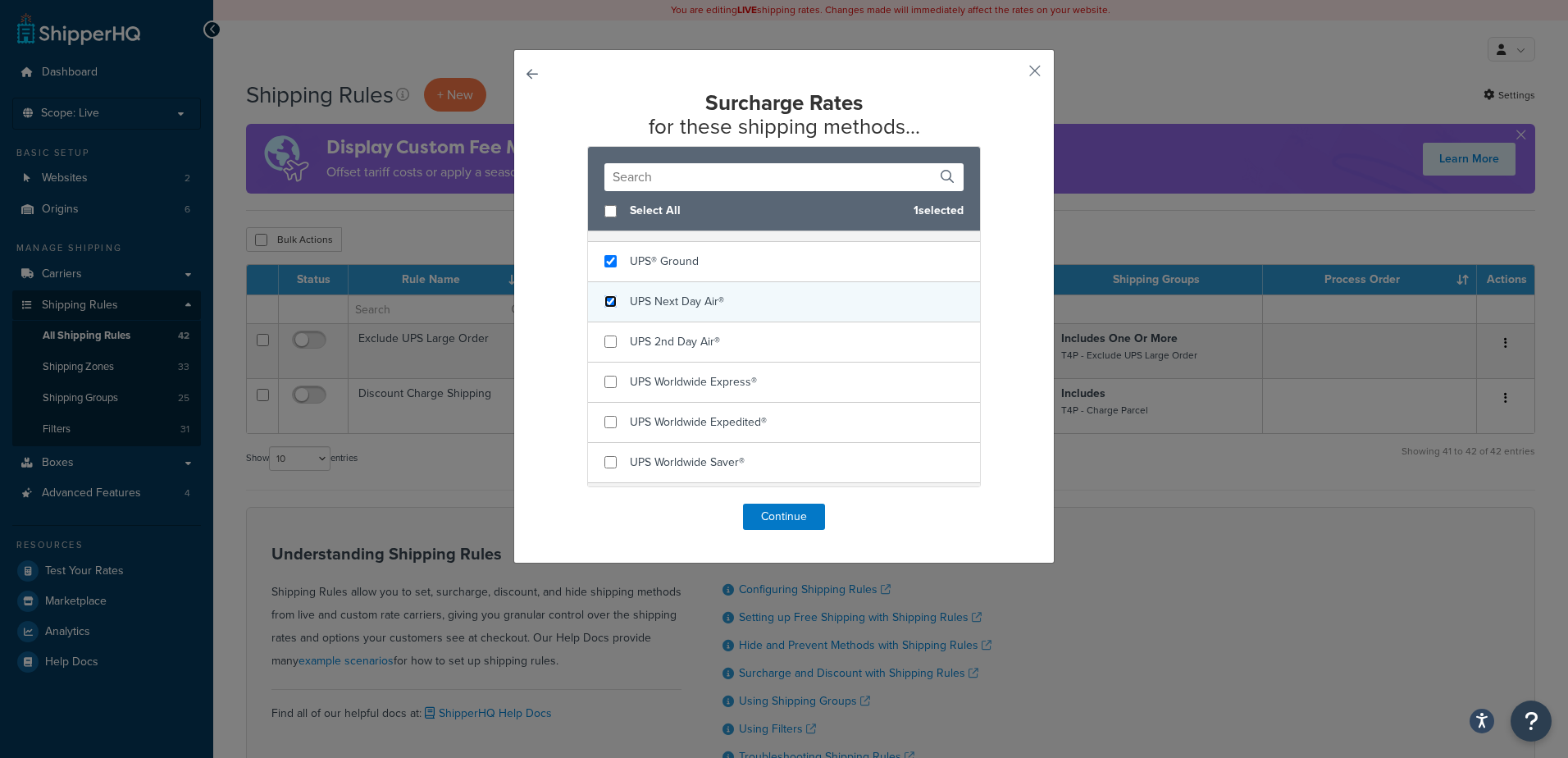
click at [606, 307] on input "checkbox" at bounding box center [610, 301] width 13 height 13
checkbox input "true"
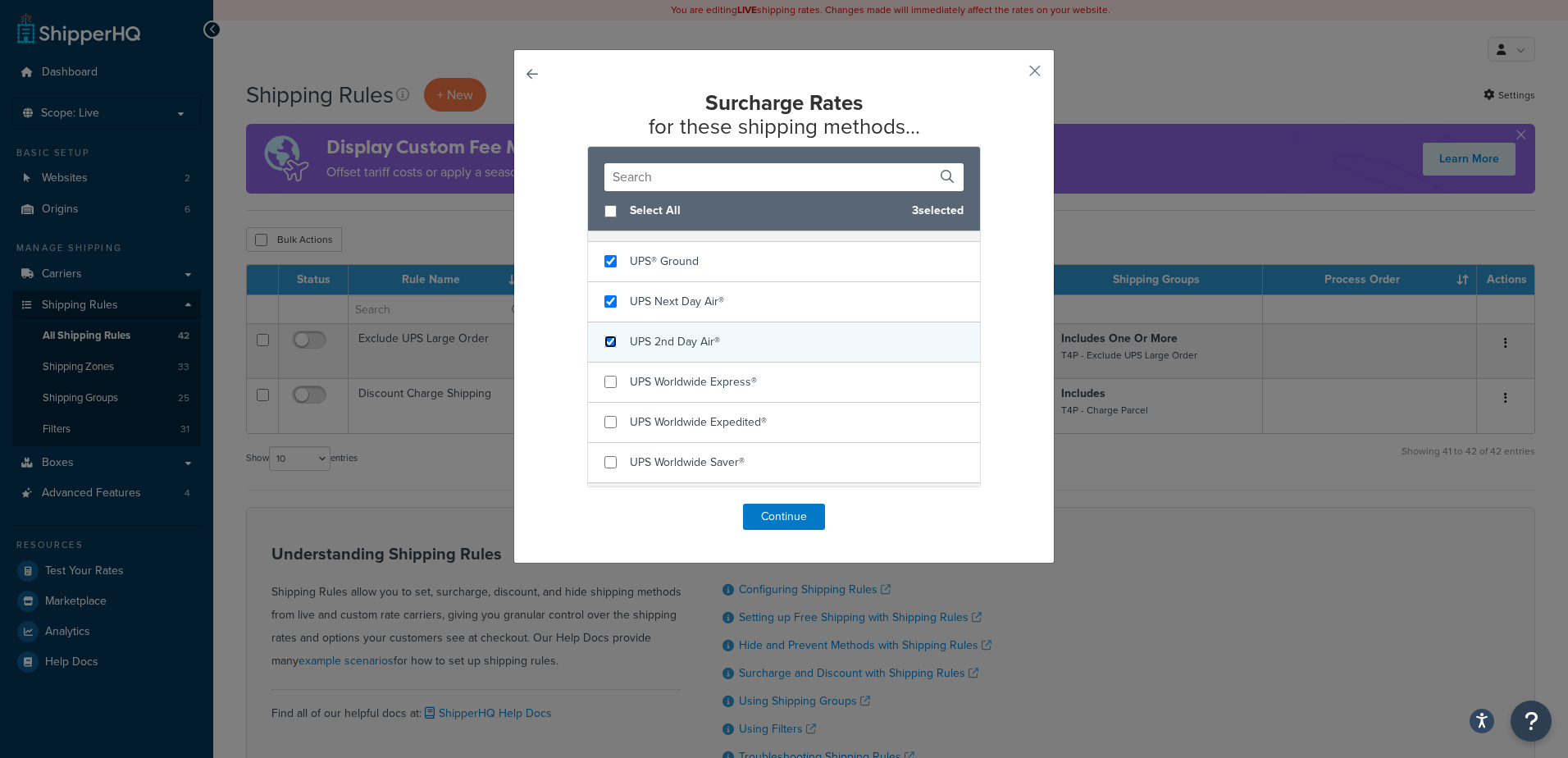
click at [609, 348] on input "checkbox" at bounding box center [610, 342] width 13 height 13
checkbox input "true"
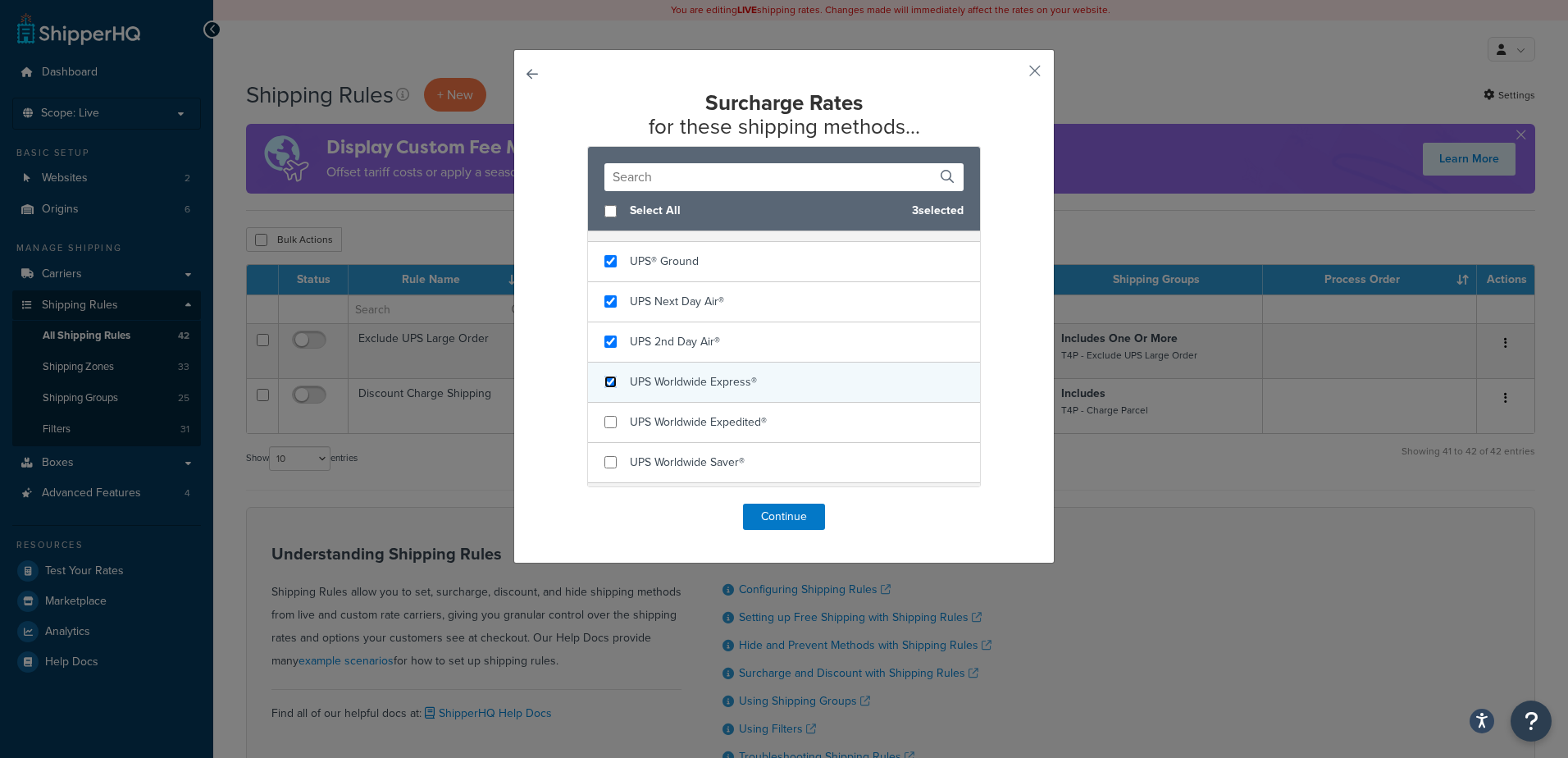
click at [604, 388] on input "checkbox" at bounding box center [610, 382] width 13 height 13
checkbox input "true"
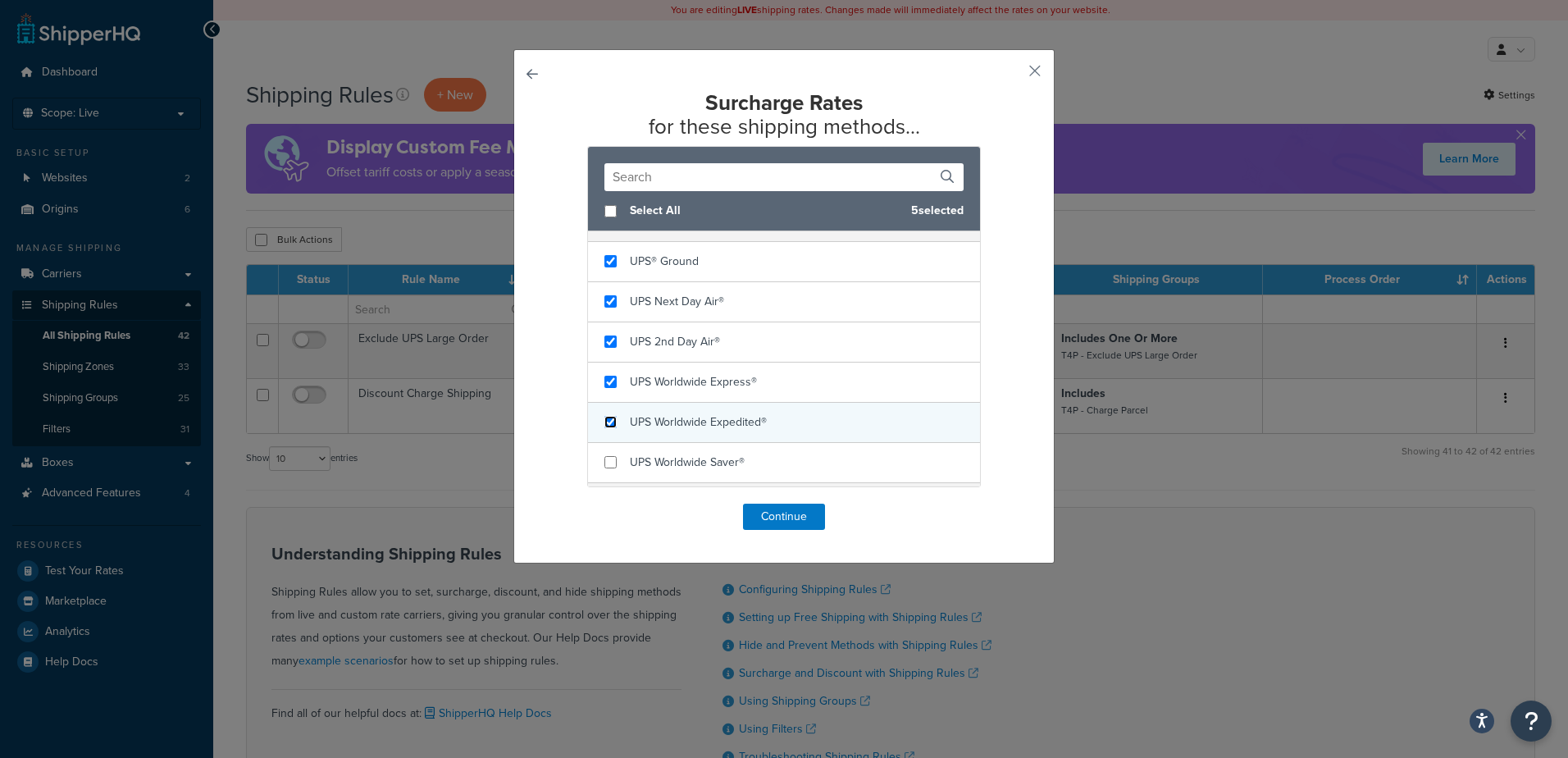
click at [608, 428] on input "checkbox" at bounding box center [610, 421] width 13 height 13
checkbox input "true"
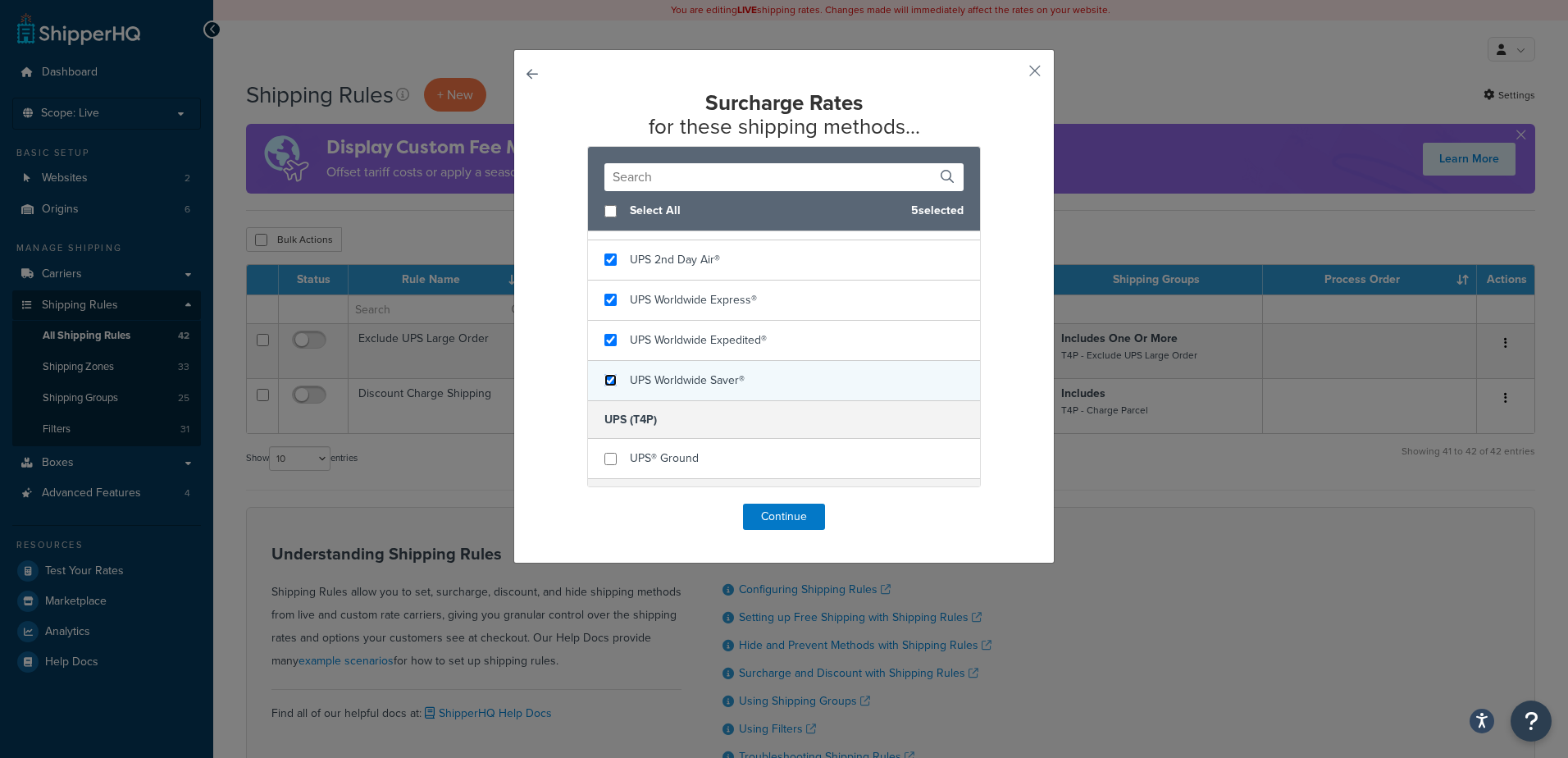
click at [607, 386] on input "checkbox" at bounding box center [610, 380] width 13 height 13
checkbox input "true"
click at [790, 519] on button "Continue" at bounding box center [784, 516] width 82 height 26
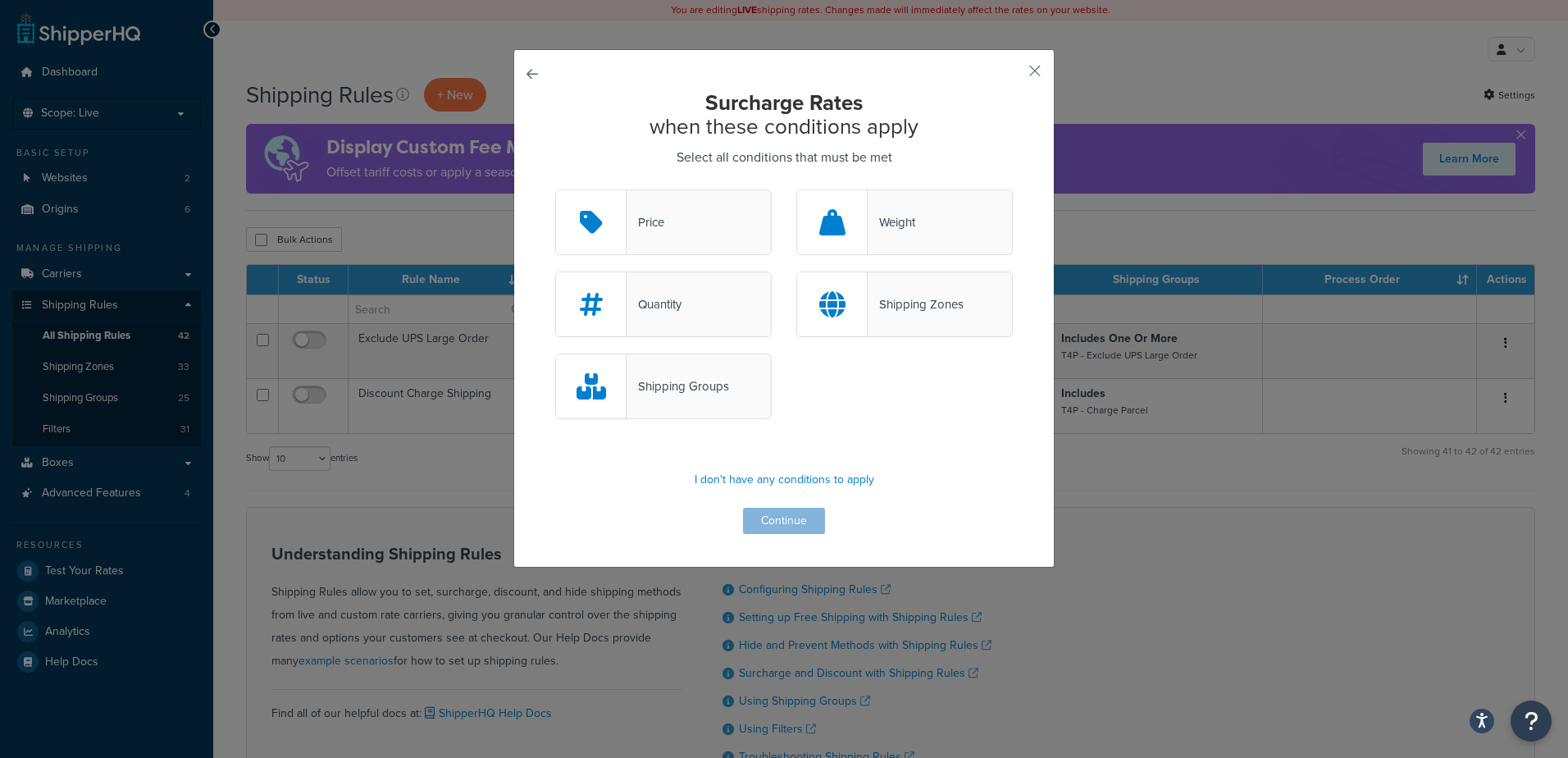
click at [691, 403] on div "Shipping Groups" at bounding box center [664, 386] width 217 height 65
click at [0, 0] on input "Shipping Groups" at bounding box center [0, 0] width 0 height 0
click at [745, 522] on button "Continue" at bounding box center [784, 520] width 82 height 26
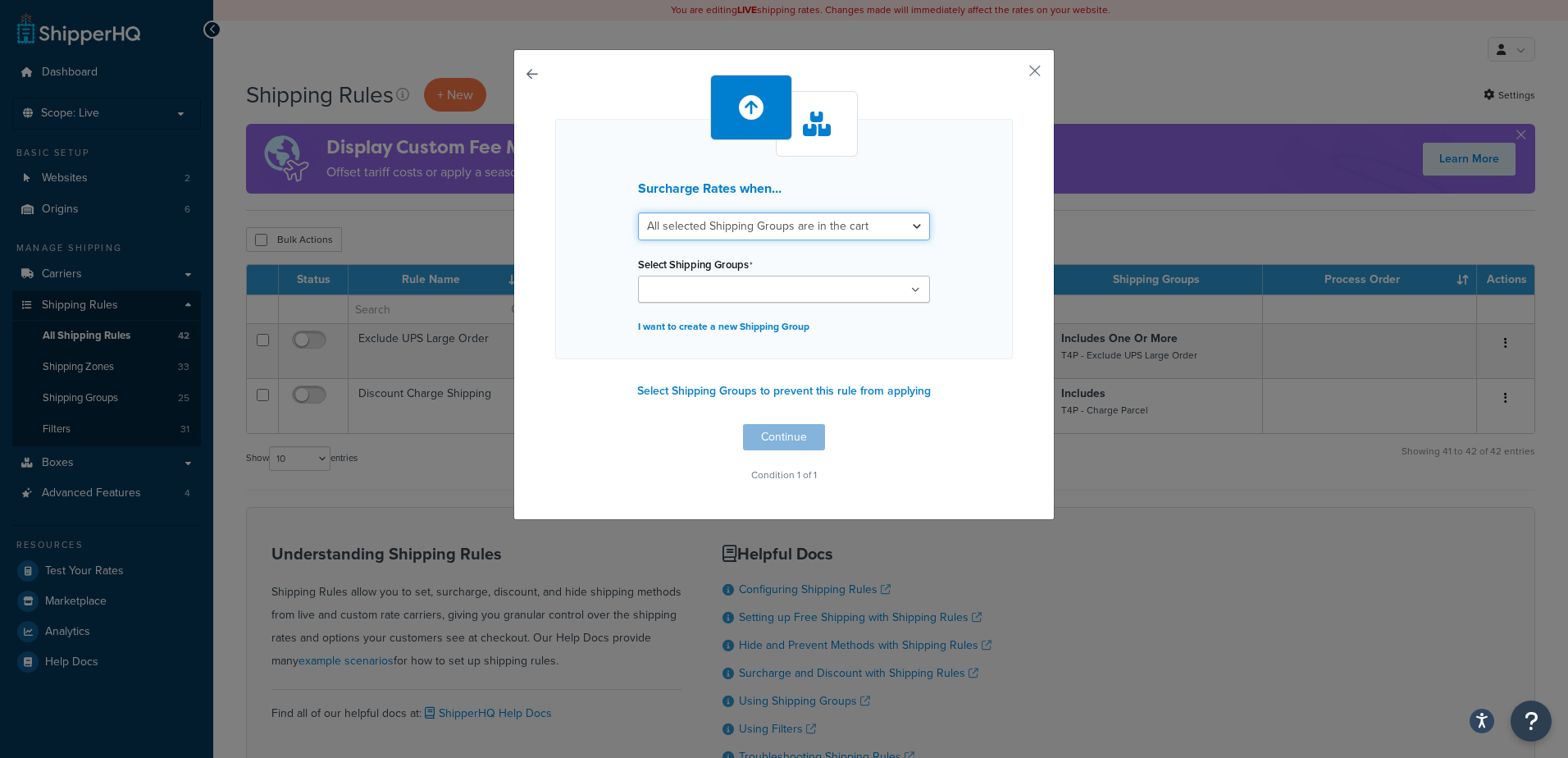
click at [855, 231] on select "All selected Shipping Groups are in the cart Any selected Shipping Groups are i…" at bounding box center [784, 226] width 292 height 28
click at [638, 212] on select "All selected Shipping Groups are in the cart Any selected Shipping Groups are i…" at bounding box center [784, 226] width 292 height 28
click at [886, 290] on ul at bounding box center [784, 289] width 292 height 27
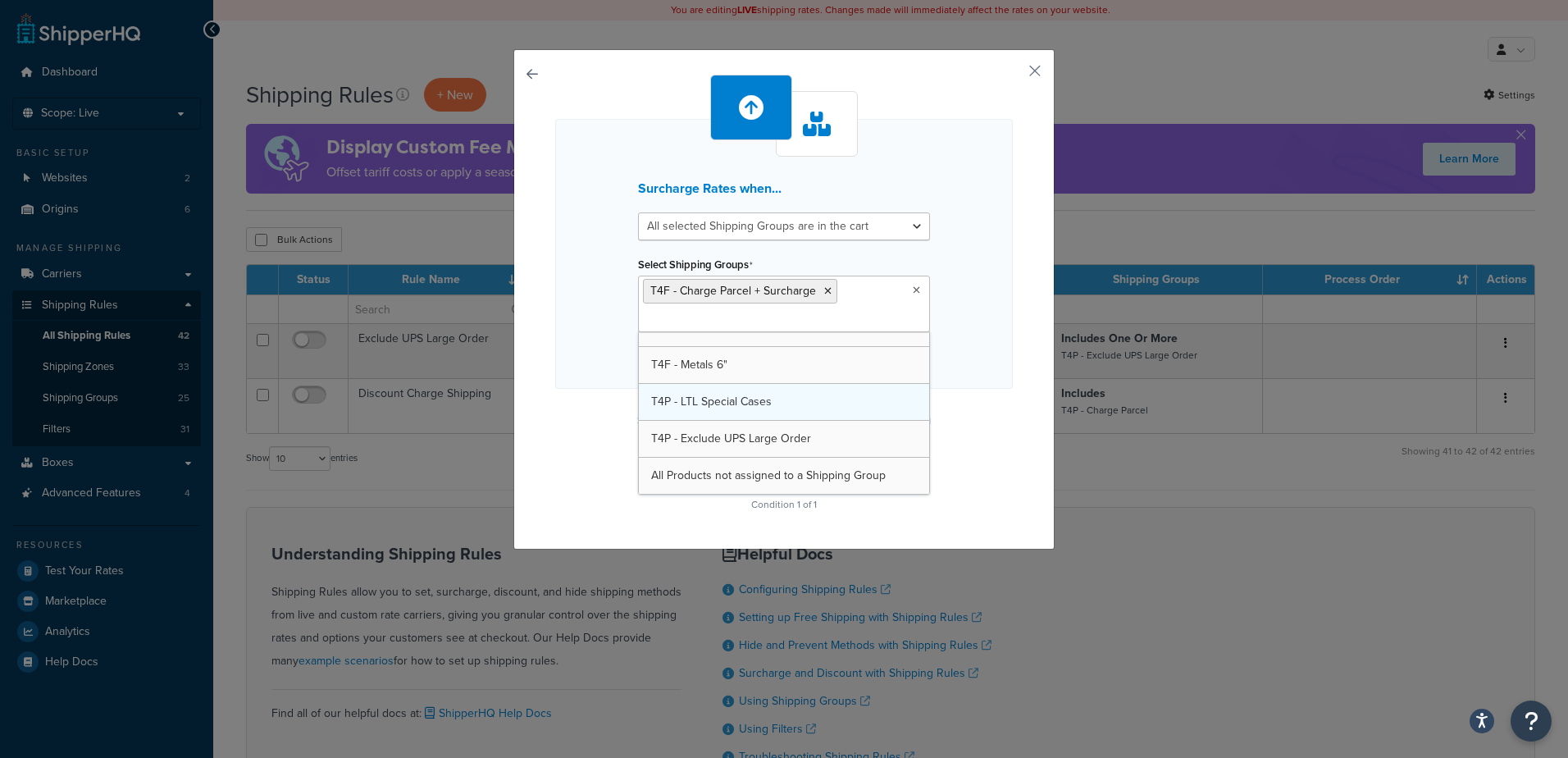
scroll to position [723, 0]
click at [1183, 455] on div "Surcharge Rates when... All selected Shipping Groups are in the cart Any select…" at bounding box center [784, 379] width 1568 height 758
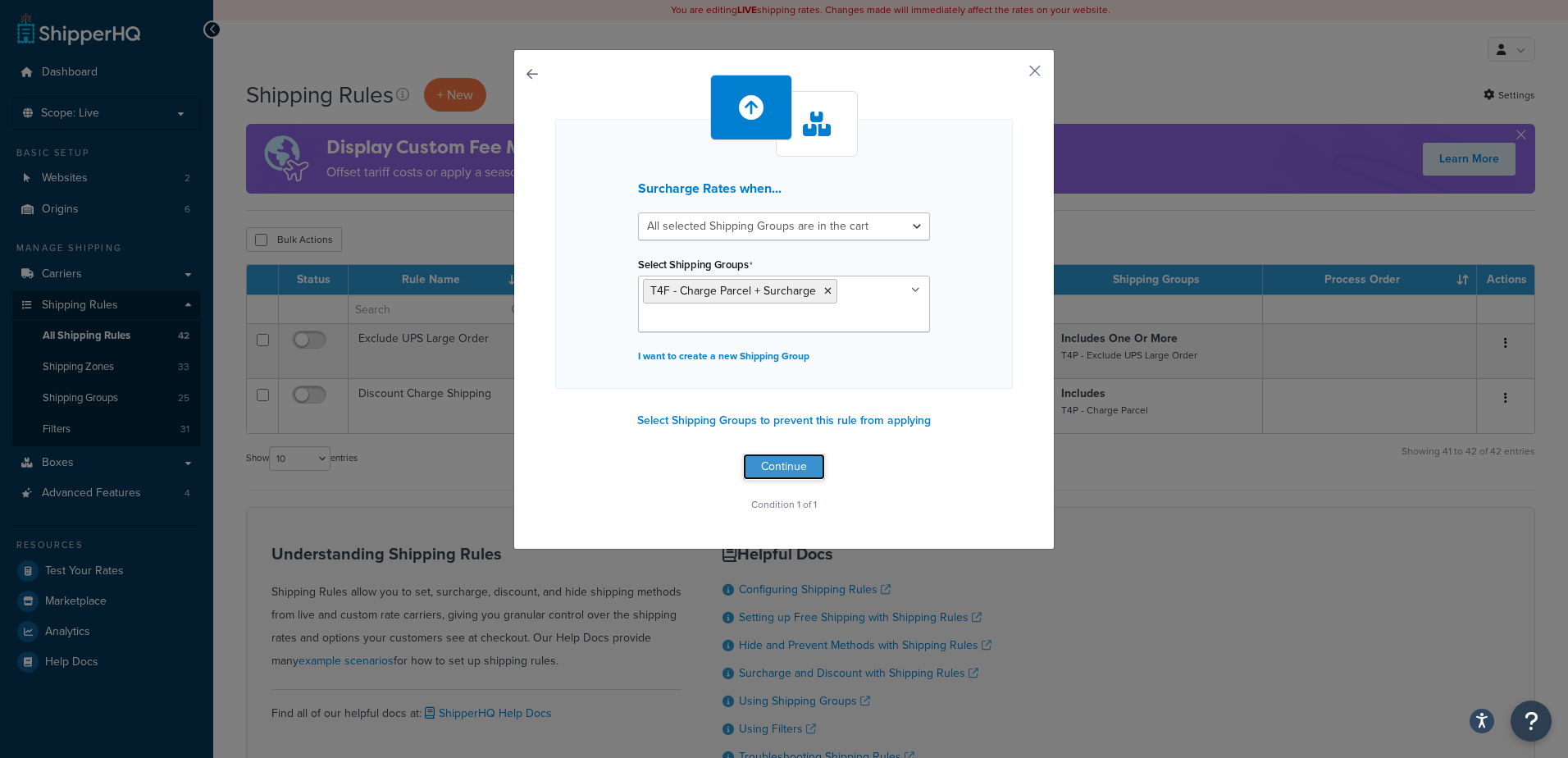
click at [769, 468] on button "Continue" at bounding box center [784, 466] width 82 height 26
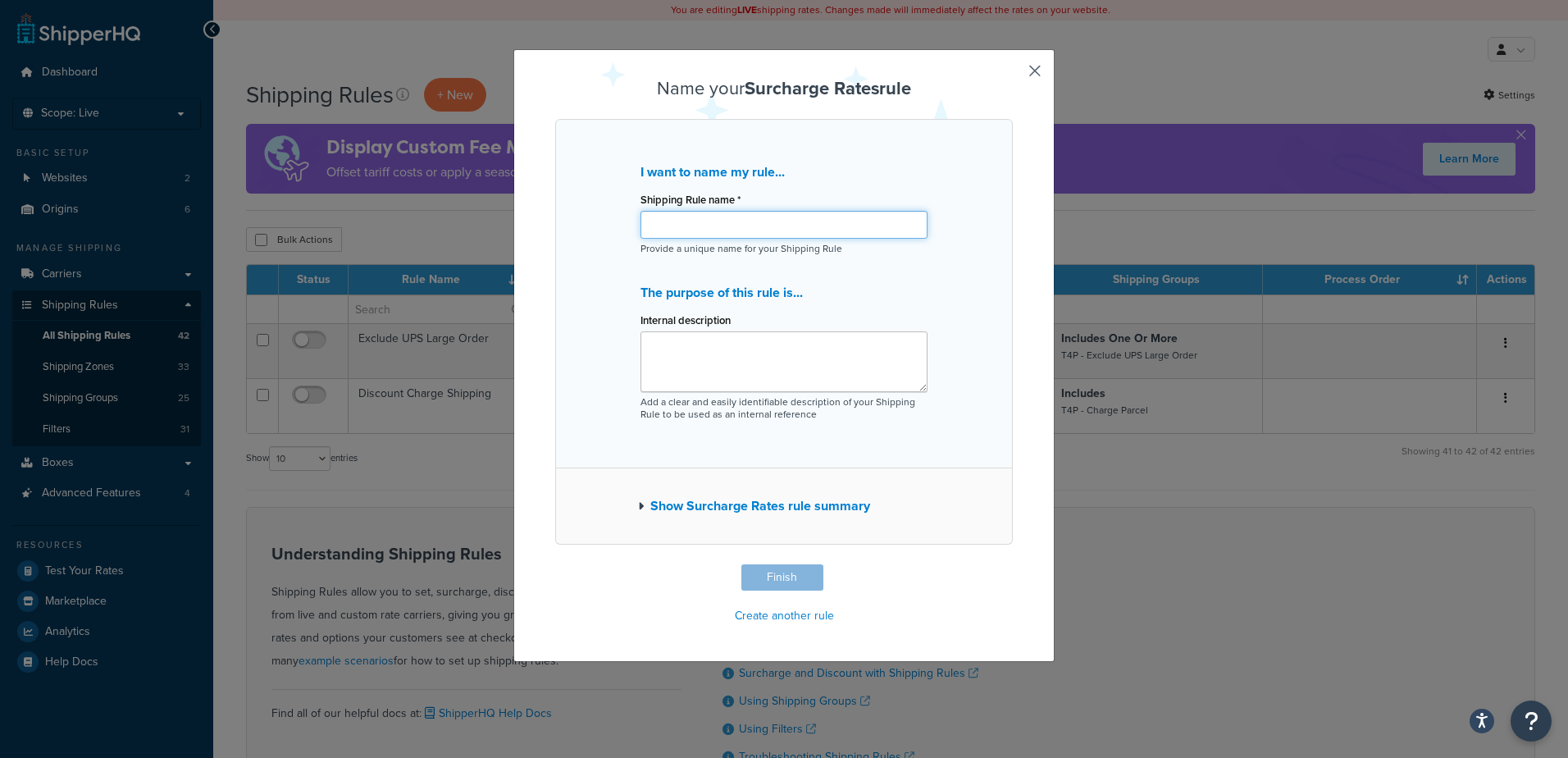
click at [656, 227] on input "Shipping Rule name *" at bounding box center [784, 224] width 287 height 28
type input "Surcharge Parcel Special Order"
click at [722, 348] on textarea "Internal description" at bounding box center [784, 362] width 287 height 60
click at [786, 567] on button "Finish" at bounding box center [782, 577] width 82 height 26
